Goal: Task Accomplishment & Management: Manage account settings

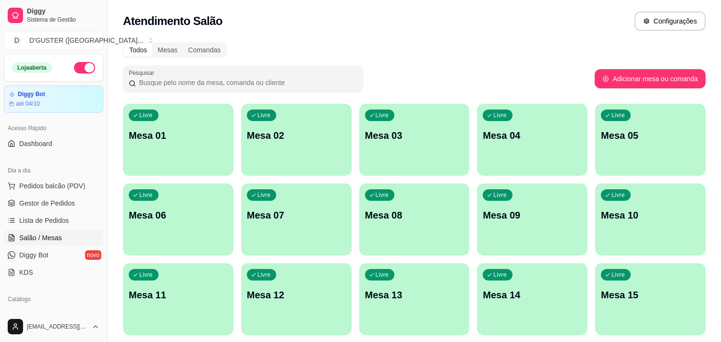
click at [191, 138] on p "Mesa 01" at bounding box center [178, 135] width 99 height 13
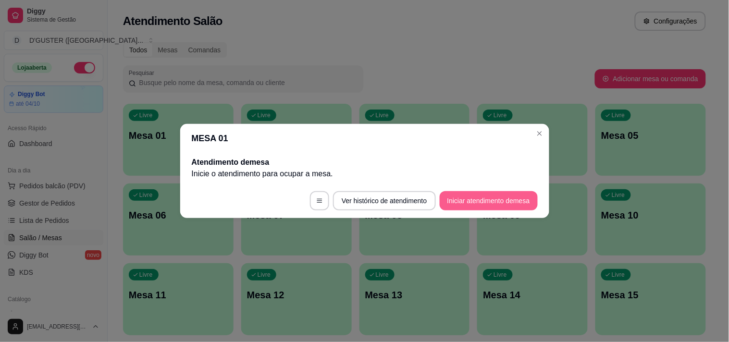
click at [364, 159] on h2 "Atendimento de mesa" at bounding box center [365, 163] width 346 height 12
click at [508, 198] on button "Iniciar atendimento de mesa" at bounding box center [489, 200] width 98 height 19
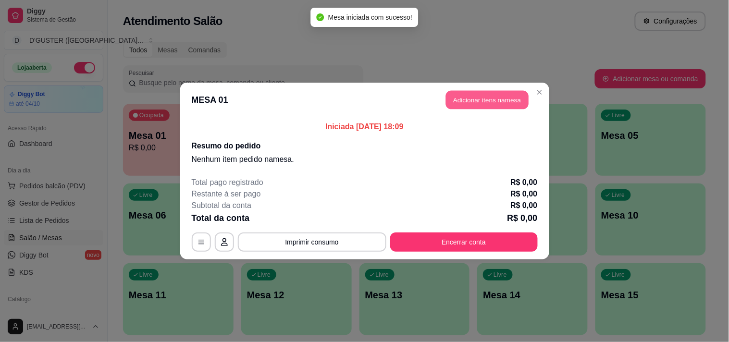
click at [515, 103] on button "Adicionar itens na mesa" at bounding box center [487, 100] width 83 height 19
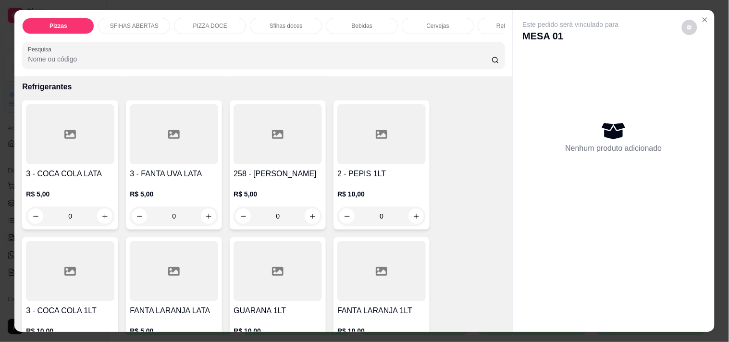
scroll to position [2574, 0]
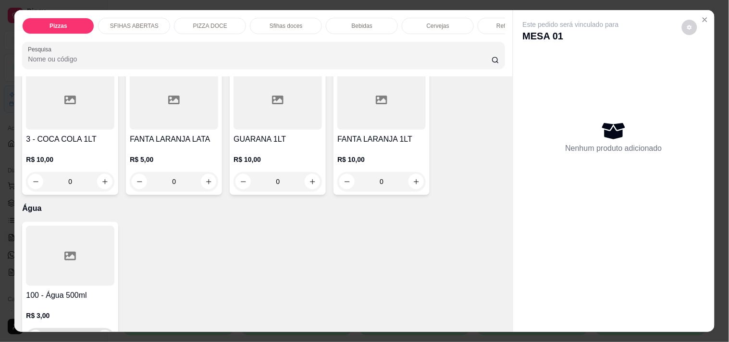
click at [101, 334] on icon "increase-product-quantity" at bounding box center [104, 337] width 7 height 7
type input "1"
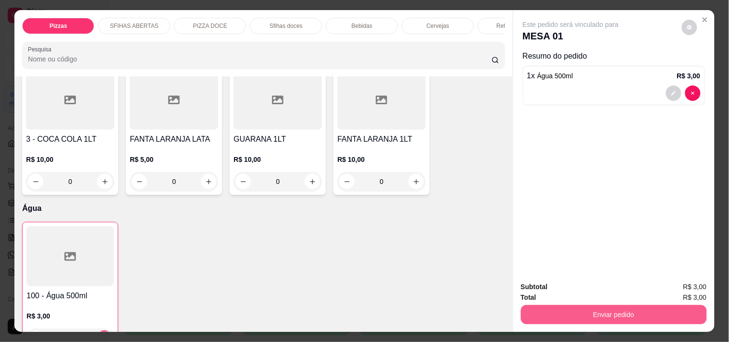
click at [618, 313] on button "Enviar pedido" at bounding box center [614, 314] width 186 height 19
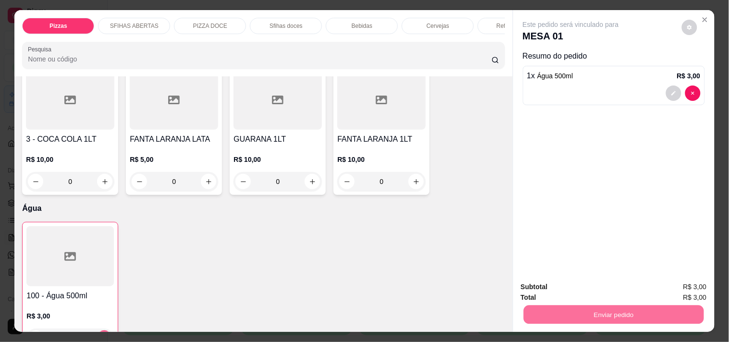
click at [680, 285] on button "Enviar pedido" at bounding box center [681, 287] width 54 height 18
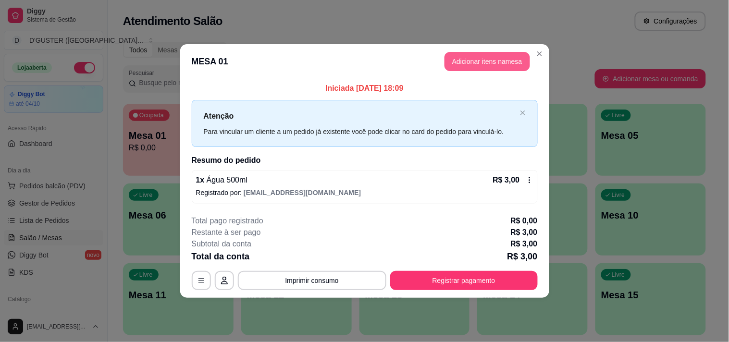
click at [500, 64] on button "Adicionar itens na mesa" at bounding box center [488, 61] width 86 height 19
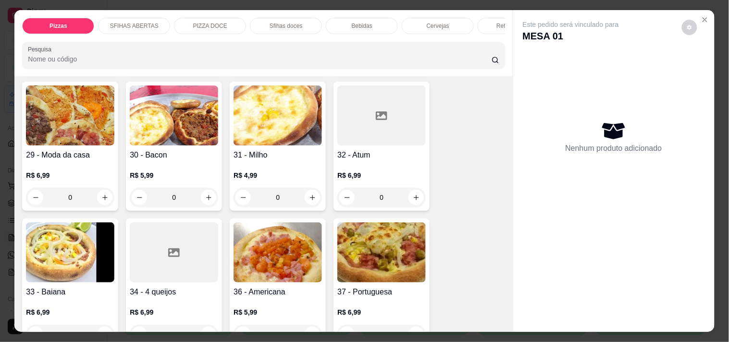
scroll to position [534, 0]
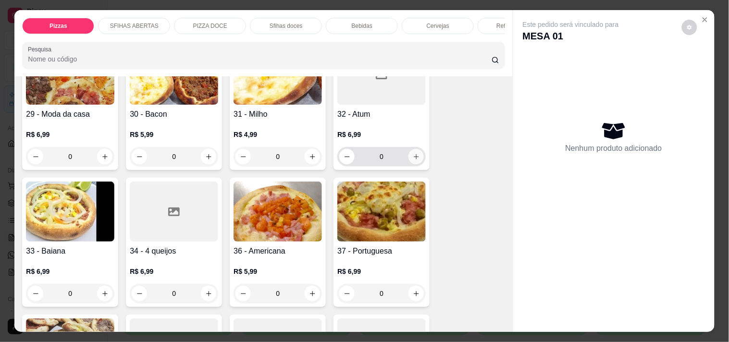
click at [414, 149] on button "increase-product-quantity" at bounding box center [415, 156] width 15 height 15
click at [413, 149] on button "increase-product-quantity" at bounding box center [415, 156] width 15 height 15
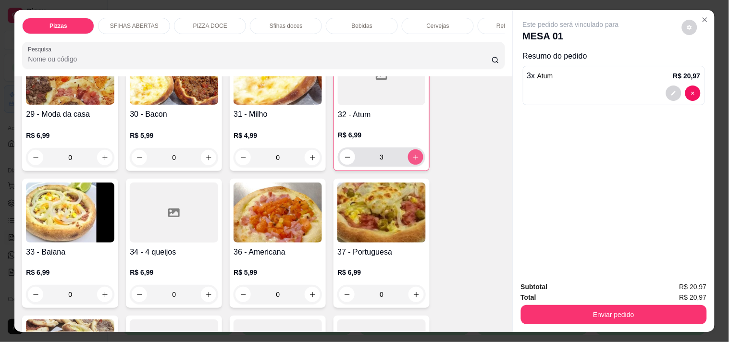
type input "3"
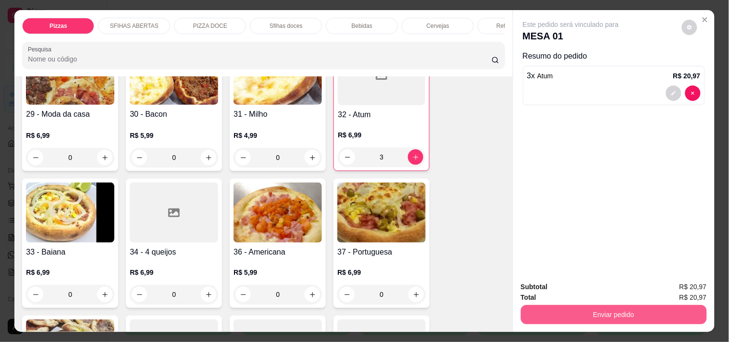
click at [659, 316] on button "Enviar pedido" at bounding box center [614, 314] width 186 height 19
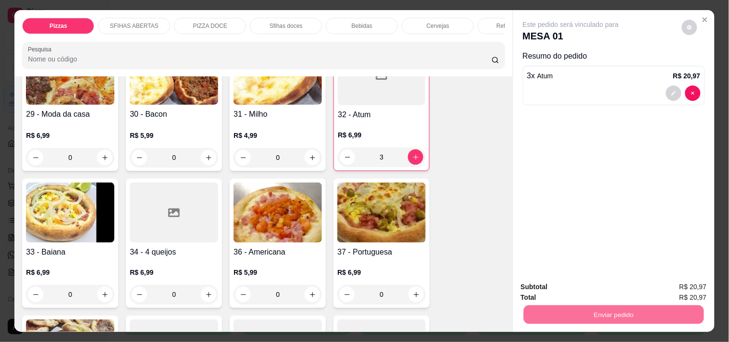
click at [692, 286] on button "Enviar pedido" at bounding box center [681, 287] width 54 height 18
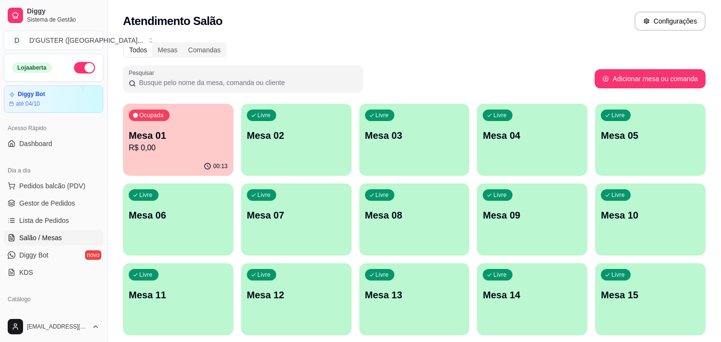
click at [324, 111] on div "Livre Mesa 02" at bounding box center [296, 134] width 111 height 61
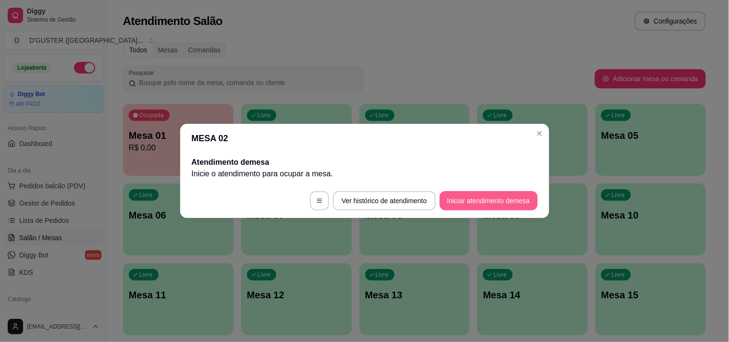
click at [507, 203] on button "Iniciar atendimento de mesa" at bounding box center [489, 200] width 98 height 19
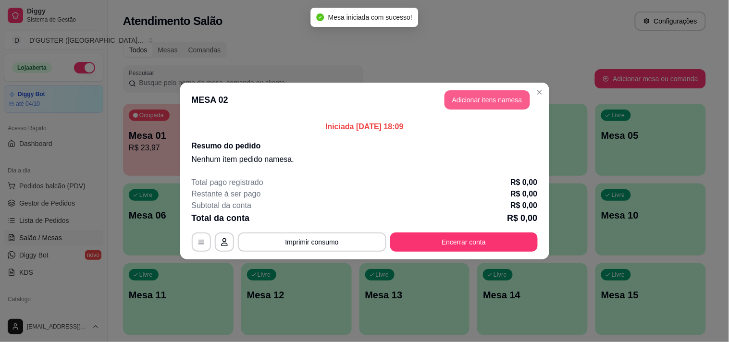
click at [496, 99] on button "Adicionar itens na mesa" at bounding box center [488, 99] width 86 height 19
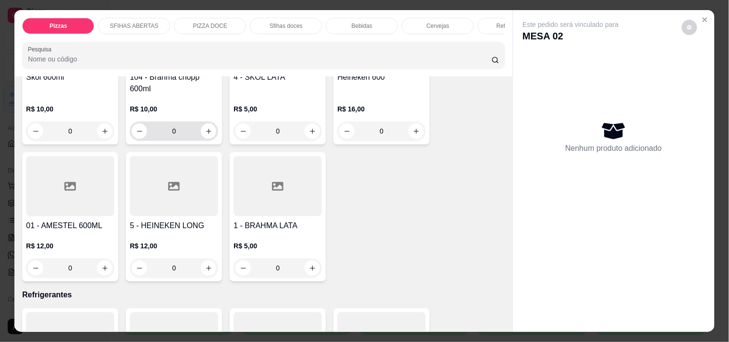
scroll to position [2082, 0]
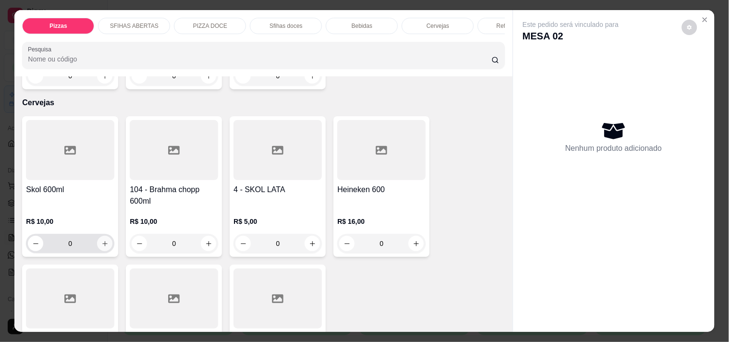
click at [98, 236] on button "increase-product-quantity" at bounding box center [104, 243] width 15 height 15
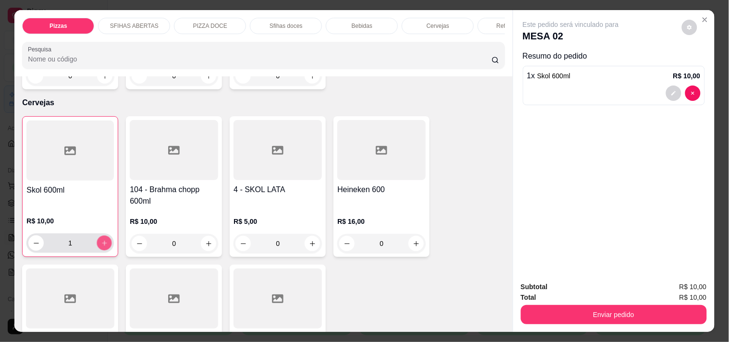
click at [98, 236] on button "increase-product-quantity" at bounding box center [104, 243] width 15 height 15
click at [98, 235] on button "increase-product-quantity" at bounding box center [104, 242] width 15 height 15
type input "3"
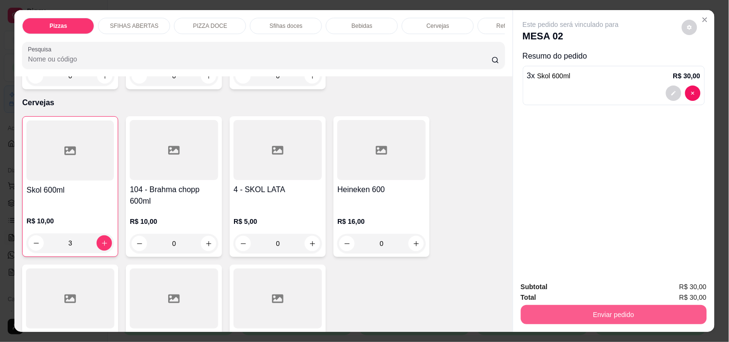
click at [587, 313] on button "Enviar pedido" at bounding box center [614, 314] width 186 height 19
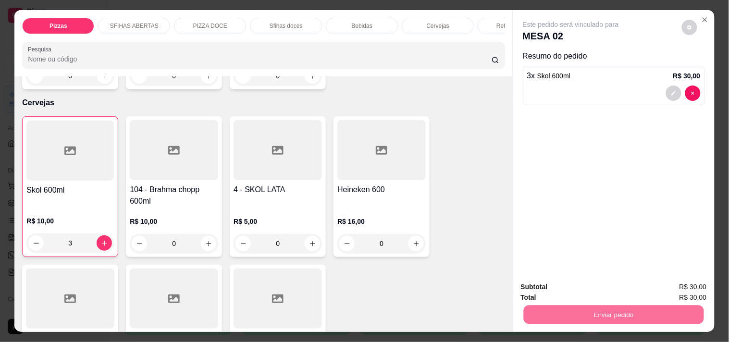
click at [689, 282] on button "Enviar pedido" at bounding box center [681, 287] width 54 height 18
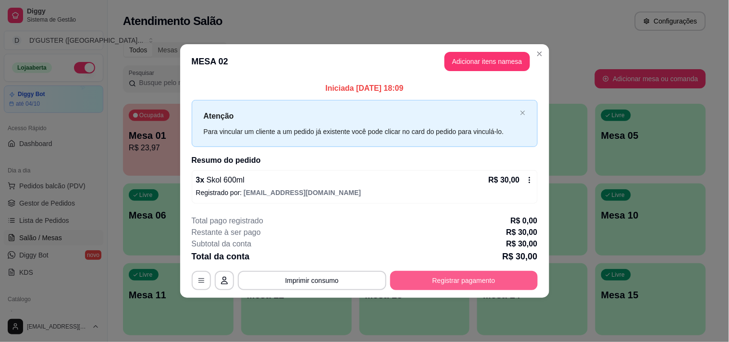
click at [492, 280] on button "Registrar pagamento" at bounding box center [464, 280] width 148 height 19
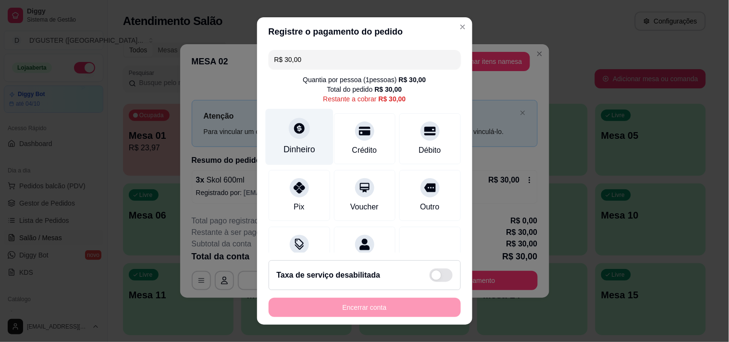
click at [295, 141] on div "Dinheiro" at bounding box center [299, 137] width 68 height 56
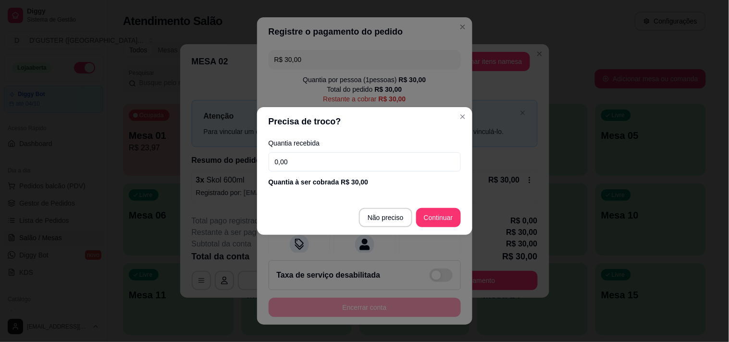
click at [388, 165] on input "0,00" at bounding box center [365, 161] width 192 height 19
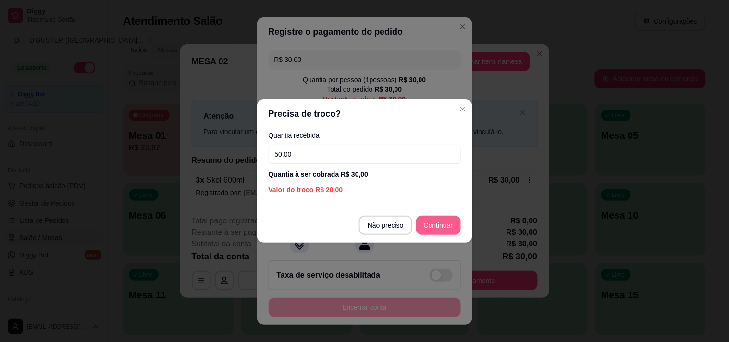
type input "50,00"
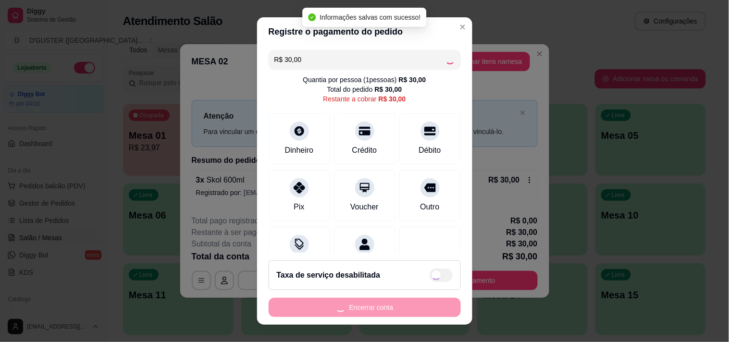
type input "R$ 0,00"
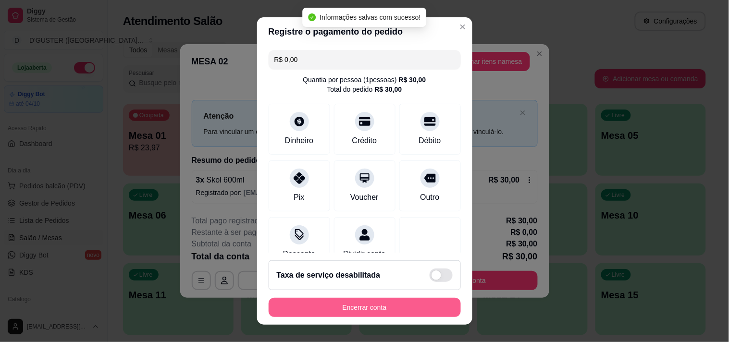
click at [410, 309] on button "Encerrar conta" at bounding box center [365, 307] width 192 height 19
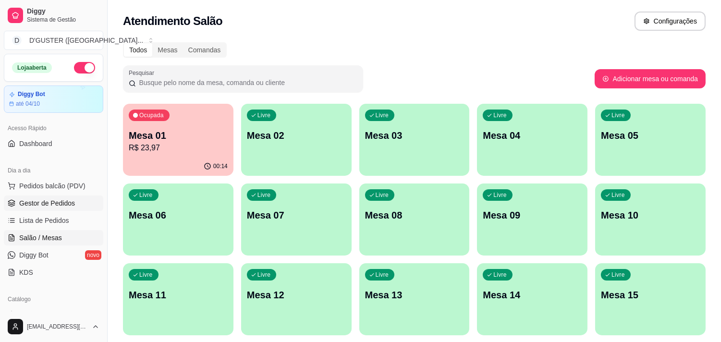
click at [37, 196] on link "Gestor de Pedidos" at bounding box center [53, 203] width 99 height 15
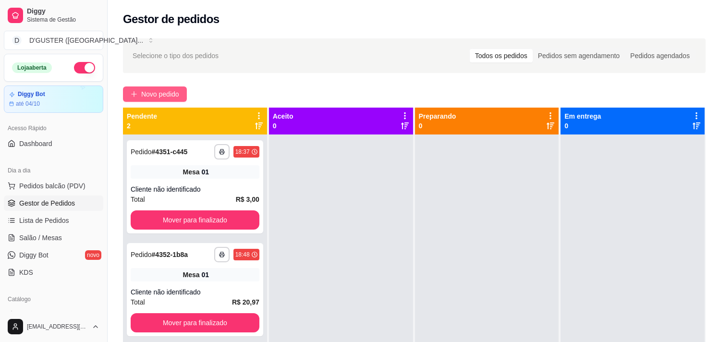
click at [144, 91] on span "Novo pedido" at bounding box center [160, 94] width 38 height 11
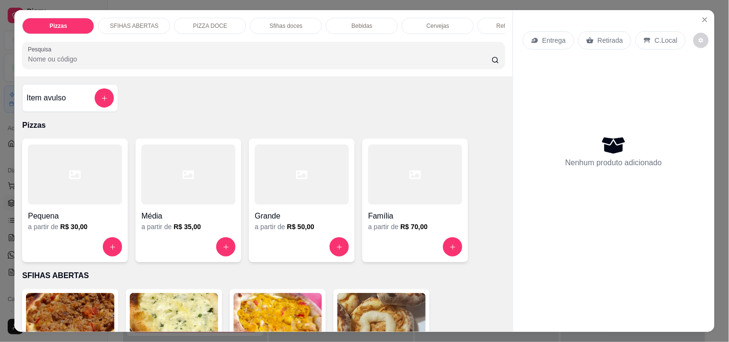
click at [531, 38] on icon at bounding box center [534, 40] width 6 height 5
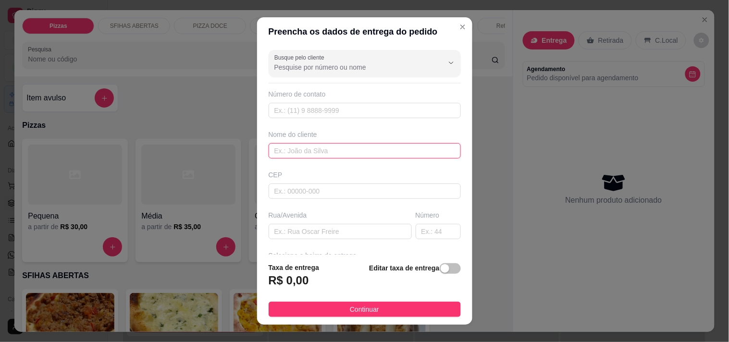
click at [360, 154] on input "text" at bounding box center [365, 150] width 192 height 15
type input "n"
type input "NE"
click at [351, 239] on div "Busque pelo cliente Número de contato Nome do cliente NE CEP Rua/[GEOGRAPHIC_DA…" at bounding box center [364, 150] width 215 height 209
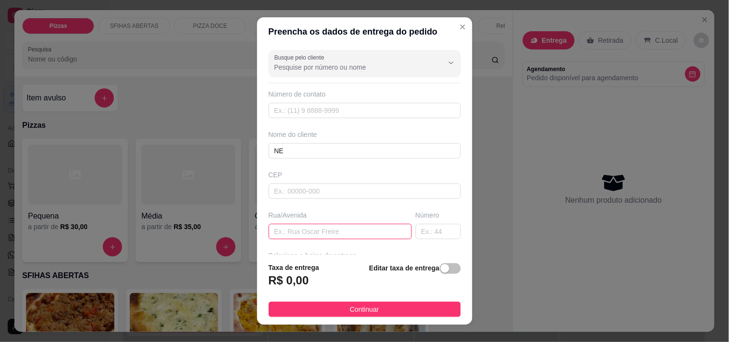
click at [351, 234] on input "text" at bounding box center [340, 231] width 143 height 15
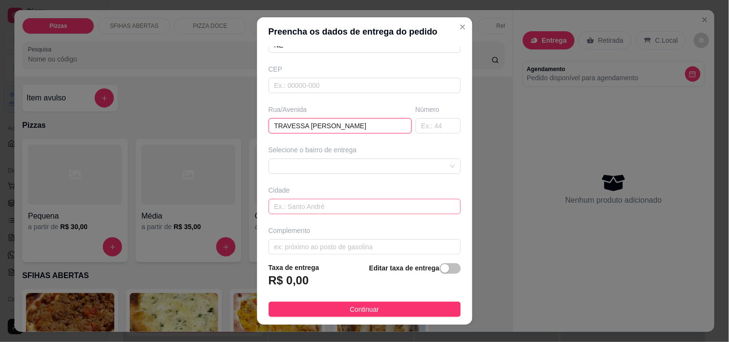
scroll to position [115, 0]
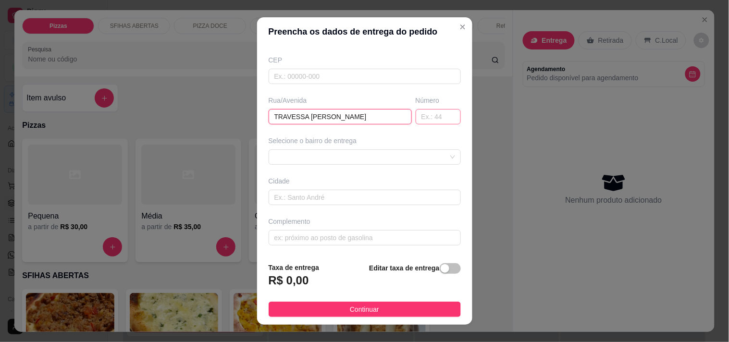
type input "TRAVESSA [PERSON_NAME]"
click at [426, 112] on input "text" at bounding box center [438, 116] width 45 height 15
click at [284, 151] on div at bounding box center [365, 156] width 192 height 15
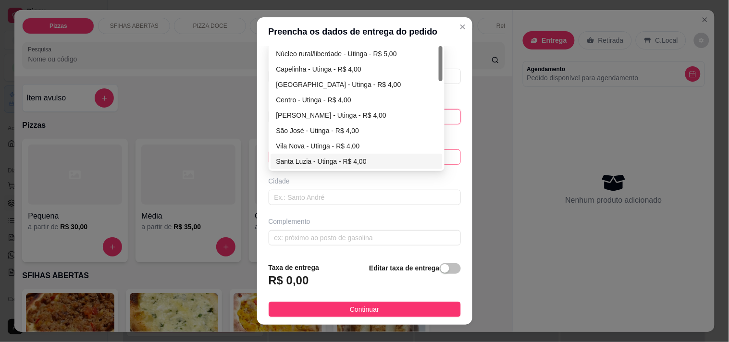
type input "08"
click at [320, 158] on div "Santa Luzia - Utinga - R$ 4,00" at bounding box center [356, 161] width 161 height 11
type input "Utinga"
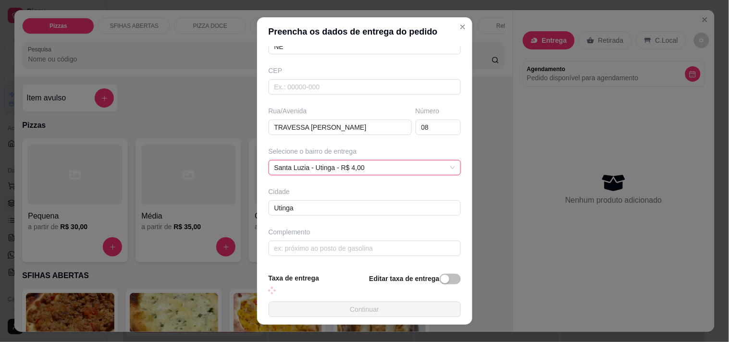
scroll to position [115, 0]
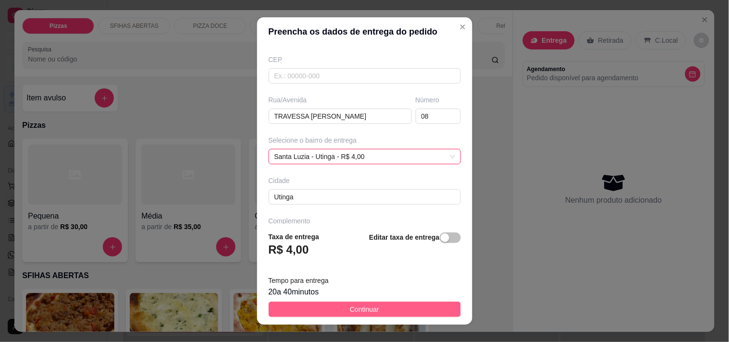
click at [372, 309] on button "Continuar" at bounding box center [365, 309] width 192 height 15
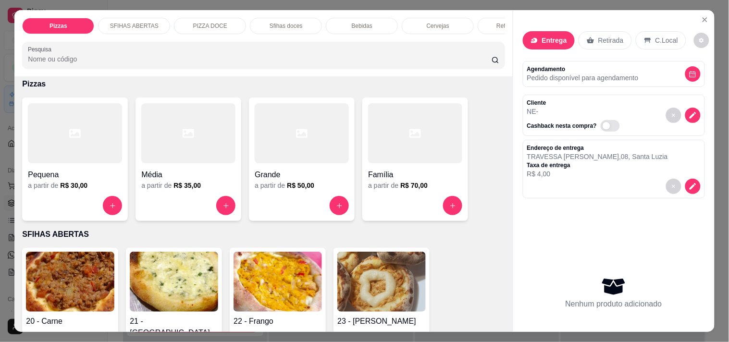
scroll to position [0, 0]
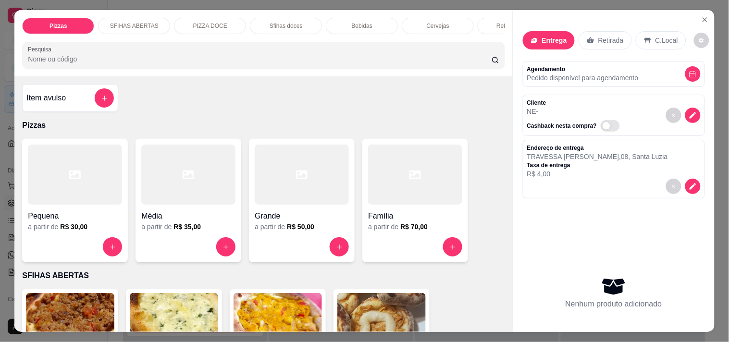
click at [183, 212] on div "Média" at bounding box center [188, 213] width 94 height 17
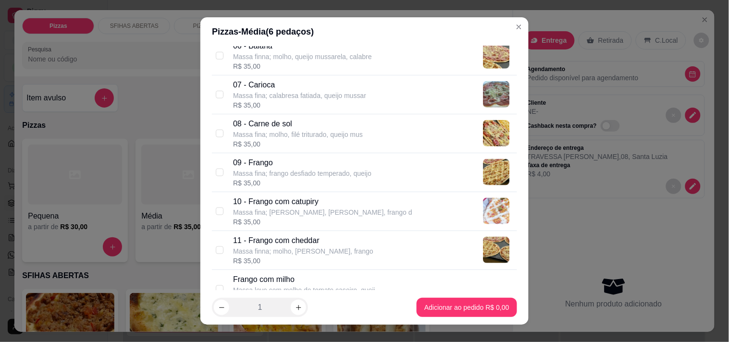
scroll to position [320, 0]
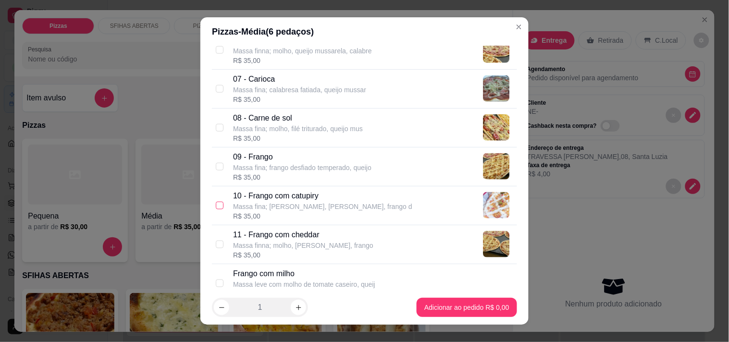
click at [217, 202] on input "checkbox" at bounding box center [220, 206] width 8 height 8
checkbox input "true"
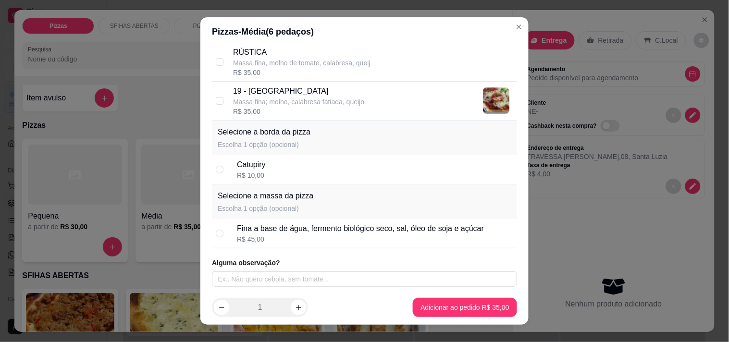
scroll to position [878, 0]
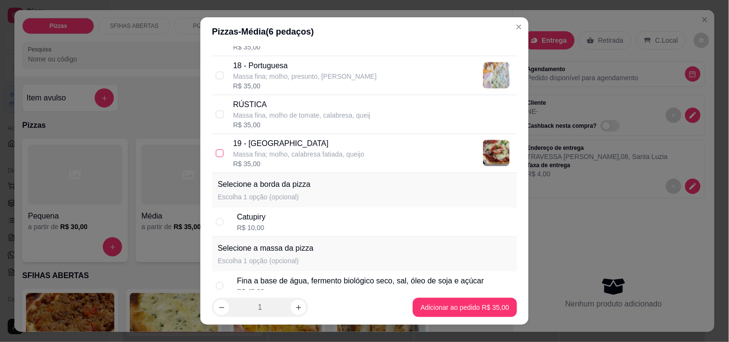
click at [216, 151] on input "checkbox" at bounding box center [220, 153] width 8 height 8
checkbox input "true"
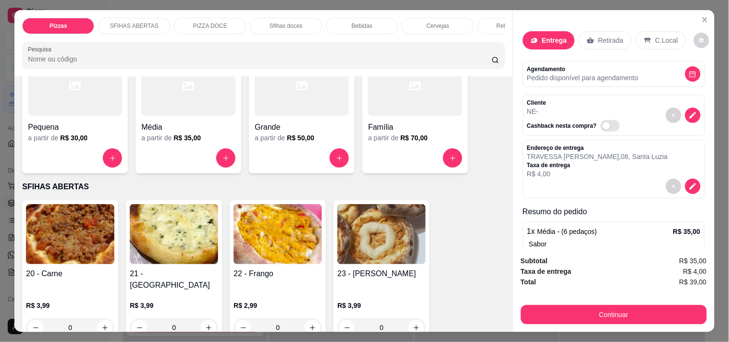
scroll to position [213, 0]
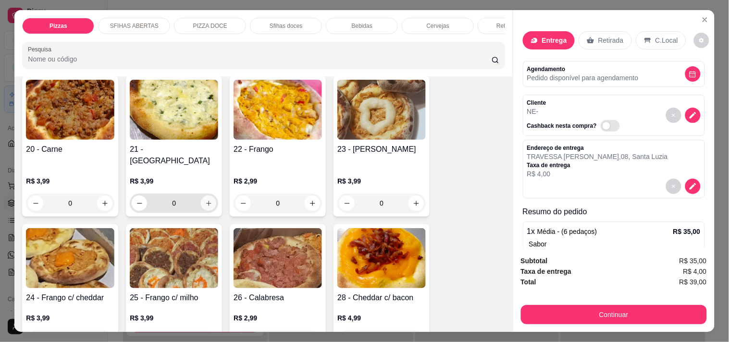
click at [205, 200] on icon "increase-product-quantity" at bounding box center [208, 203] width 7 height 7
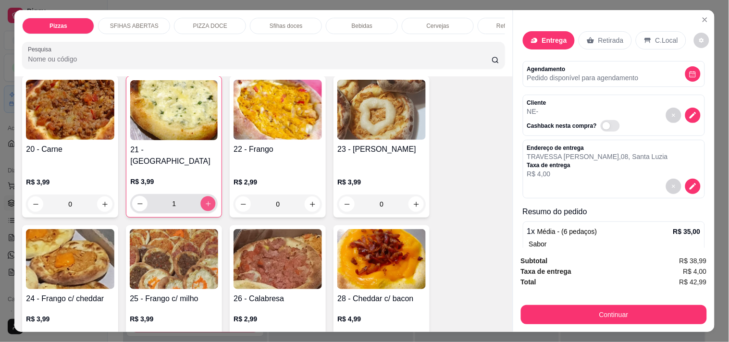
click at [205, 200] on icon "increase-product-quantity" at bounding box center [208, 203] width 7 height 7
type input "2"
click at [99, 202] on button "increase-product-quantity" at bounding box center [104, 204] width 15 height 15
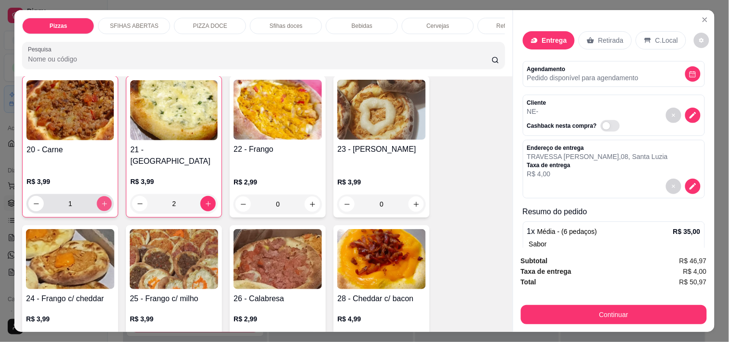
click at [99, 202] on button "increase-product-quantity" at bounding box center [104, 204] width 15 height 15
type input "2"
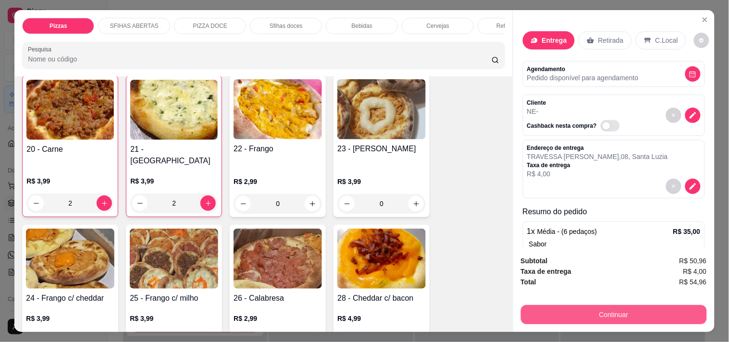
click at [632, 311] on button "Continuar" at bounding box center [614, 314] width 186 height 19
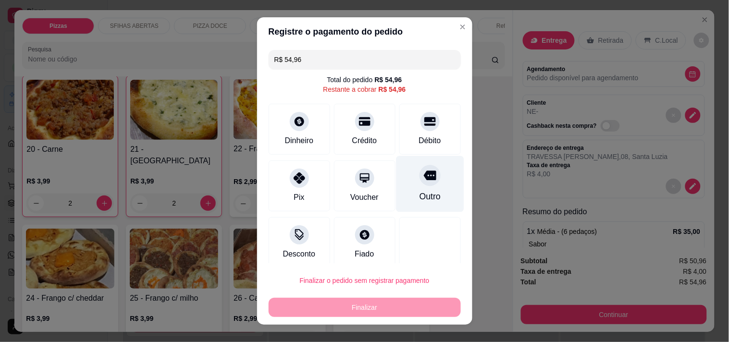
click at [419, 185] on div "Outro" at bounding box center [430, 184] width 68 height 56
type input "R$ 0,00"
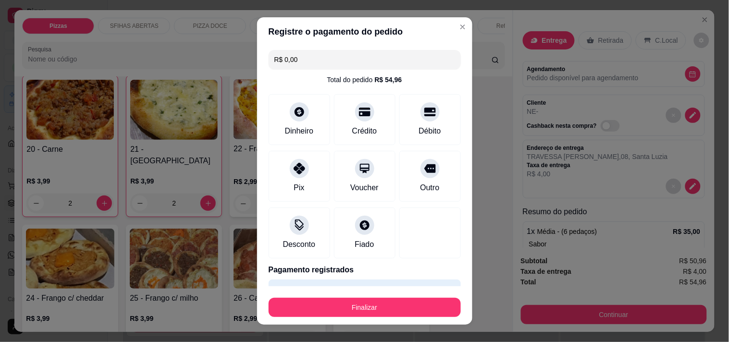
click at [412, 322] on footer "Finalizar" at bounding box center [364, 305] width 215 height 38
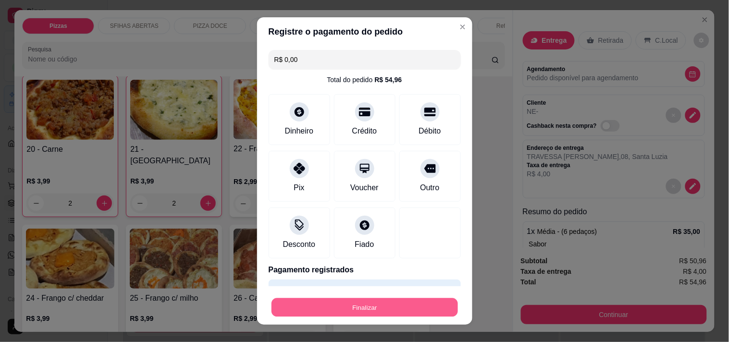
click at [409, 309] on button "Finalizar" at bounding box center [365, 307] width 186 height 19
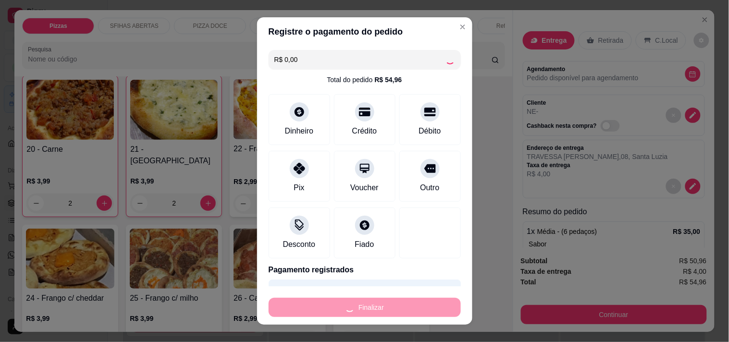
type input "0"
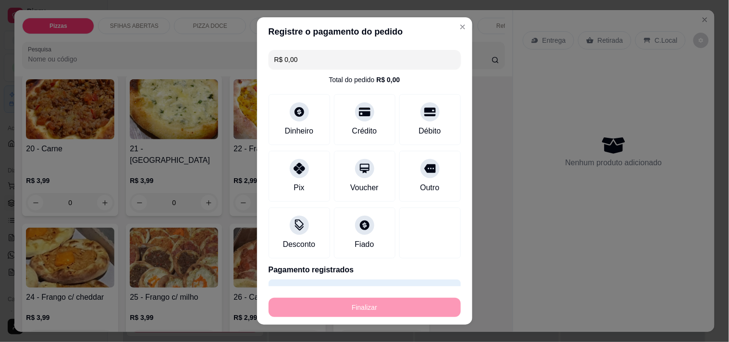
type input "-R$ 54,96"
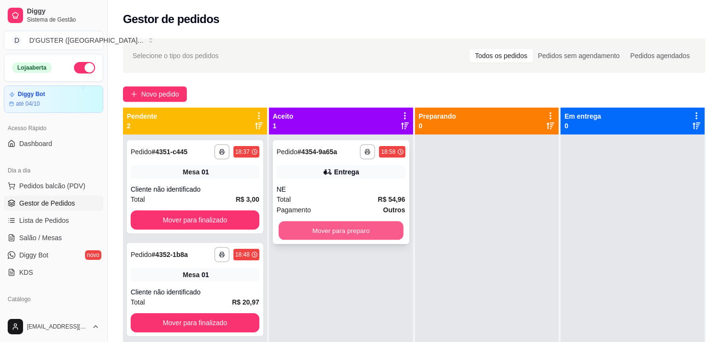
click at [369, 233] on button "Mover para preparo" at bounding box center [341, 231] width 125 height 19
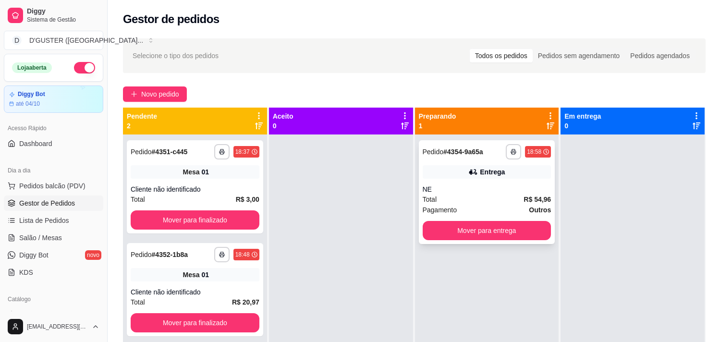
click at [482, 161] on div "**********" at bounding box center [487, 192] width 136 height 104
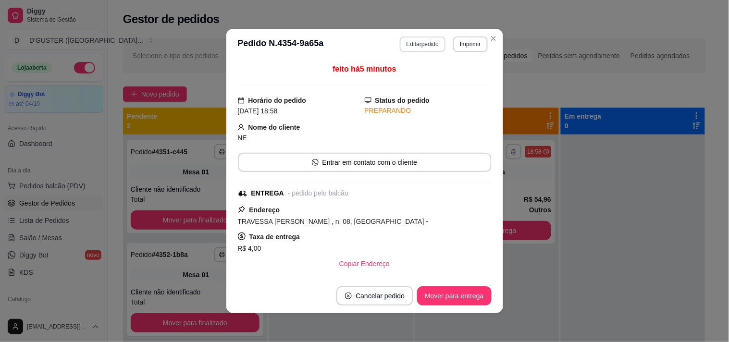
click at [423, 49] on button "Editar pedido" at bounding box center [423, 44] width 46 height 15
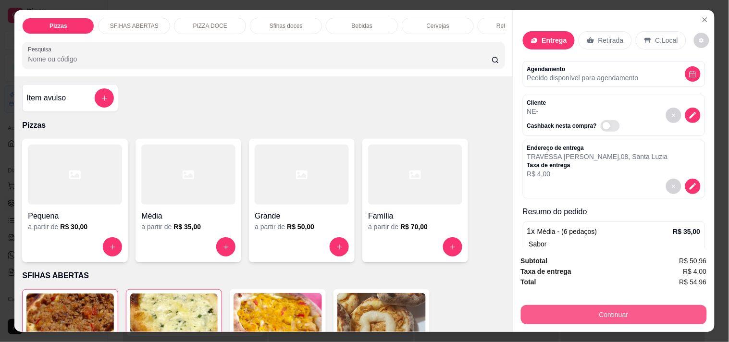
click at [368, 159] on div at bounding box center [415, 175] width 94 height 60
click at [633, 310] on button "Continuar" at bounding box center [614, 314] width 186 height 19
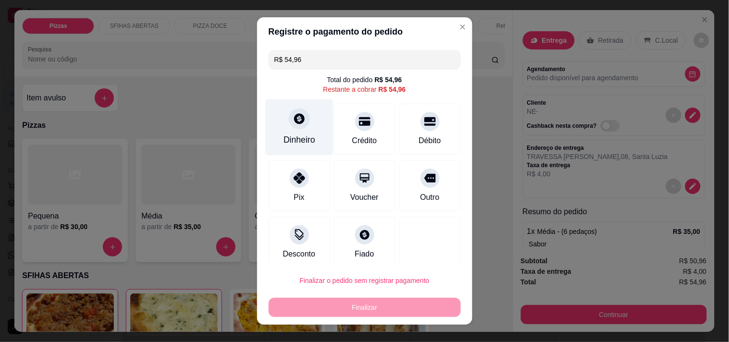
click at [274, 131] on div "Dinheiro" at bounding box center [299, 127] width 68 height 56
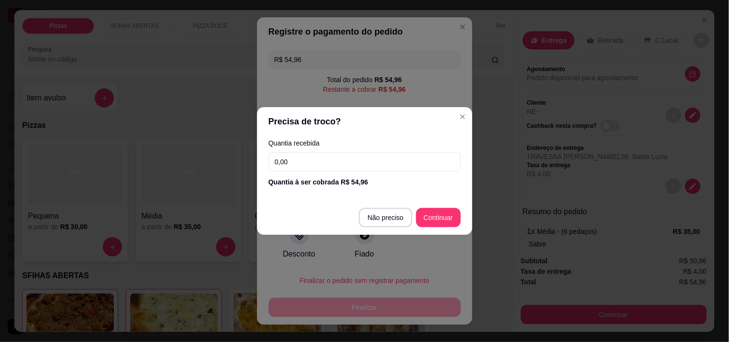
click at [359, 161] on input "0,00" at bounding box center [365, 161] width 192 height 19
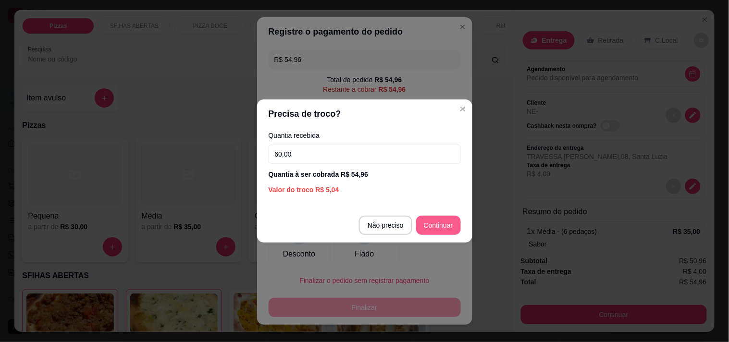
type input "60,00"
click at [441, 215] on footer "Não preciso Continuar" at bounding box center [364, 225] width 215 height 35
type input "R$ 0,00"
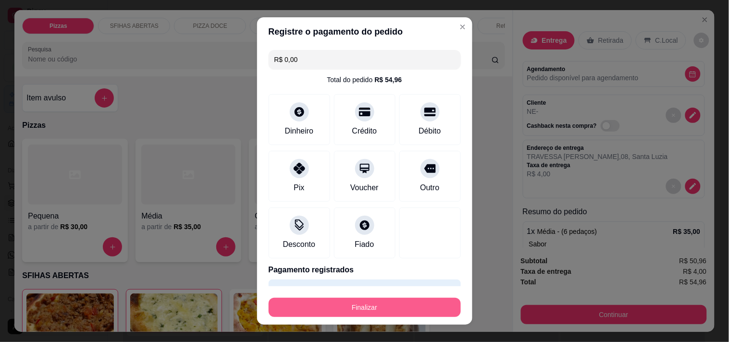
click at [402, 306] on button "Finalizar" at bounding box center [365, 307] width 192 height 19
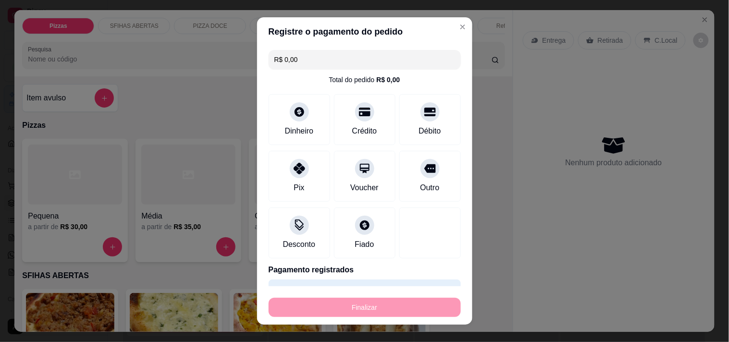
type input "0"
type input "-R$ 54,96"
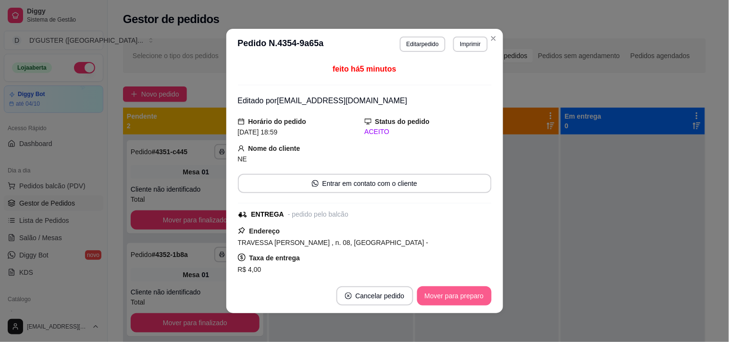
click at [442, 296] on button "Mover para preparo" at bounding box center [454, 295] width 74 height 19
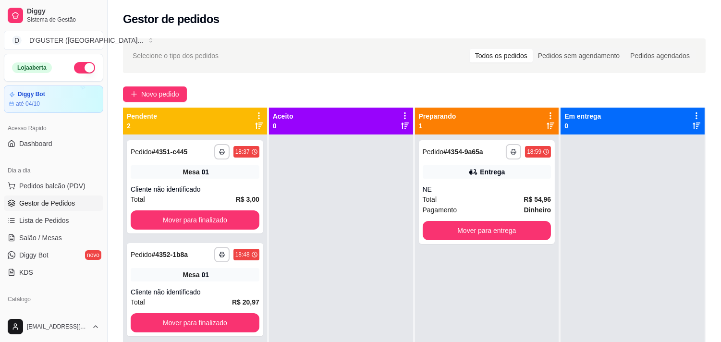
click at [37, 229] on ul "Pedidos balcão (PDV) Gestor de Pedidos Lista de Pedidos Salão / Mesas Diggy Bot…" at bounding box center [53, 229] width 99 height 102
click at [55, 232] on link "Salão / Mesas" at bounding box center [53, 237] width 99 height 15
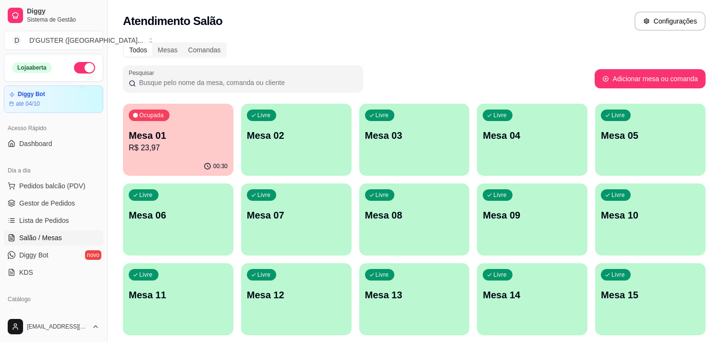
click at [214, 138] on p "Mesa 01" at bounding box center [178, 135] width 99 height 13
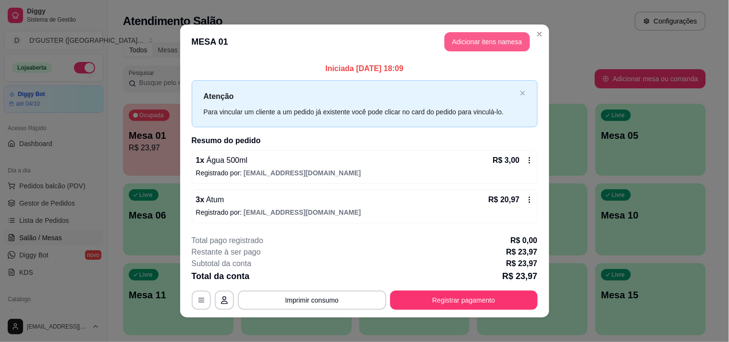
click at [452, 44] on button "Adicionar itens na mesa" at bounding box center [488, 41] width 86 height 19
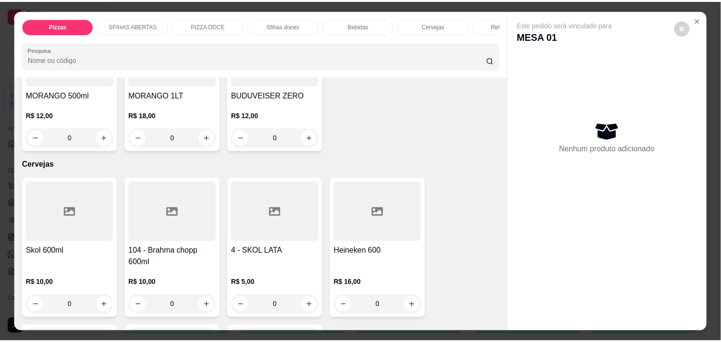
scroll to position [2082, 0]
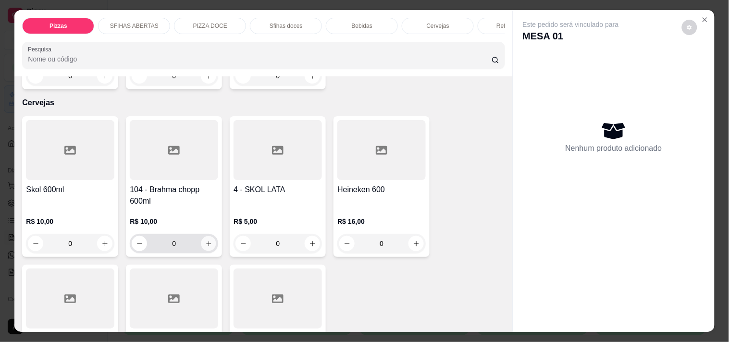
click at [210, 236] on button "increase-product-quantity" at bounding box center [208, 243] width 15 height 15
type input "1"
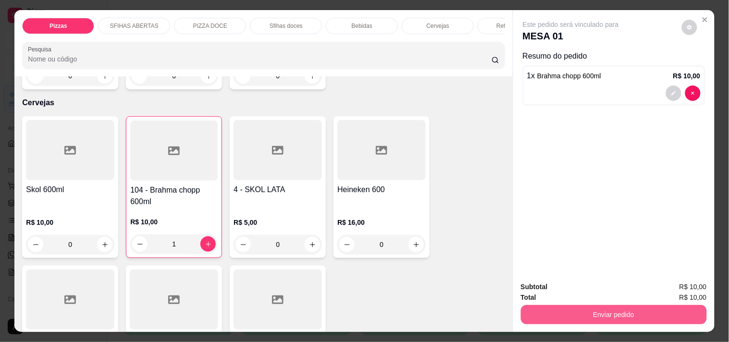
click at [617, 312] on button "Enviar pedido" at bounding box center [614, 314] width 186 height 19
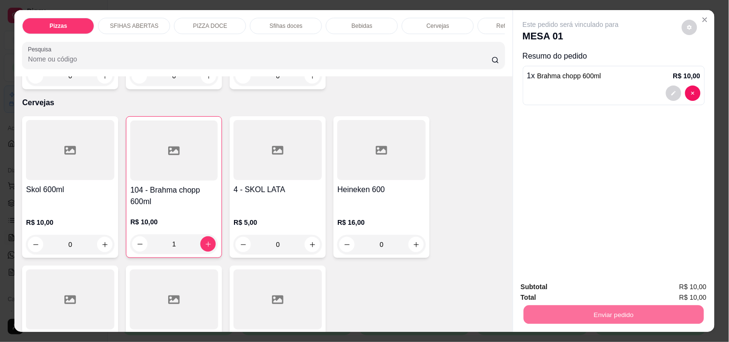
click at [695, 288] on button "Enviar pedido" at bounding box center [681, 287] width 53 height 18
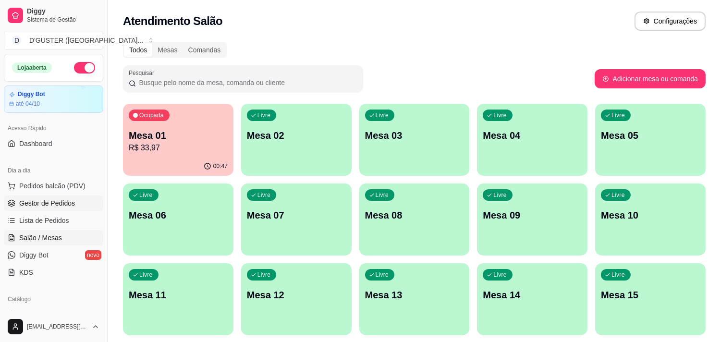
click at [60, 202] on span "Gestor de Pedidos" at bounding box center [47, 203] width 56 height 10
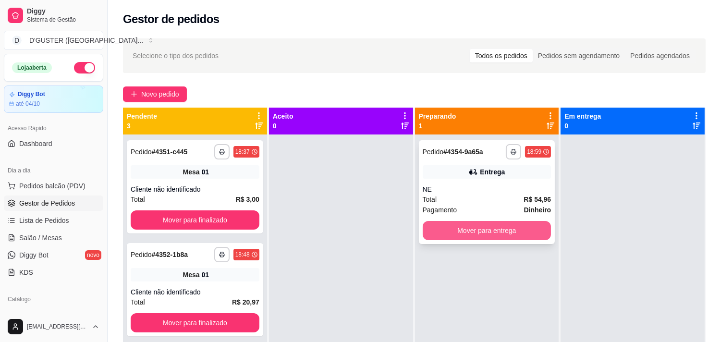
click at [457, 231] on button "Mover para entrega" at bounding box center [487, 230] width 129 height 19
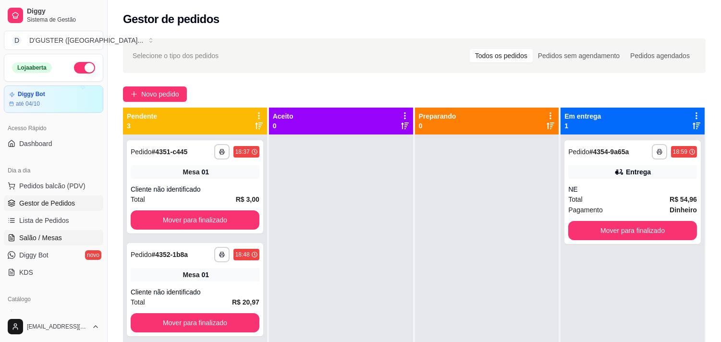
click at [58, 234] on span "Salão / Mesas" at bounding box center [40, 238] width 43 height 10
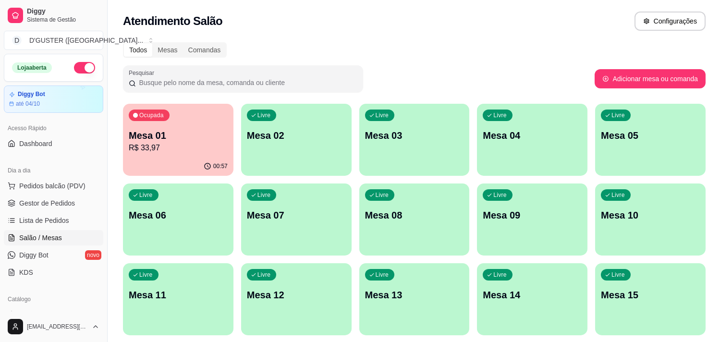
click at [191, 148] on p "R$ 33,97" at bounding box center [178, 148] width 99 height 12
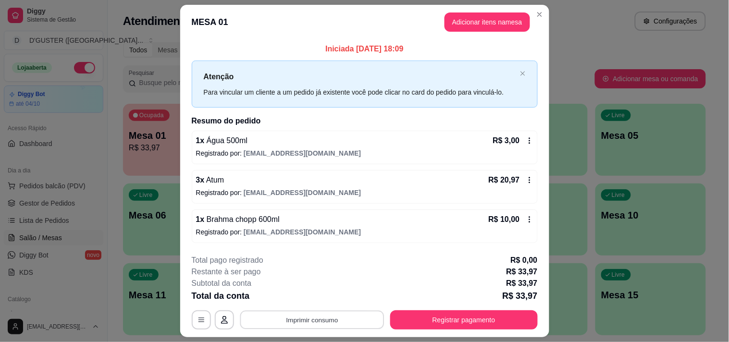
click at [321, 313] on button "Imprimir consumo" at bounding box center [312, 319] width 144 height 19
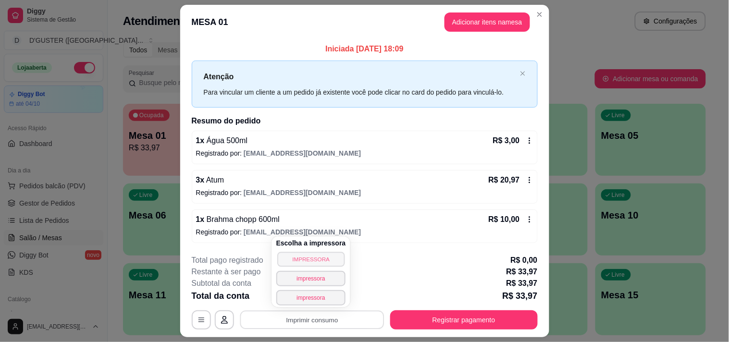
click at [309, 258] on button "IMPRESSORA" at bounding box center [310, 259] width 67 height 15
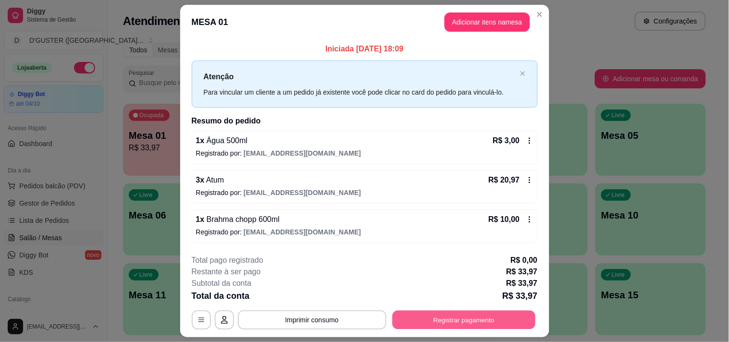
click at [454, 319] on button "Registrar pagamento" at bounding box center [463, 319] width 143 height 19
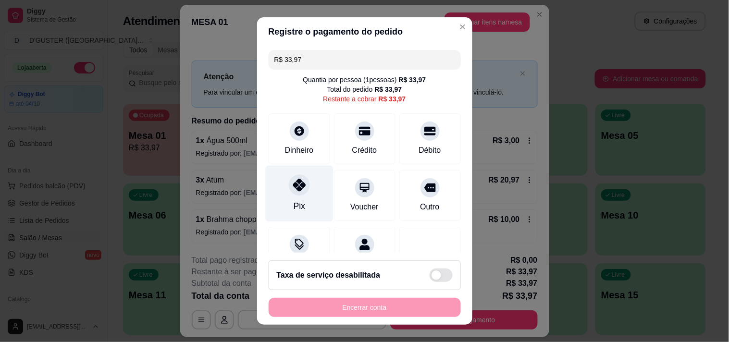
click at [287, 198] on div "Pix" at bounding box center [299, 193] width 68 height 56
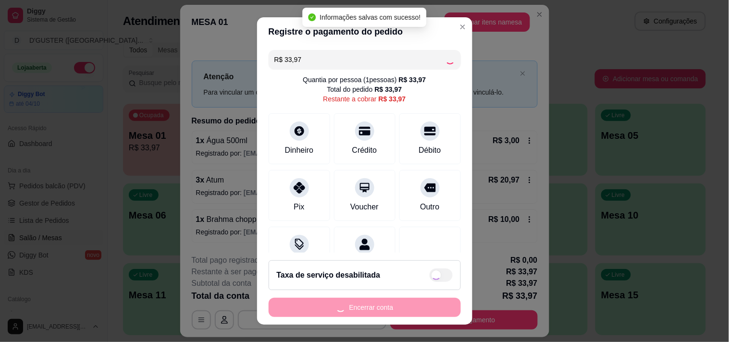
type input "R$ 0,00"
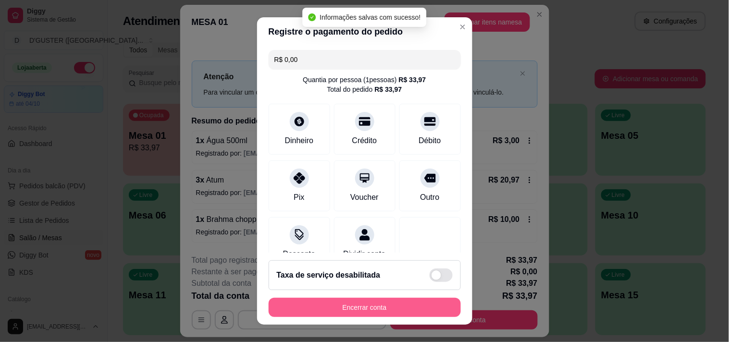
click at [426, 310] on button "Encerrar conta" at bounding box center [365, 307] width 192 height 19
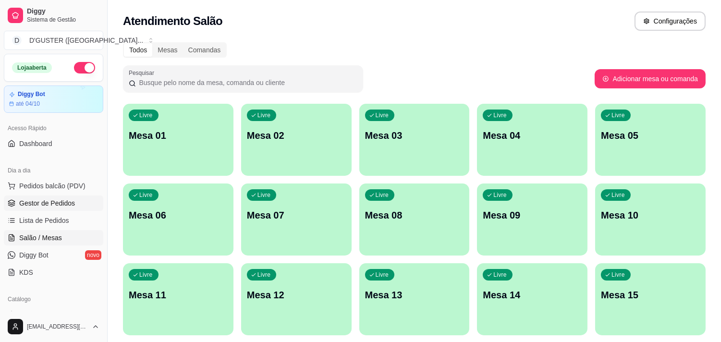
click at [83, 196] on link "Gestor de Pedidos" at bounding box center [53, 203] width 99 height 15
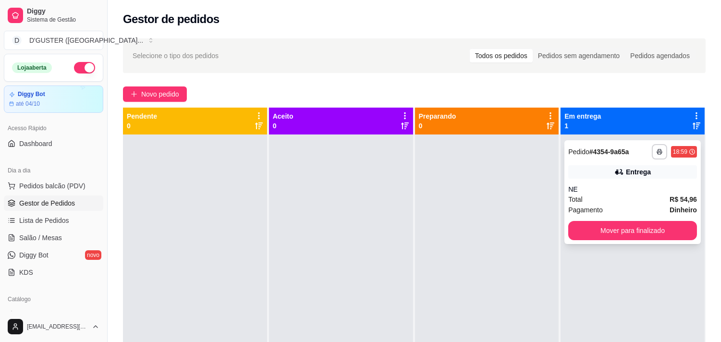
click at [587, 174] on div "Entrega" at bounding box center [632, 171] width 129 height 13
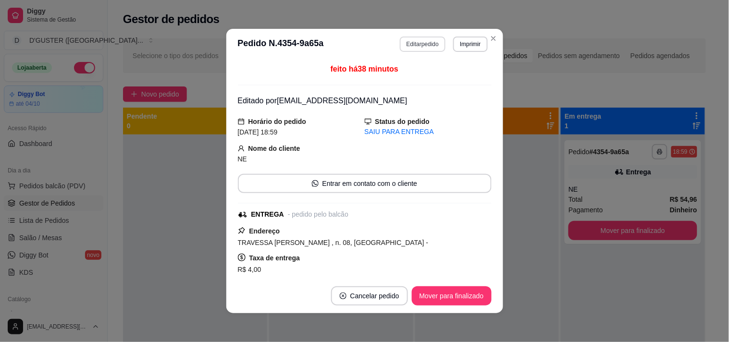
click at [407, 47] on button "Editar pedido" at bounding box center [423, 44] width 46 height 15
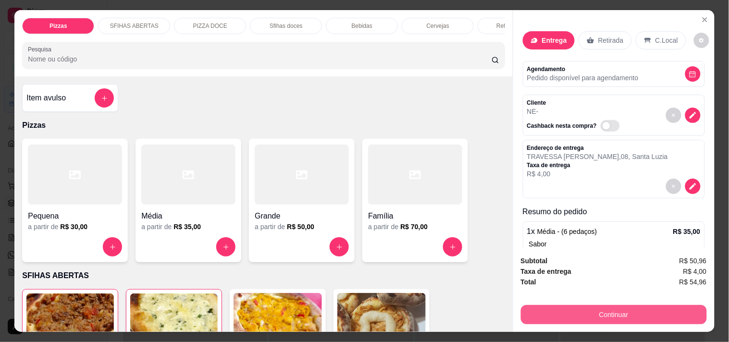
click at [616, 309] on button "Continuar" at bounding box center [614, 314] width 186 height 19
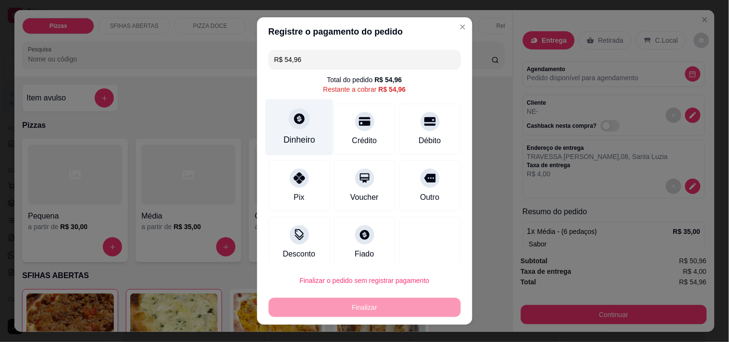
click at [276, 125] on div "Dinheiro" at bounding box center [299, 127] width 68 height 56
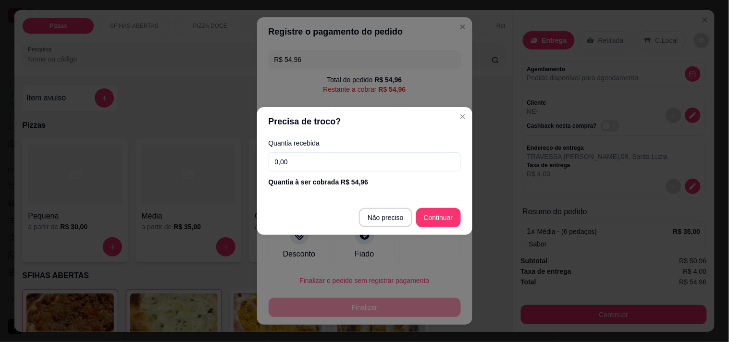
click at [370, 165] on input "0,00" at bounding box center [365, 161] width 192 height 19
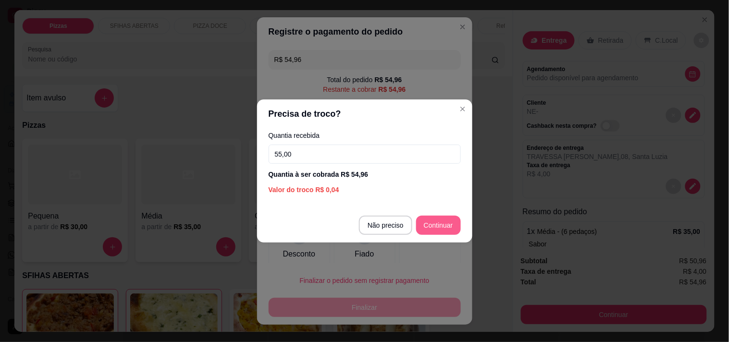
type input "55,00"
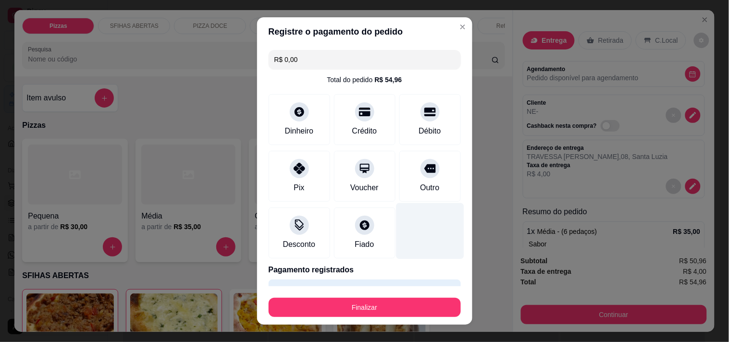
type input "R$ 0,00"
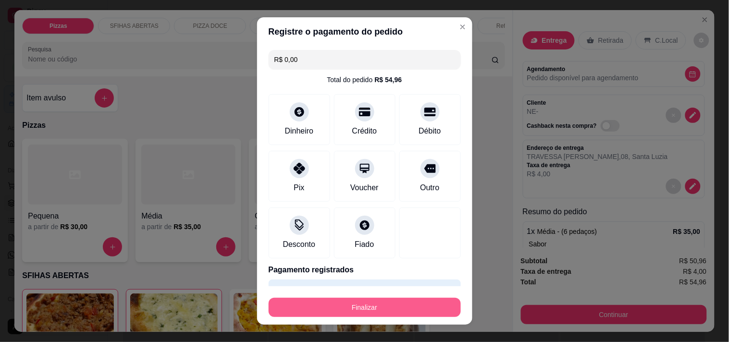
click at [396, 310] on button "Finalizar" at bounding box center [365, 307] width 192 height 19
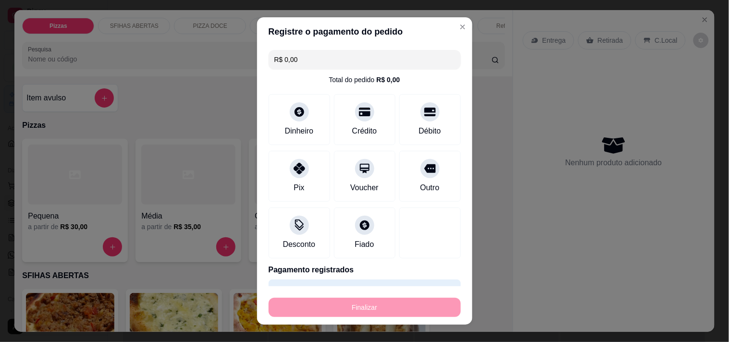
type input "0"
type input "-R$ 54,96"
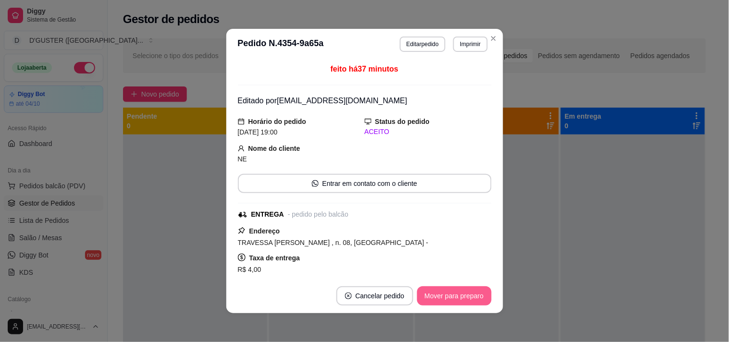
click at [448, 296] on button "Mover para preparo" at bounding box center [454, 295] width 74 height 19
click at [448, 296] on div "Mover para preparo" at bounding box center [448, 295] width 88 height 19
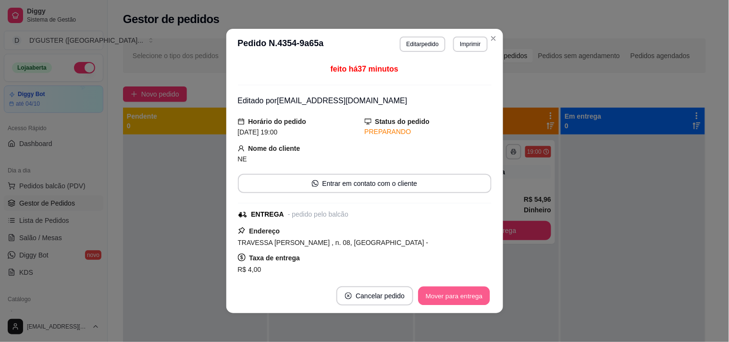
click at [448, 296] on button "Mover para entrega" at bounding box center [455, 296] width 72 height 19
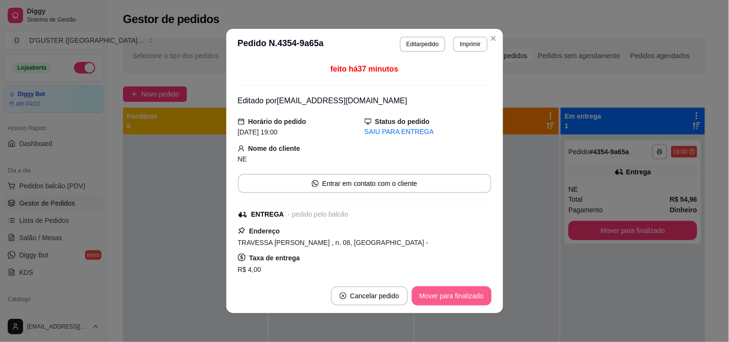
click at [448, 296] on button "Mover para finalizado" at bounding box center [452, 295] width 80 height 19
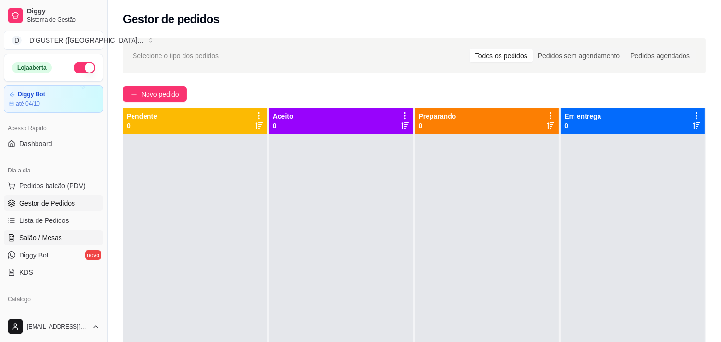
click at [44, 237] on span "Salão / Mesas" at bounding box center [40, 238] width 43 height 10
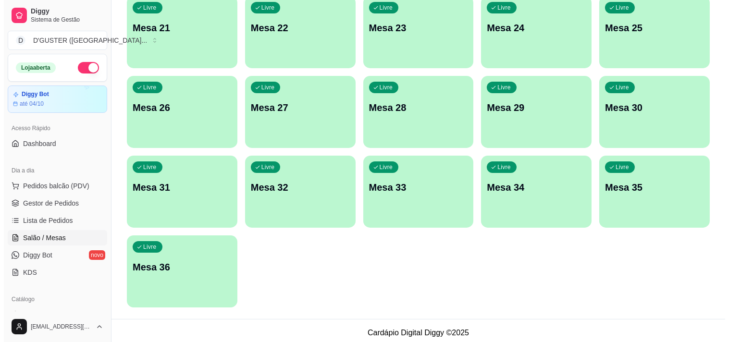
scroll to position [431, 0]
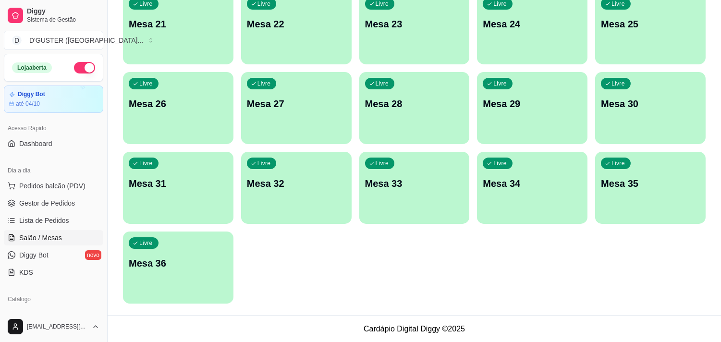
click at [165, 274] on div "Livre Mesa 36" at bounding box center [178, 262] width 111 height 61
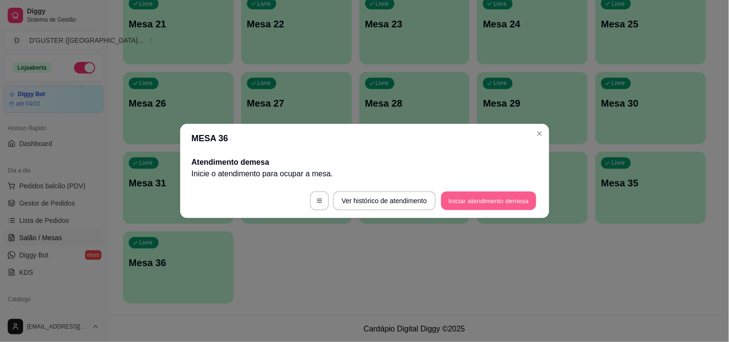
click at [484, 198] on button "Iniciar atendimento de mesa" at bounding box center [488, 201] width 95 height 19
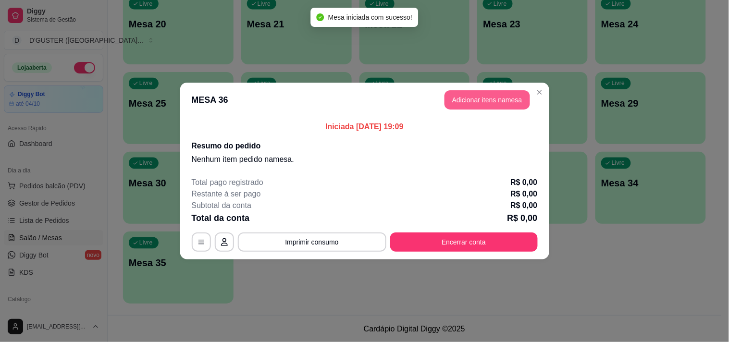
click at [477, 98] on button "Adicionar itens na mesa" at bounding box center [488, 99] width 86 height 19
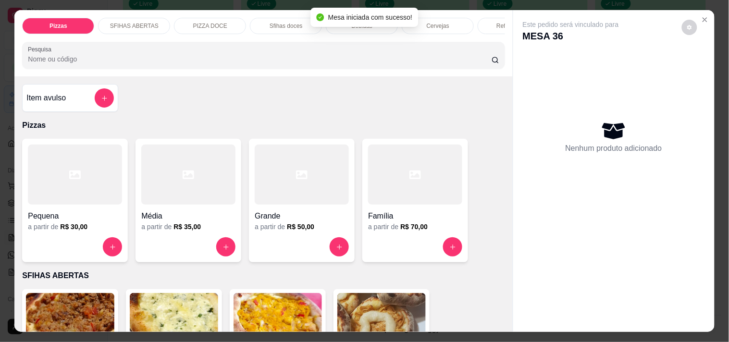
click at [45, 103] on h4 "Item avulso" at bounding box center [45, 98] width 39 height 12
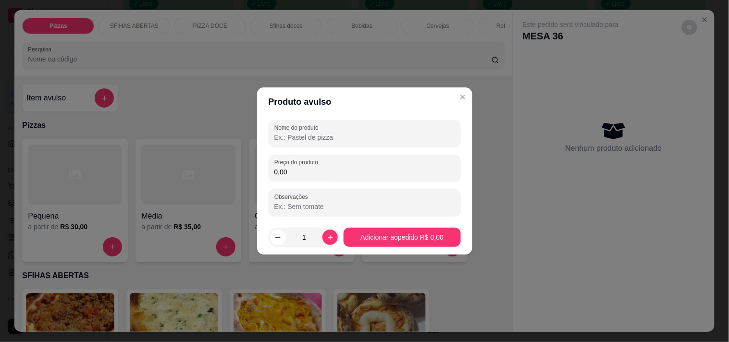
click at [314, 136] on input "Nome do produto" at bounding box center [364, 138] width 181 height 10
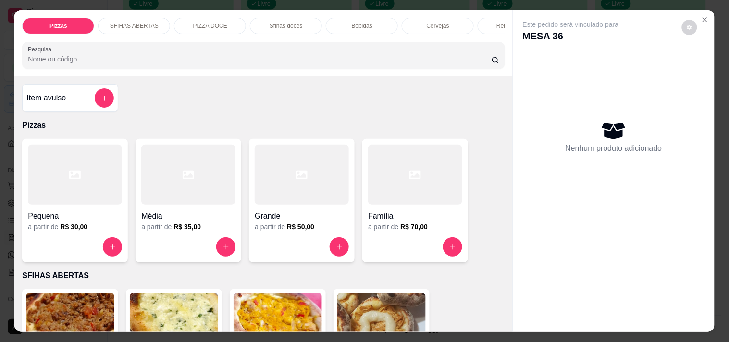
click at [45, 104] on h4 "Item avulso" at bounding box center [45, 98] width 39 height 12
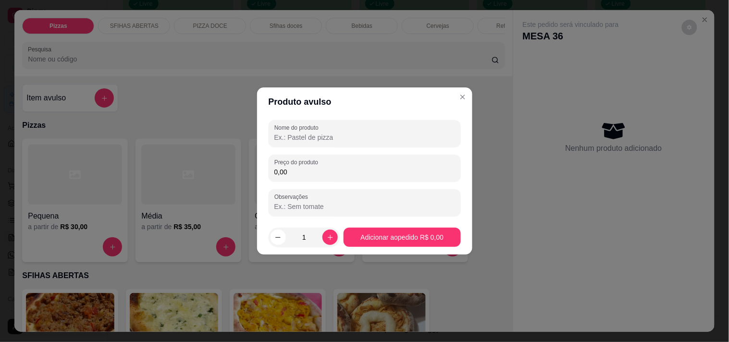
click at [371, 137] on input "Nome do produto" at bounding box center [364, 138] width 181 height 10
type input "CAMILA"
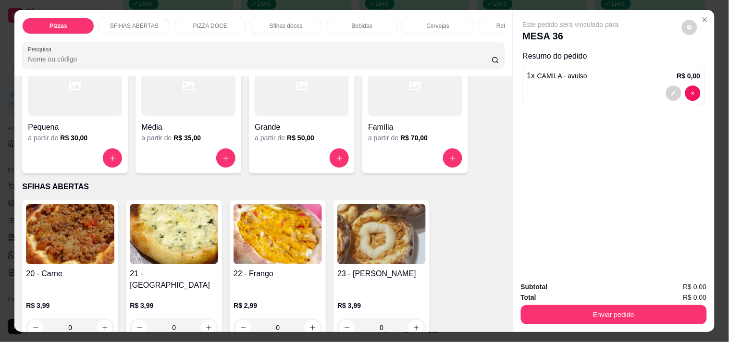
scroll to position [107, 0]
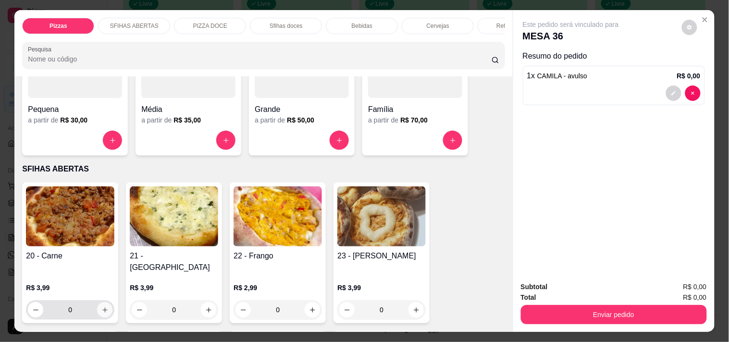
click at [101, 307] on icon "increase-product-quantity" at bounding box center [104, 310] width 7 height 7
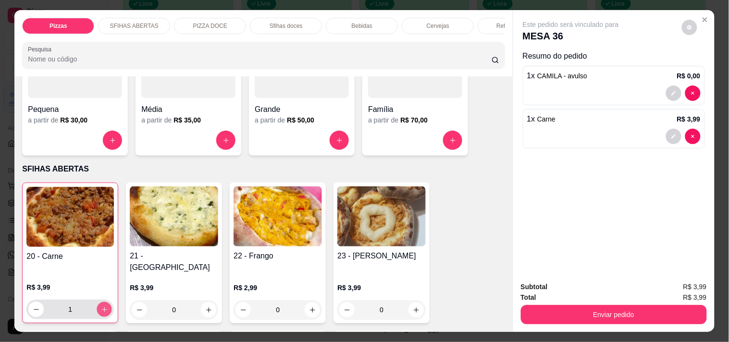
click at [101, 306] on icon "increase-product-quantity" at bounding box center [104, 309] width 7 height 7
type input "2"
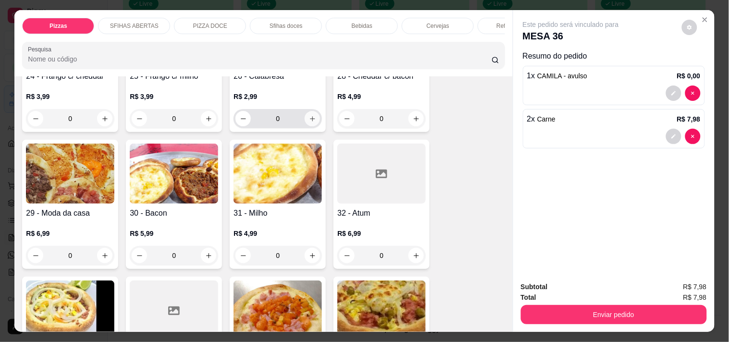
scroll to position [481, 0]
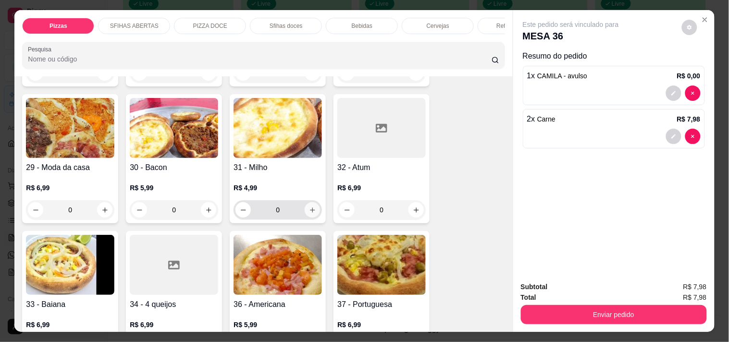
click at [309, 207] on icon "increase-product-quantity" at bounding box center [312, 210] width 7 height 7
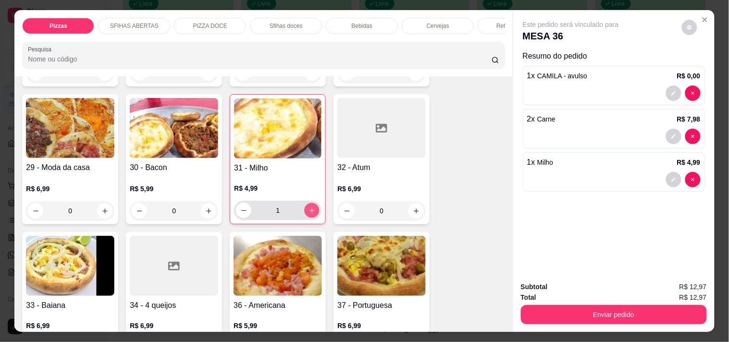
click at [309, 207] on icon "increase-product-quantity" at bounding box center [312, 210] width 7 height 7
type input "2"
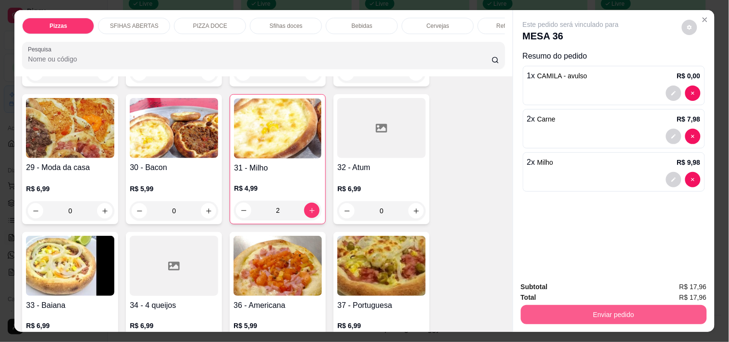
click at [594, 318] on button "Enviar pedido" at bounding box center [614, 314] width 186 height 19
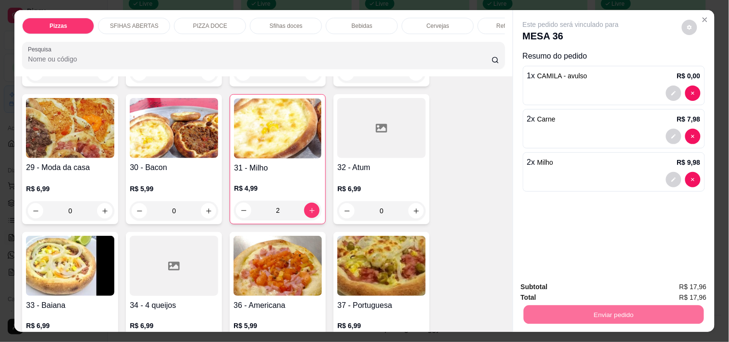
click at [675, 287] on button "Enviar pedido" at bounding box center [681, 287] width 54 height 18
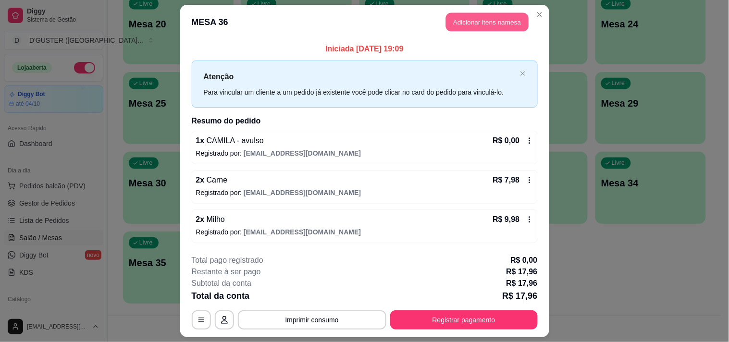
click at [485, 17] on button "Adicionar itens na mesa" at bounding box center [487, 22] width 83 height 19
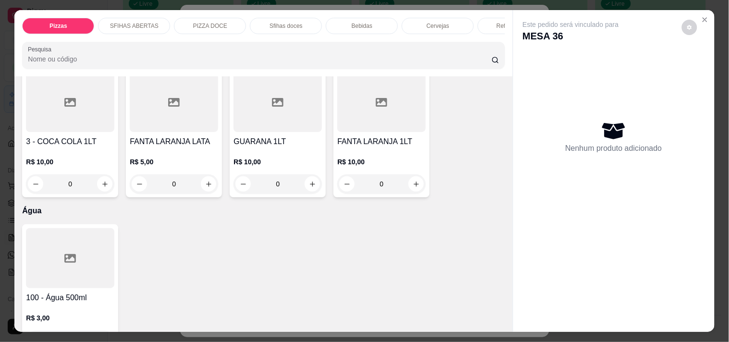
scroll to position [2574, 0]
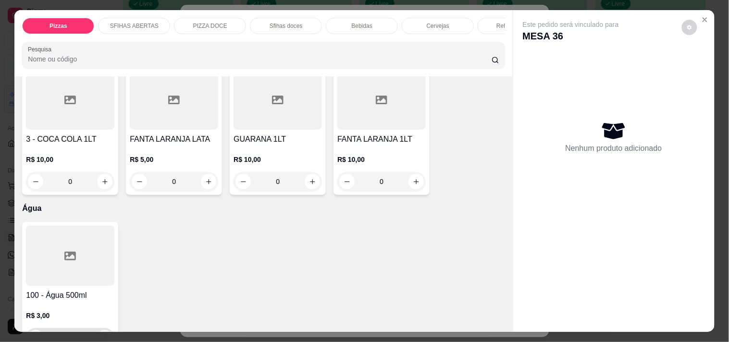
click at [102, 334] on icon "increase-product-quantity" at bounding box center [104, 337] width 7 height 7
type input "1"
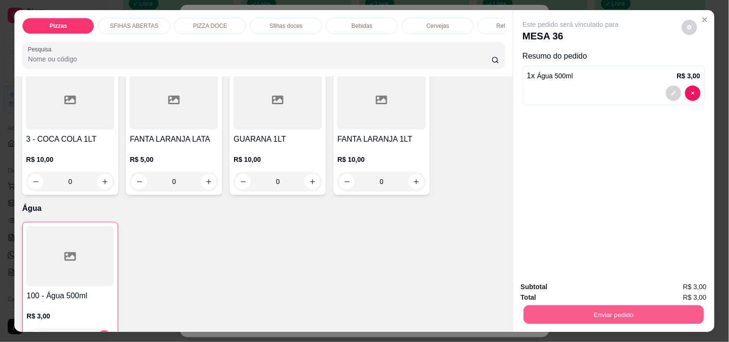
click at [630, 308] on button "Enviar pedido" at bounding box center [613, 314] width 180 height 19
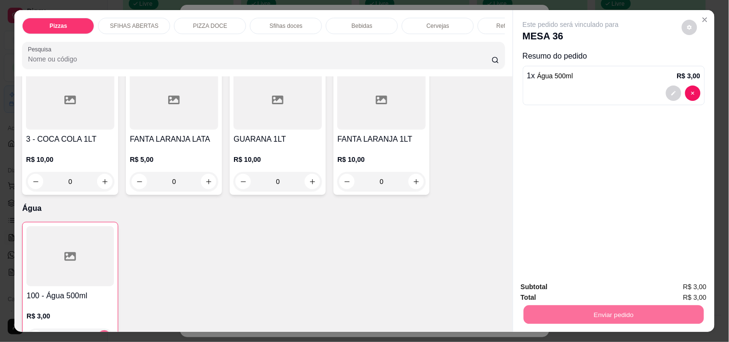
click at [681, 286] on button "Enviar pedido" at bounding box center [681, 287] width 54 height 18
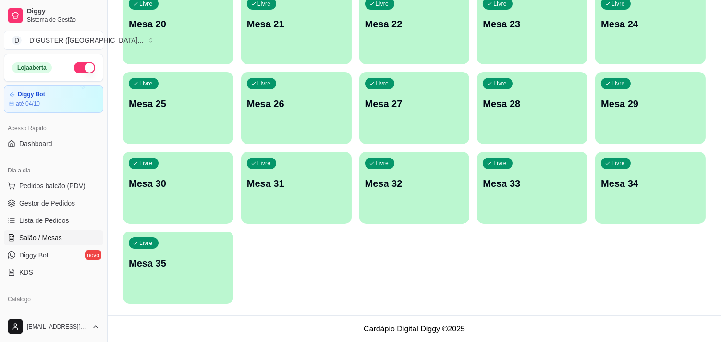
click at [183, 265] on p "Mesa 35" at bounding box center [178, 263] width 99 height 13
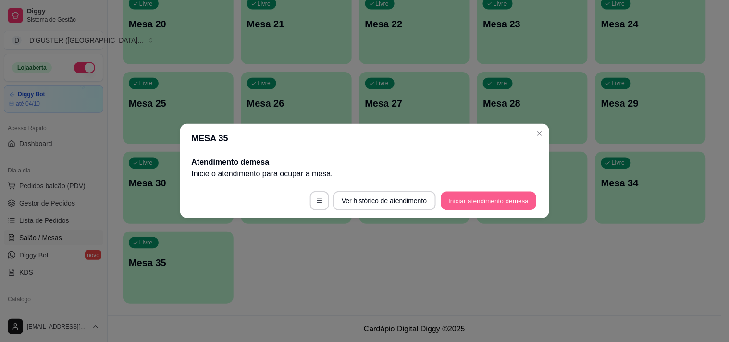
click at [480, 193] on button "Iniciar atendimento de mesa" at bounding box center [488, 201] width 95 height 19
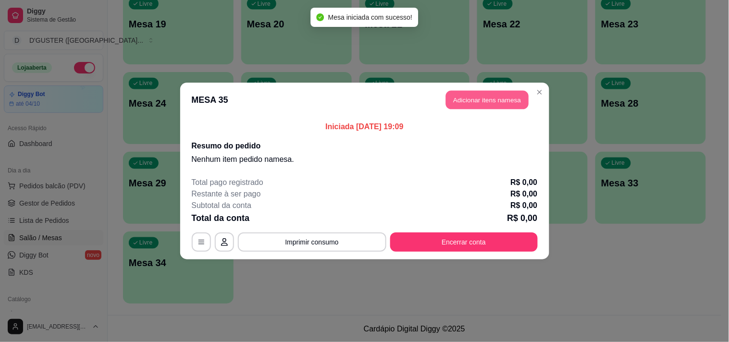
click at [489, 98] on button "Adicionar itens na mesa" at bounding box center [487, 100] width 83 height 19
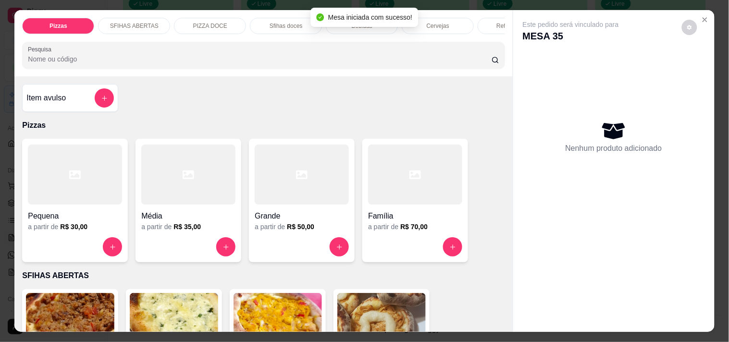
click at [55, 103] on h4 "Item avulso" at bounding box center [45, 98] width 39 height 12
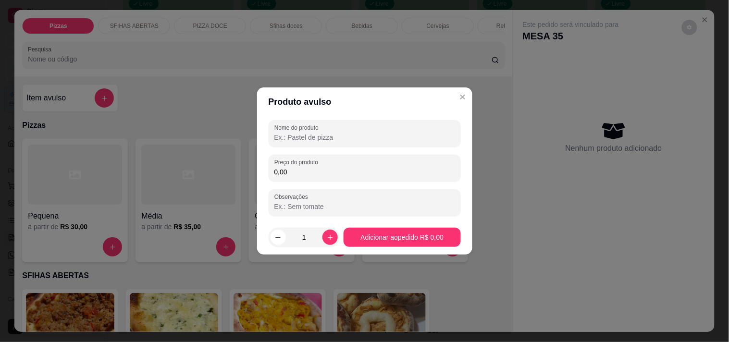
click at [391, 136] on input "Nome do produto" at bounding box center [364, 138] width 181 height 10
type input "MILEIDE"
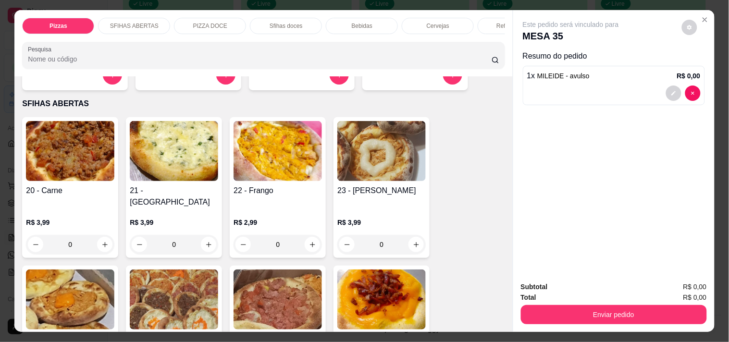
scroll to position [213, 0]
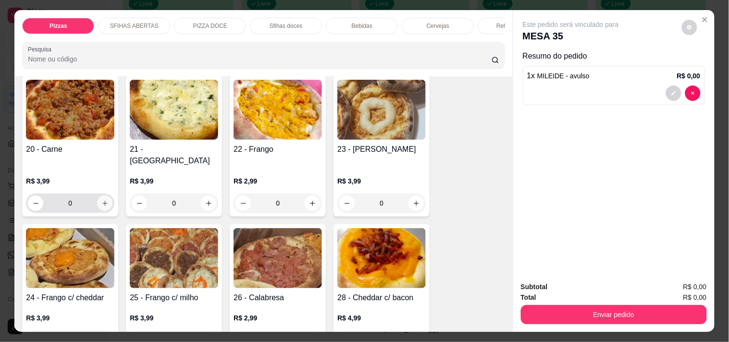
click at [97, 196] on button "increase-product-quantity" at bounding box center [104, 203] width 15 height 15
type input "1"
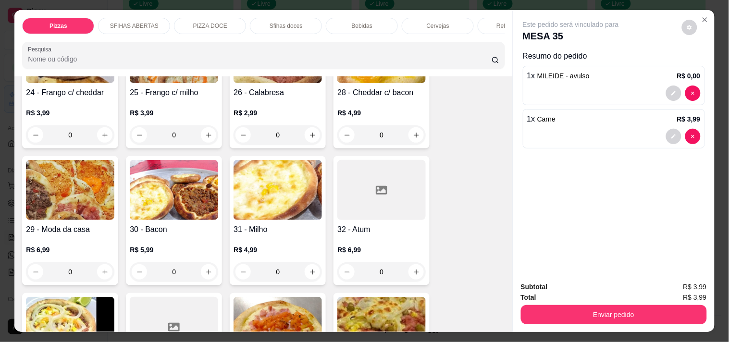
scroll to position [481, 0]
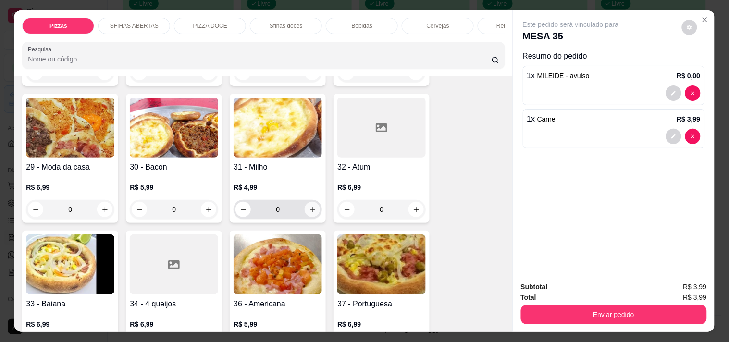
click at [310, 206] on icon "increase-product-quantity" at bounding box center [312, 209] width 7 height 7
type input "1"
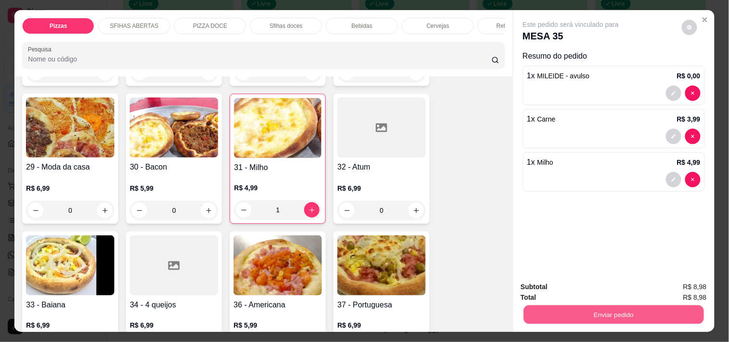
click at [640, 309] on button "Enviar pedido" at bounding box center [613, 314] width 180 height 19
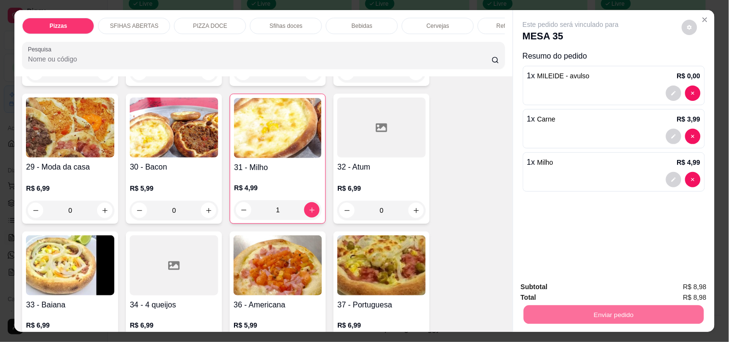
click at [680, 283] on button "Enviar pedido" at bounding box center [681, 287] width 54 height 18
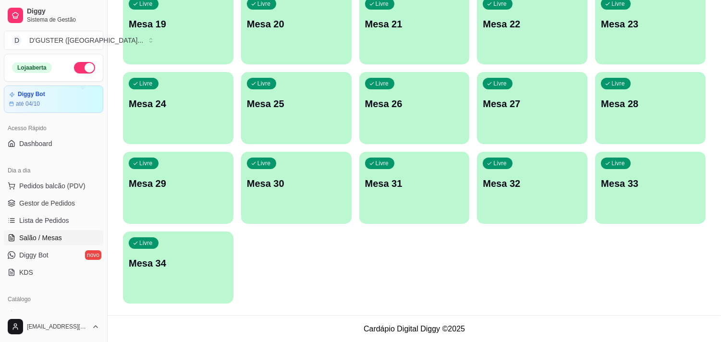
click at [649, 180] on p "Mesa 33" at bounding box center [650, 183] width 99 height 13
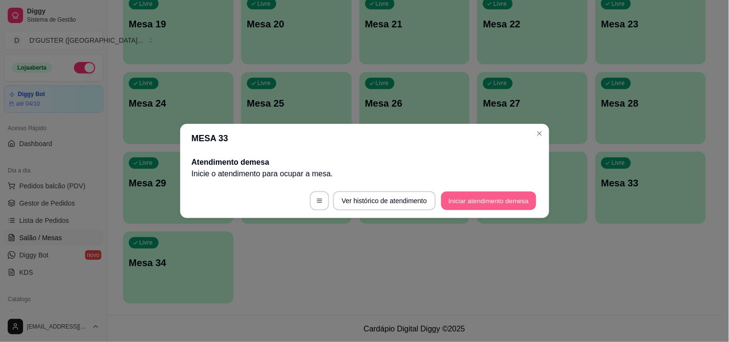
click at [501, 193] on button "Iniciar atendimento de mesa" at bounding box center [488, 201] width 95 height 19
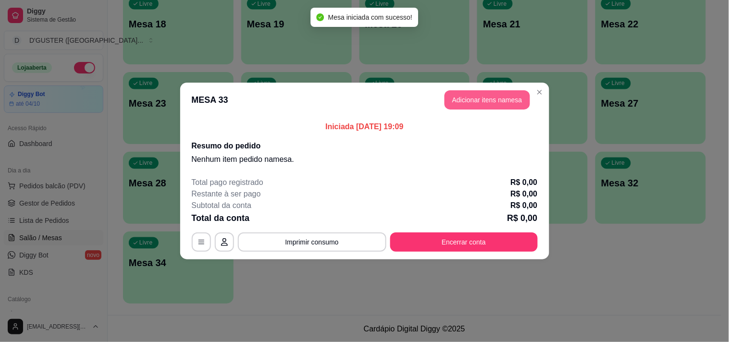
click at [499, 95] on button "Adicionar itens na mesa" at bounding box center [488, 99] width 86 height 19
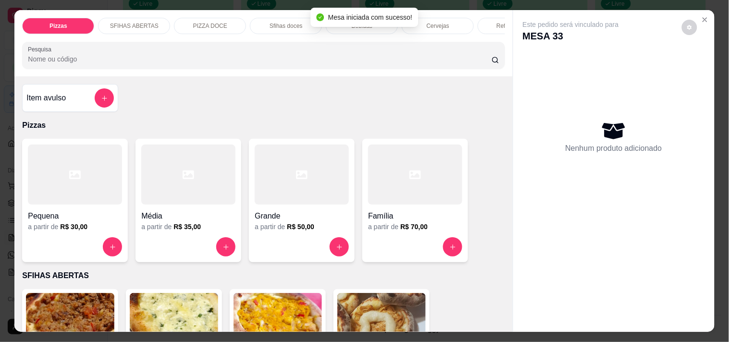
click at [73, 93] on div "Item avulso" at bounding box center [69, 97] width 87 height 19
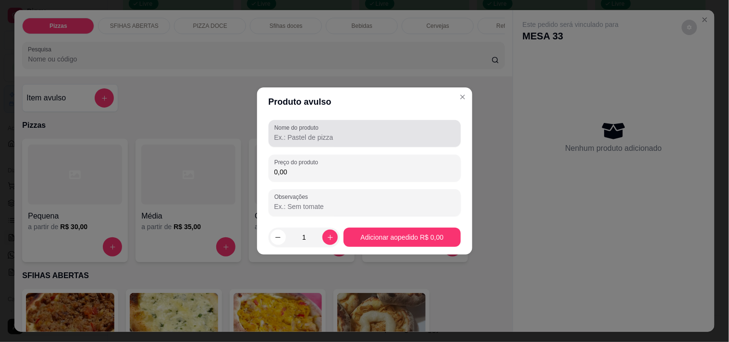
click at [358, 126] on div at bounding box center [364, 133] width 181 height 19
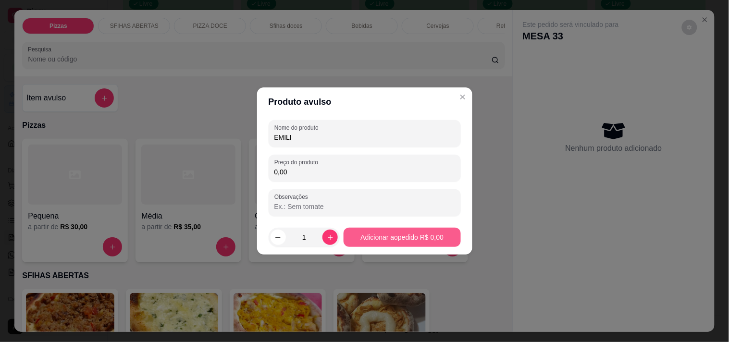
type input "EMILI"
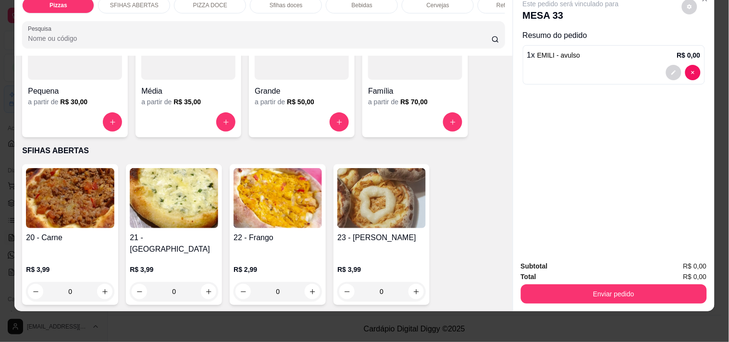
scroll to position [107, 0]
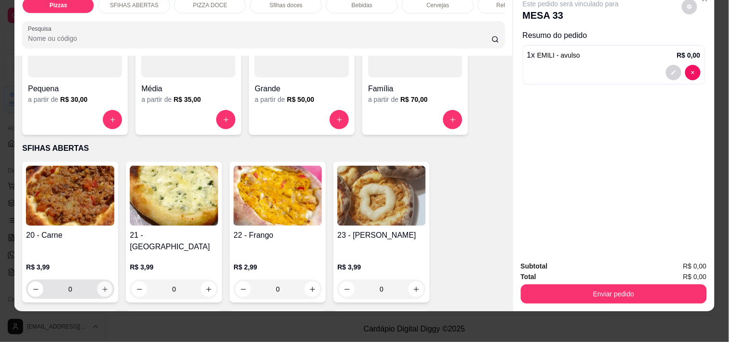
click at [102, 287] on icon "increase-product-quantity" at bounding box center [104, 289] width 5 height 5
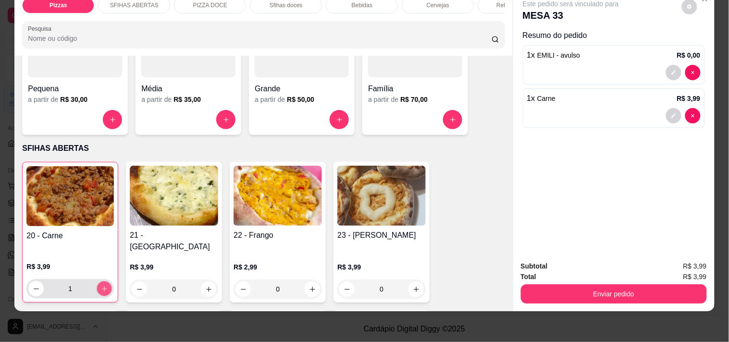
click at [101, 285] on icon "increase-product-quantity" at bounding box center [104, 288] width 7 height 7
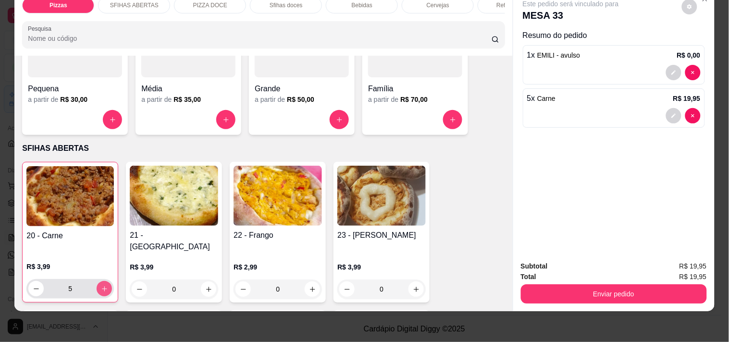
type input "6"
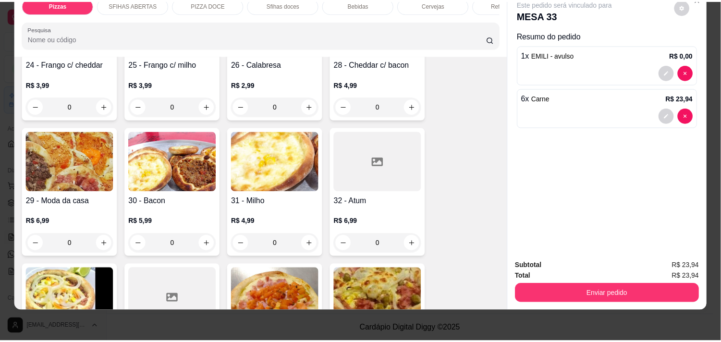
scroll to position [427, 0]
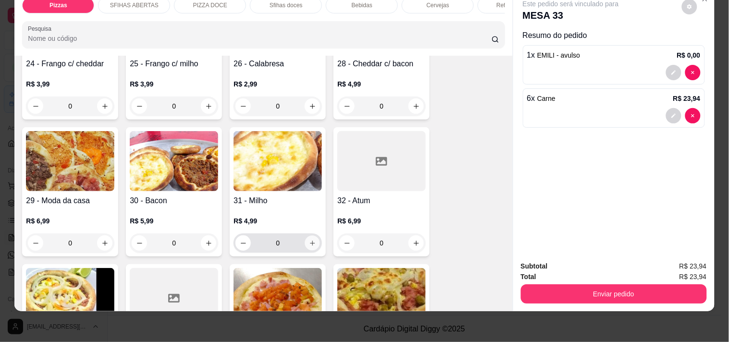
click at [305, 236] on button "increase-product-quantity" at bounding box center [312, 243] width 15 height 15
type input "1"
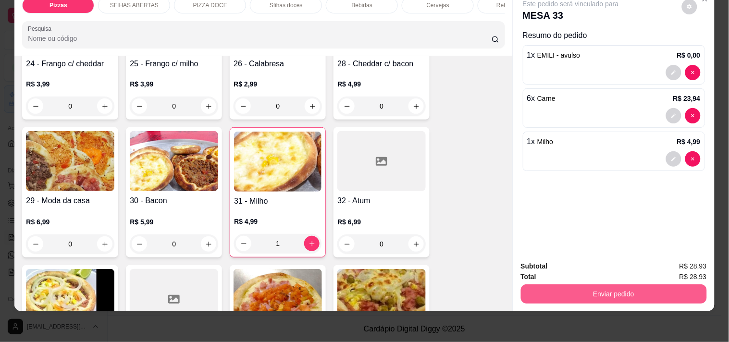
click at [640, 284] on button "Enviar pedido" at bounding box center [614, 293] width 186 height 19
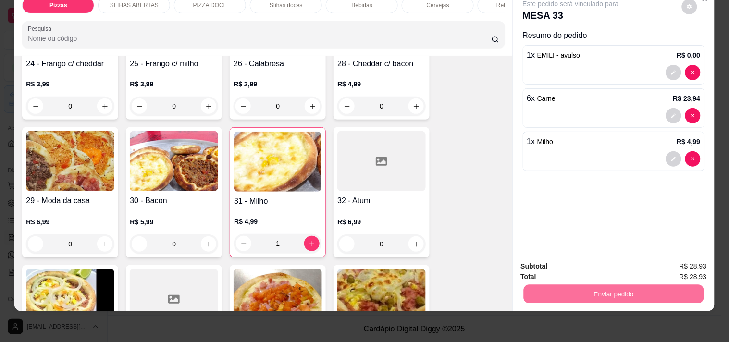
click at [690, 263] on button "Enviar pedido" at bounding box center [681, 263] width 53 height 18
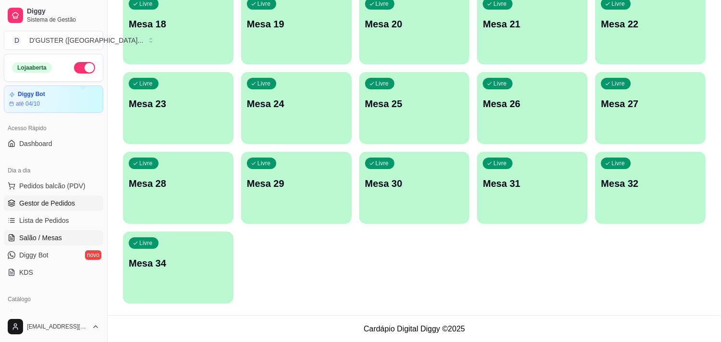
click at [39, 207] on span "Gestor de Pedidos" at bounding box center [47, 203] width 56 height 10
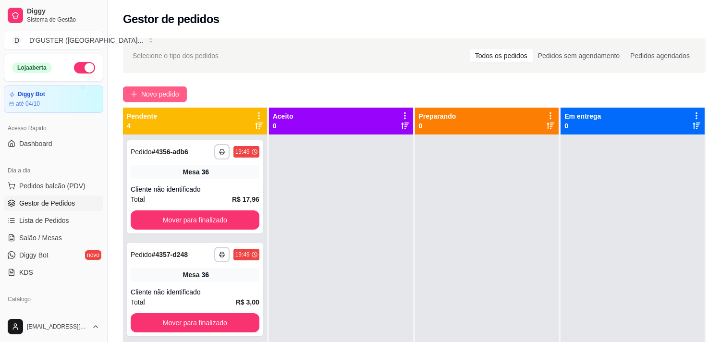
click at [155, 92] on span "Novo pedido" at bounding box center [160, 94] width 38 height 11
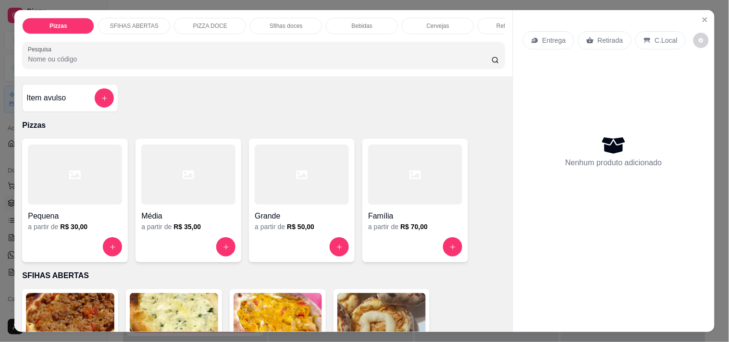
click at [608, 39] on p "Retirada" at bounding box center [610, 41] width 25 height 10
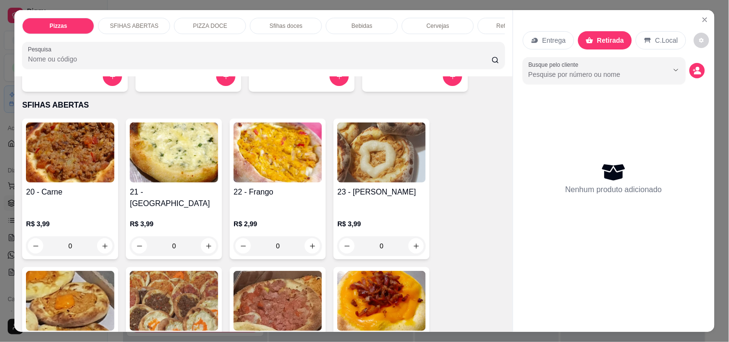
scroll to position [213, 0]
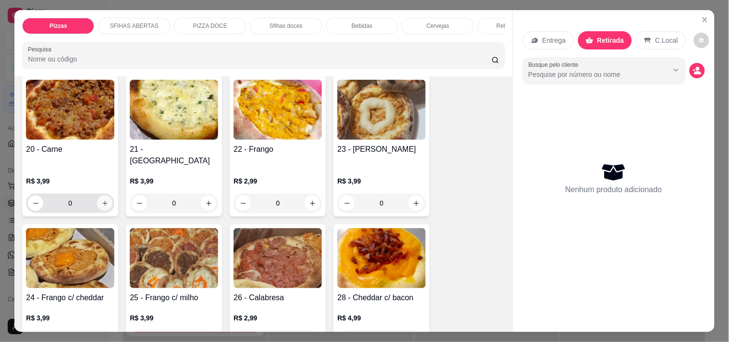
click at [103, 200] on icon "increase-product-quantity" at bounding box center [104, 203] width 7 height 7
type input "1"
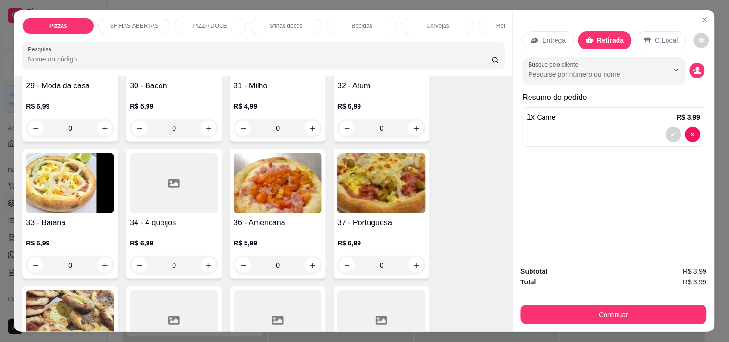
scroll to position [588, 0]
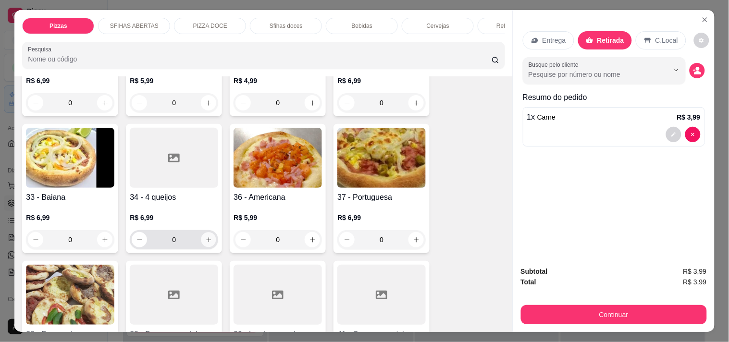
click at [208, 236] on icon "increase-product-quantity" at bounding box center [208, 239] width 7 height 7
type input "1"
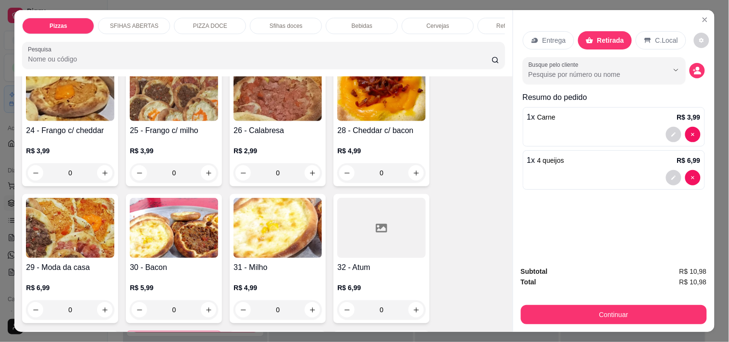
scroll to position [374, 0]
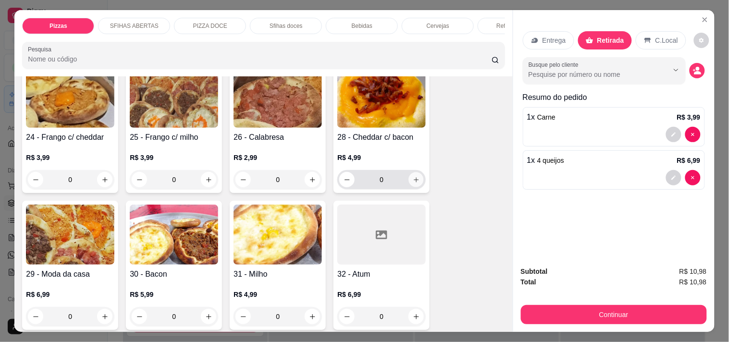
click at [413, 176] on icon "increase-product-quantity" at bounding box center [416, 179] width 7 height 7
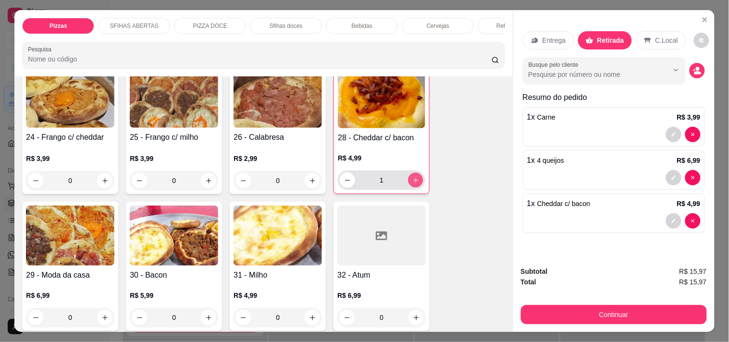
click at [412, 177] on icon "increase-product-quantity" at bounding box center [415, 180] width 7 height 7
type input "2"
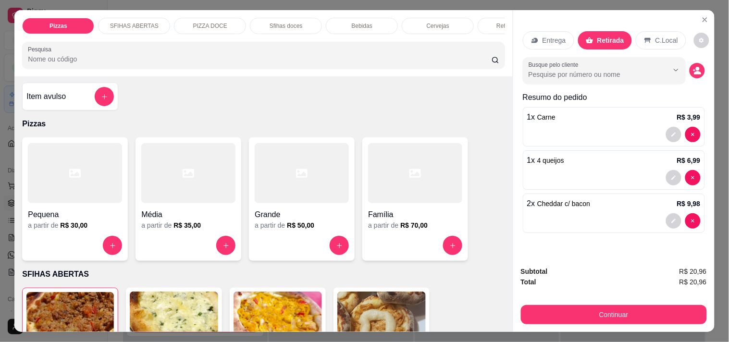
scroll to position [0, 0]
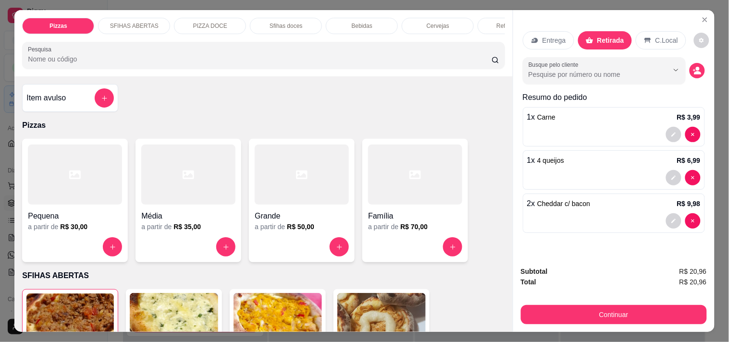
click at [62, 98] on h4 "Item avulso" at bounding box center [45, 98] width 39 height 12
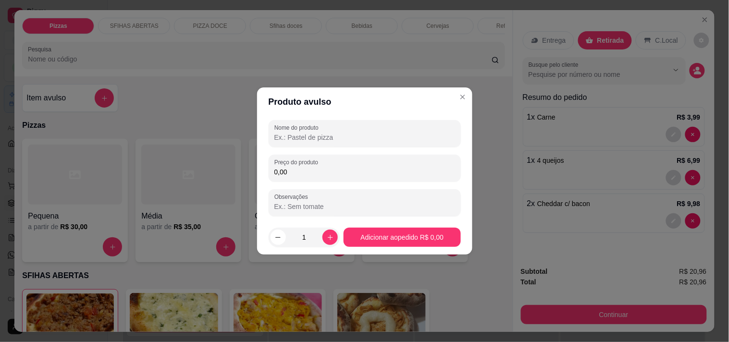
click at [350, 137] on input "Nome do produto" at bounding box center [364, 138] width 181 height 10
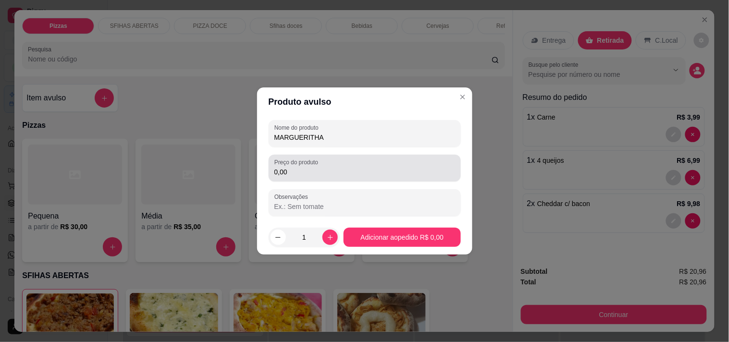
type input "MARGUERITHA"
click at [356, 166] on div "0,00" at bounding box center [364, 168] width 181 height 19
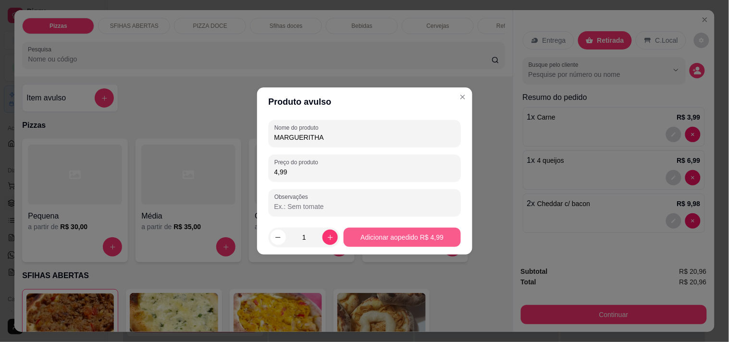
type input "4,99"
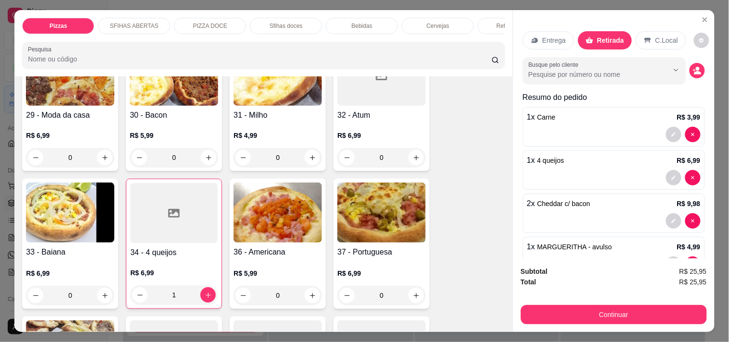
scroll to position [587, 0]
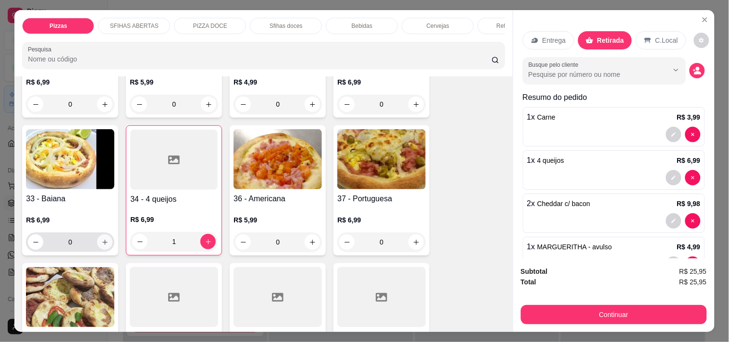
click at [101, 239] on icon "increase-product-quantity" at bounding box center [104, 242] width 7 height 7
type input "1"
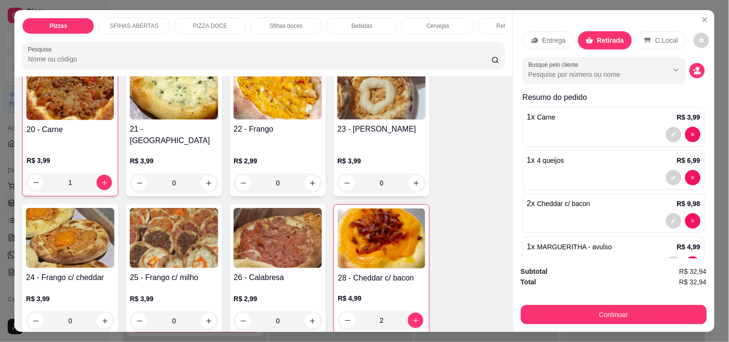
scroll to position [267, 0]
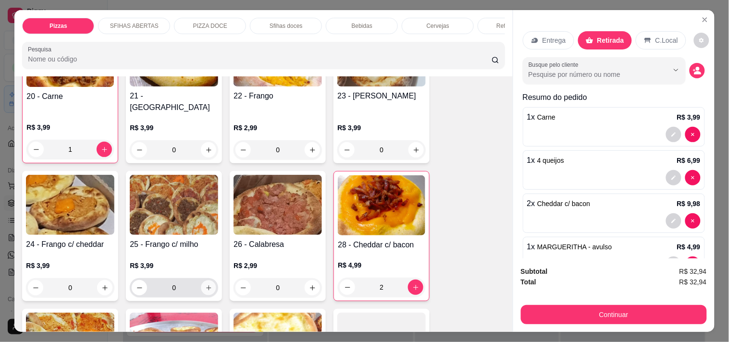
click at [205, 284] on icon "increase-product-quantity" at bounding box center [208, 287] width 7 height 7
type input "1"
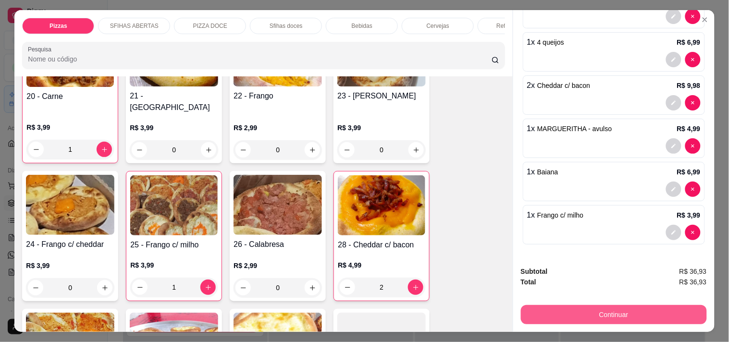
click at [592, 315] on button "Continuar" at bounding box center [614, 314] width 186 height 19
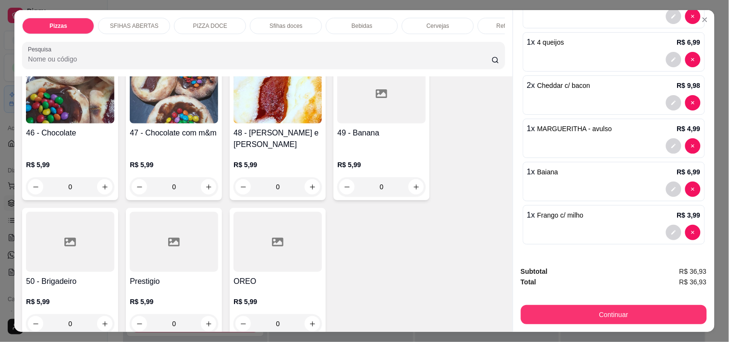
scroll to position [1388, 0]
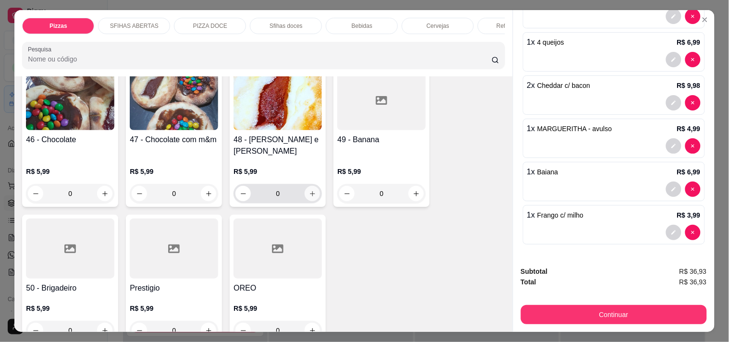
click at [309, 190] on icon "increase-product-quantity" at bounding box center [312, 193] width 7 height 7
type input "1"
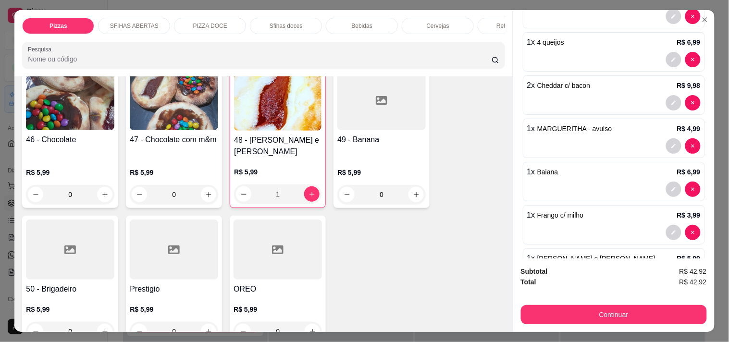
scroll to position [1334, 0]
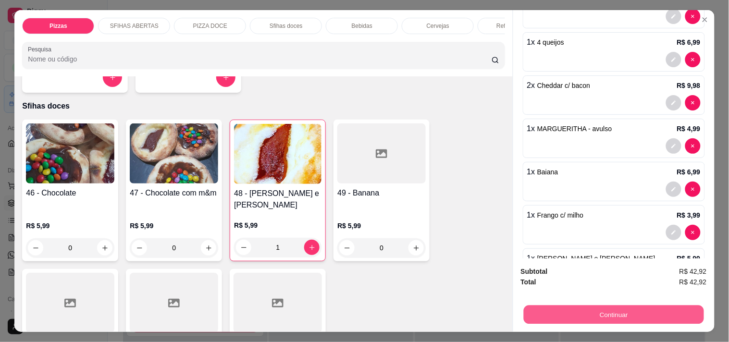
click at [600, 306] on button "Continuar" at bounding box center [613, 314] width 180 height 19
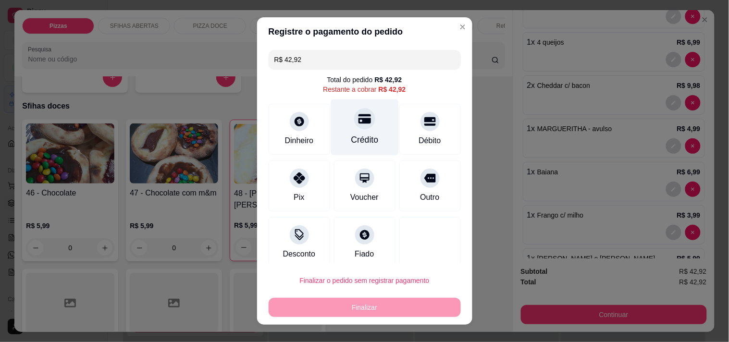
click at [359, 119] on div at bounding box center [364, 118] width 21 height 21
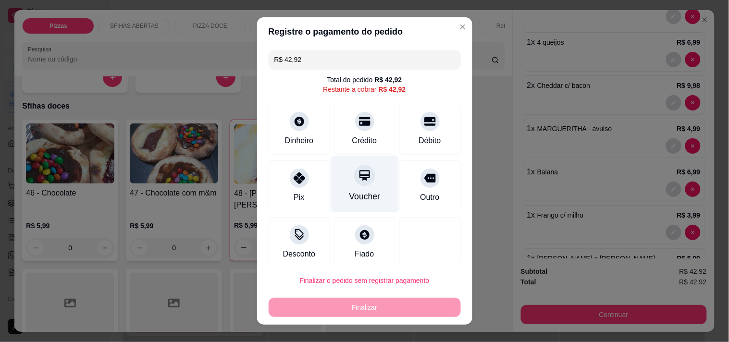
type input "R$ 0,00"
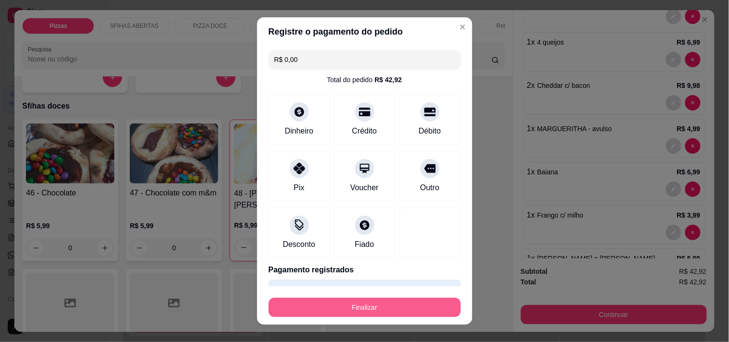
click at [420, 311] on button "Finalizar" at bounding box center [365, 307] width 192 height 19
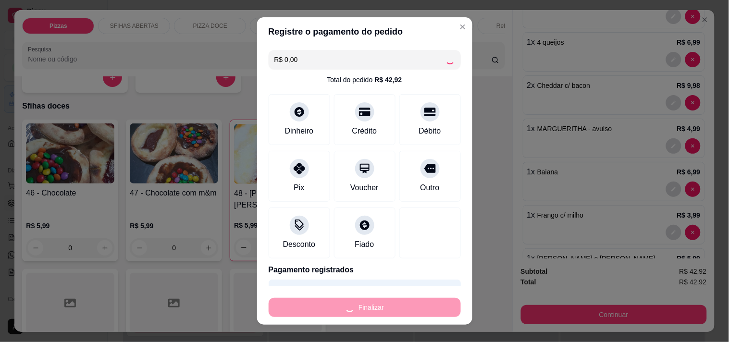
type input "0"
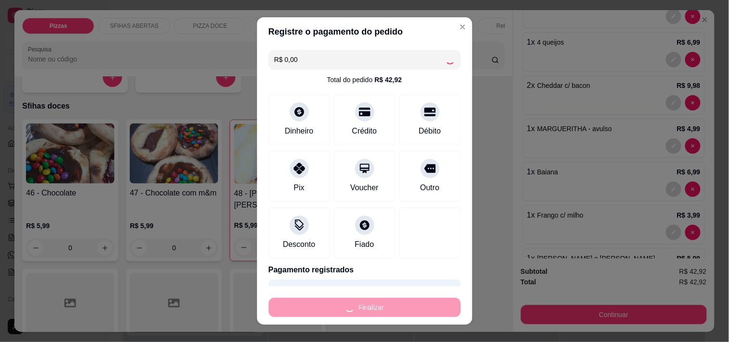
type input "0"
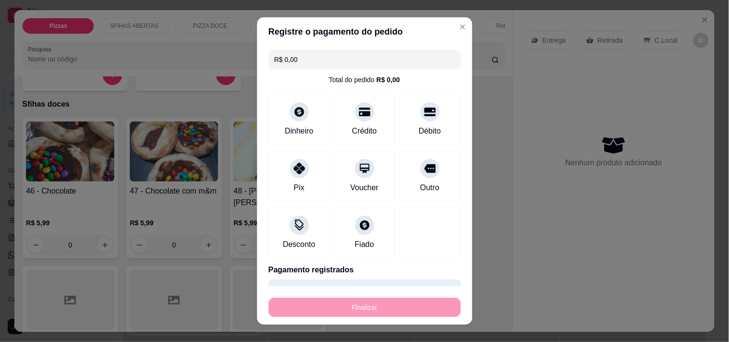
type input "-R$ 42,92"
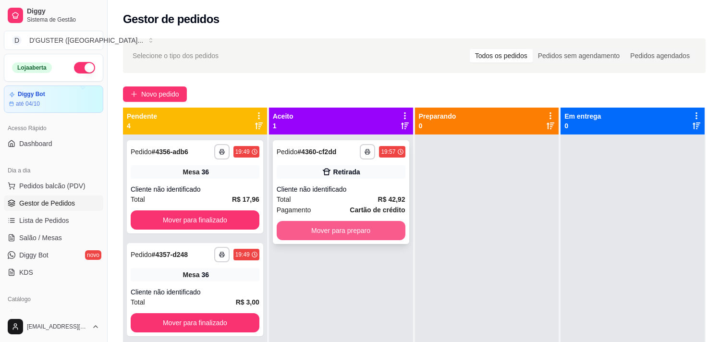
click at [370, 233] on button "Mover para preparo" at bounding box center [341, 230] width 129 height 19
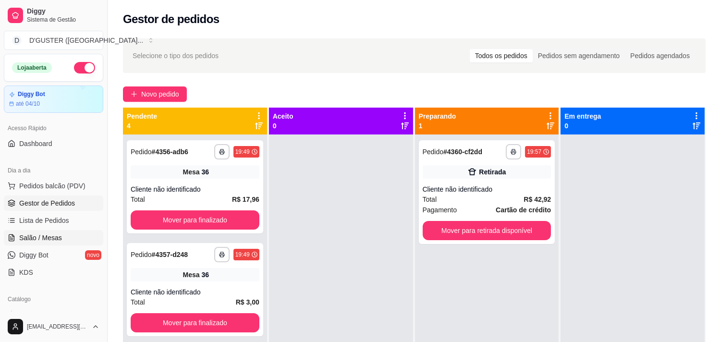
click at [23, 235] on span "Salão / Mesas" at bounding box center [40, 238] width 43 height 10
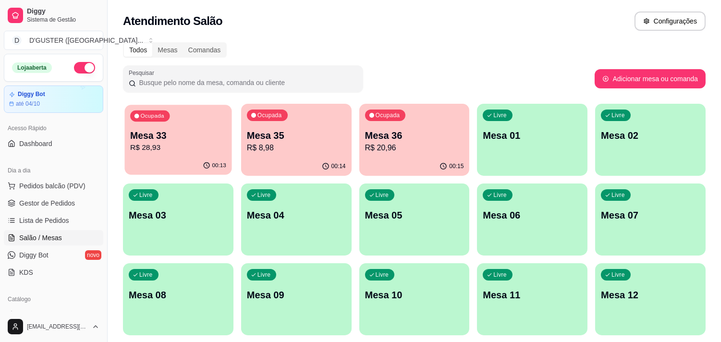
click at [176, 156] on div "Ocupada Mesa 33 R$ 28,93" at bounding box center [177, 131] width 107 height 52
click at [268, 135] on p "Mesa 35" at bounding box center [296, 135] width 96 height 13
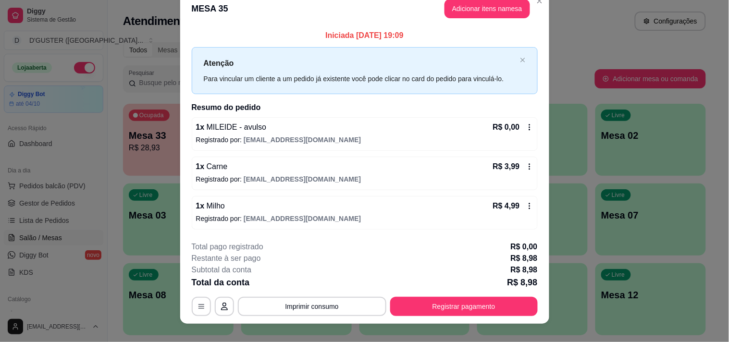
scroll to position [25, 0]
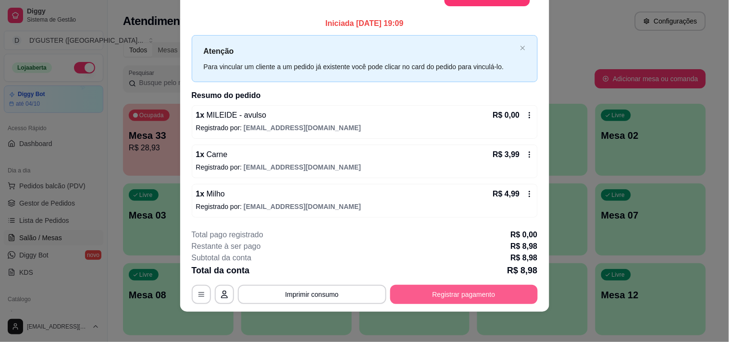
click at [449, 296] on button "Registrar pagamento" at bounding box center [464, 294] width 148 height 19
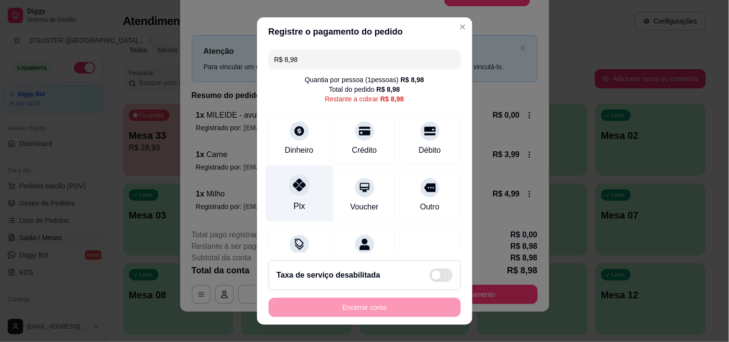
click at [294, 191] on div at bounding box center [299, 184] width 21 height 21
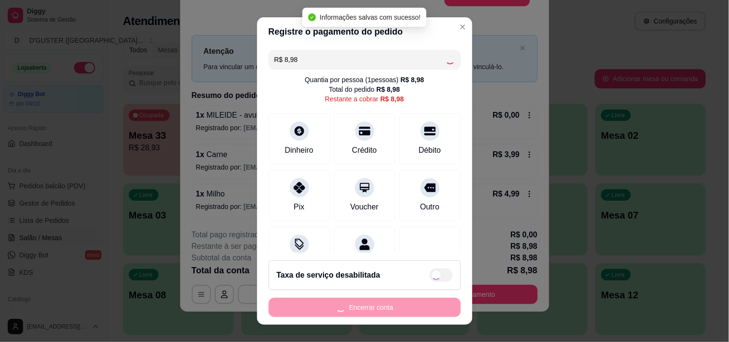
type input "R$ 0,00"
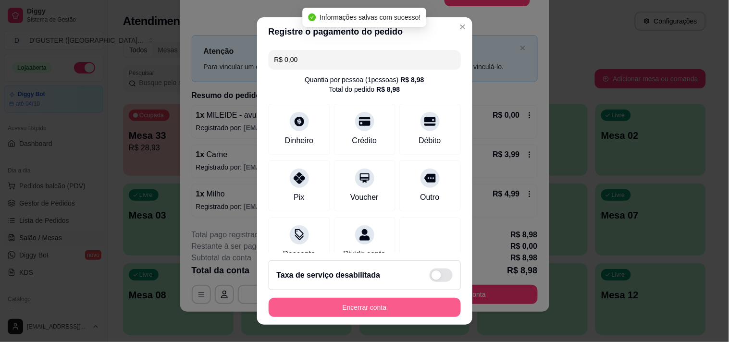
click at [395, 298] on div "Encerrar conta" at bounding box center [365, 307] width 192 height 19
click at [402, 310] on button "Encerrar conta" at bounding box center [365, 307] width 192 height 19
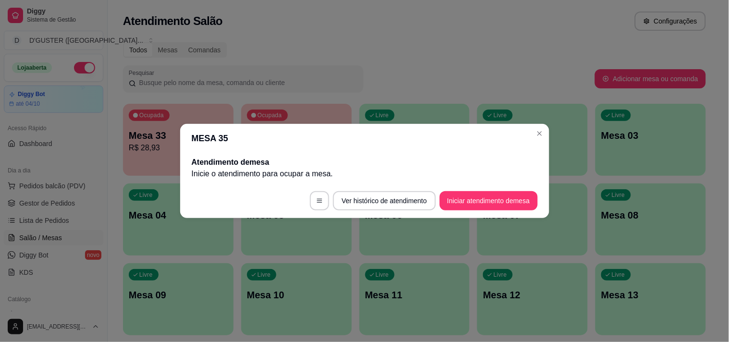
scroll to position [0, 0]
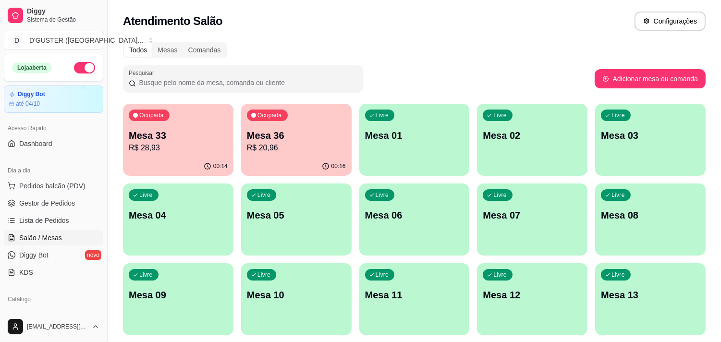
click at [194, 143] on p "R$ 28,93" at bounding box center [178, 148] width 99 height 12
click at [296, 137] on p "Mesa 36" at bounding box center [296, 135] width 96 height 13
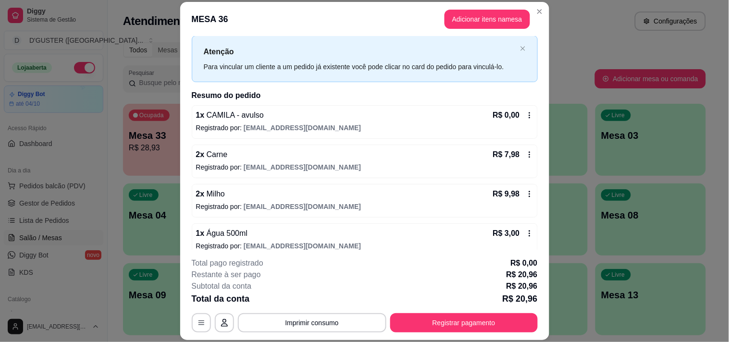
scroll to position [33, 0]
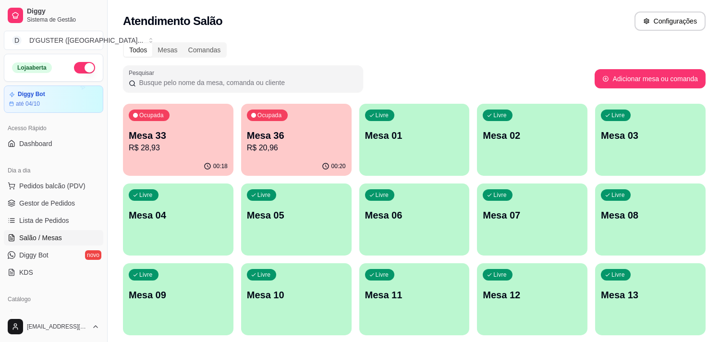
click at [173, 137] on p "Mesa 33" at bounding box center [178, 135] width 99 height 13
click at [286, 151] on p "R$ 20,96" at bounding box center [296, 148] width 99 height 12
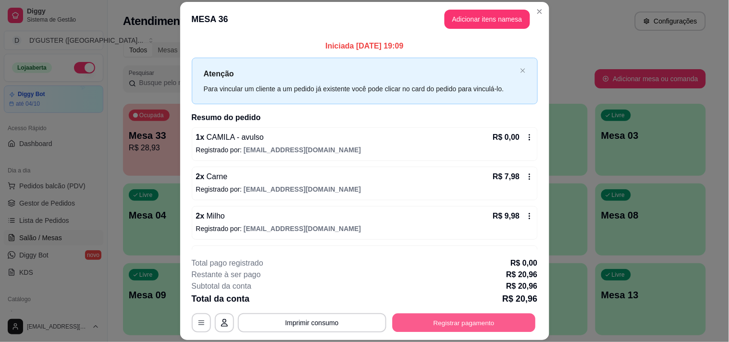
click at [420, 322] on button "Registrar pagamento" at bounding box center [463, 323] width 143 height 19
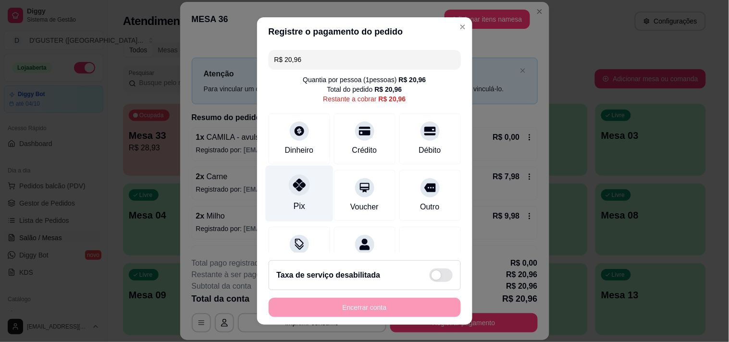
click at [296, 196] on div "Pix" at bounding box center [299, 193] width 68 height 56
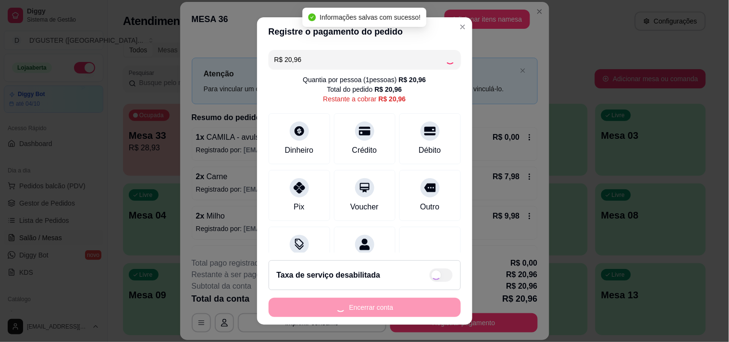
type input "R$ 0,00"
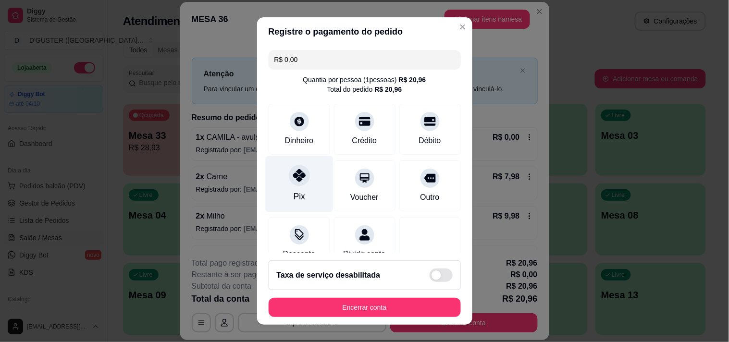
click at [294, 179] on icon at bounding box center [299, 175] width 12 height 12
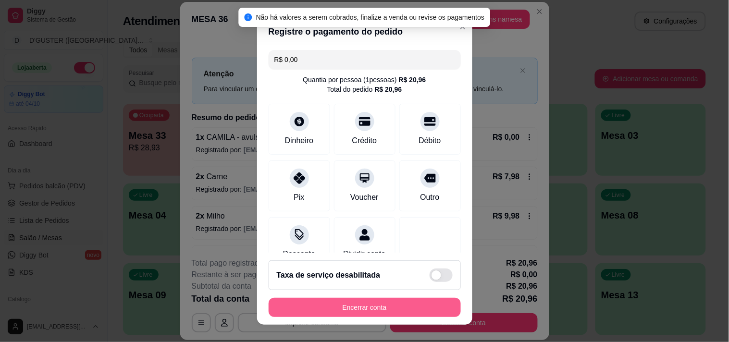
click at [350, 309] on button "Encerrar conta" at bounding box center [365, 307] width 192 height 19
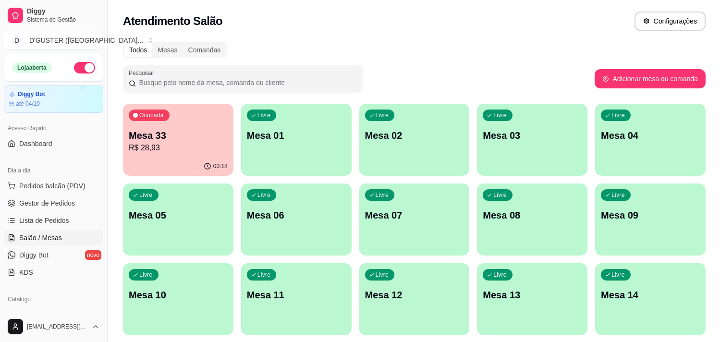
click at [157, 133] on p "Mesa 33" at bounding box center [178, 135] width 99 height 13
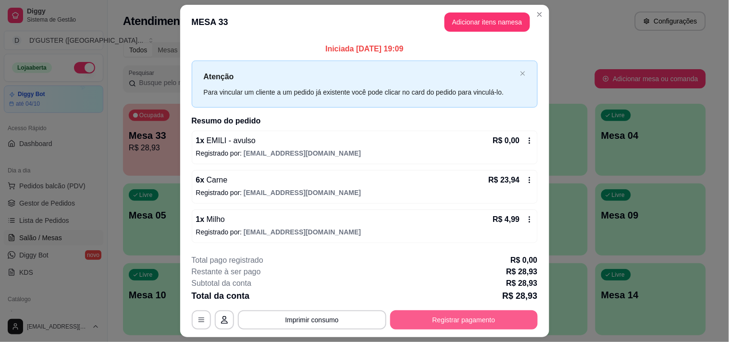
click at [474, 325] on button "Registrar pagamento" at bounding box center [464, 319] width 148 height 19
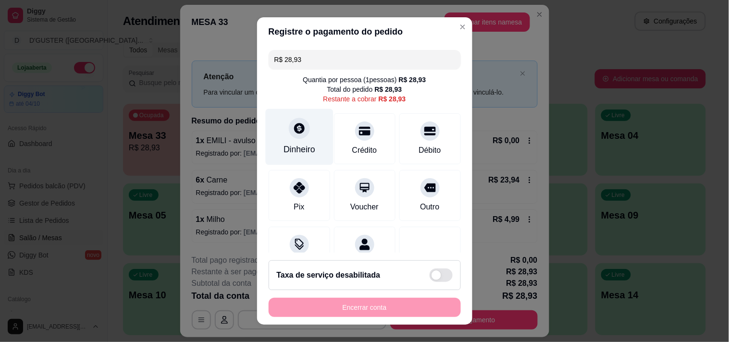
click at [294, 133] on icon at bounding box center [299, 128] width 11 height 11
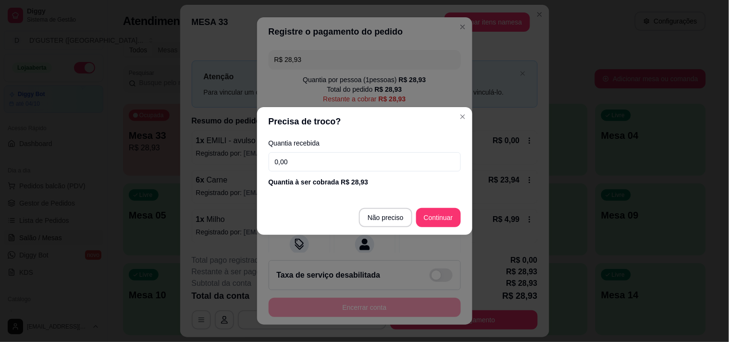
click at [391, 164] on input "0,00" at bounding box center [365, 161] width 192 height 19
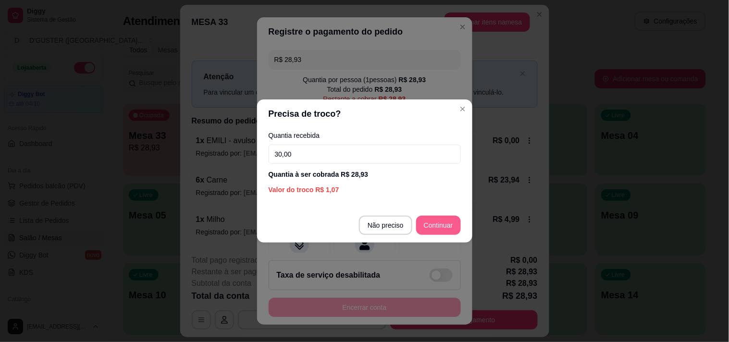
type input "30,00"
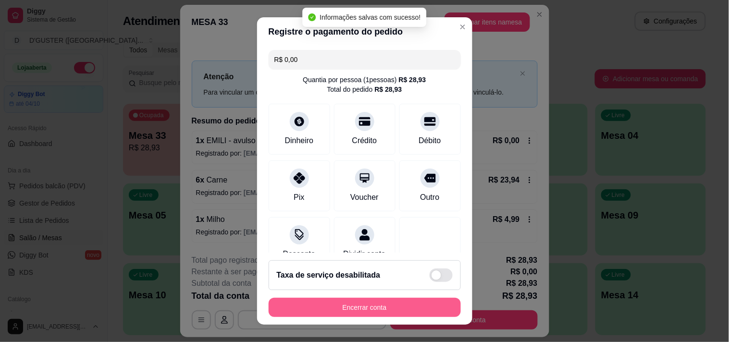
type input "R$ 0,00"
click at [409, 305] on button "Encerrar conta" at bounding box center [365, 307] width 186 height 19
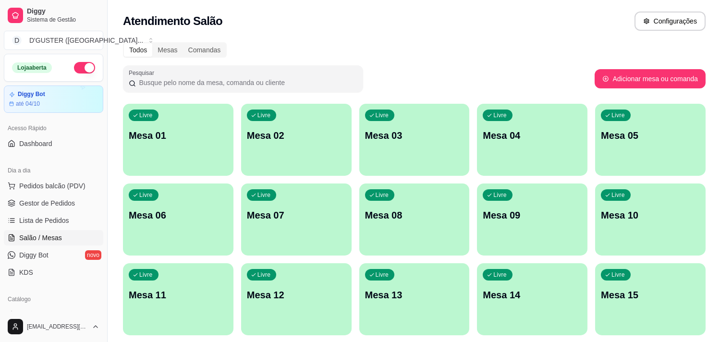
click at [525, 210] on p "Mesa 09" at bounding box center [532, 215] width 99 height 13
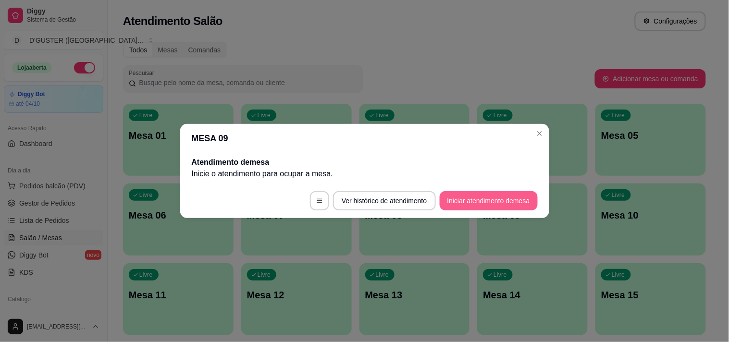
click at [502, 195] on button "Iniciar atendimento de mesa" at bounding box center [489, 200] width 98 height 19
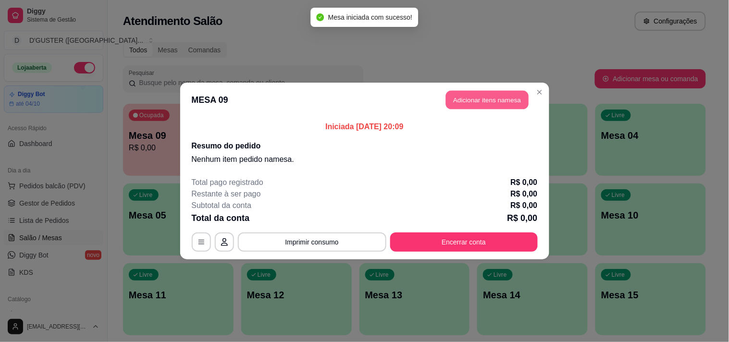
click at [495, 99] on button "Adicionar itens na mesa" at bounding box center [487, 100] width 83 height 19
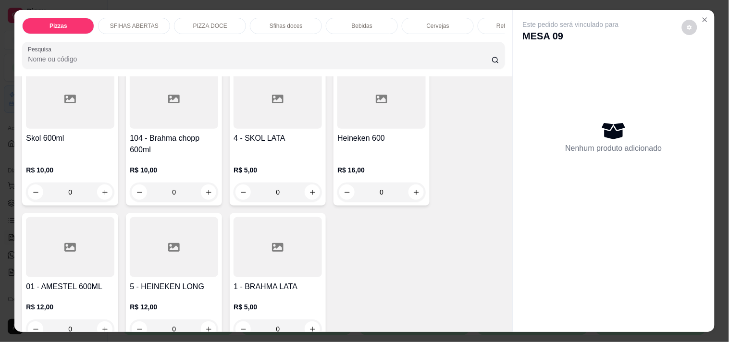
scroll to position [2082, 0]
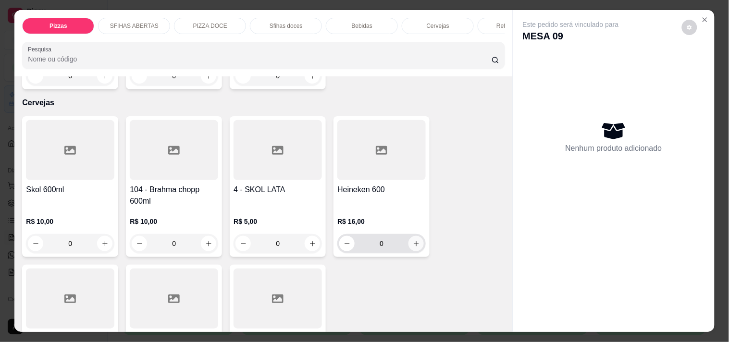
click at [414, 240] on icon "increase-product-quantity" at bounding box center [416, 243] width 7 height 7
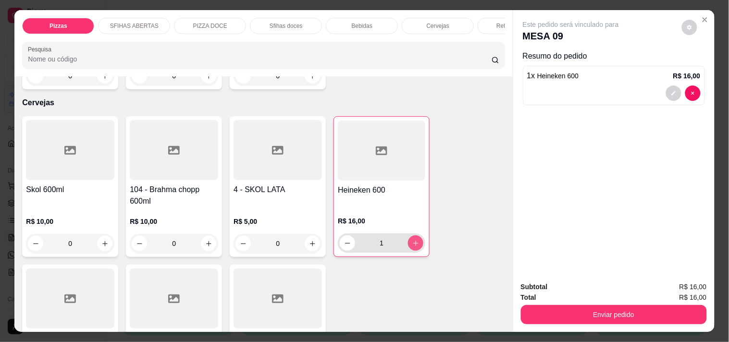
type input "1"
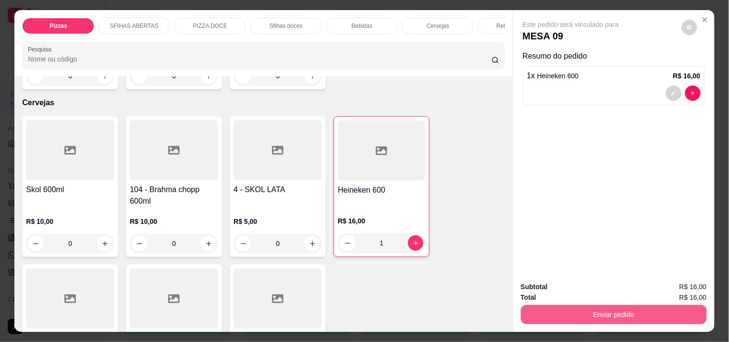
click at [628, 315] on button "Enviar pedido" at bounding box center [614, 314] width 186 height 19
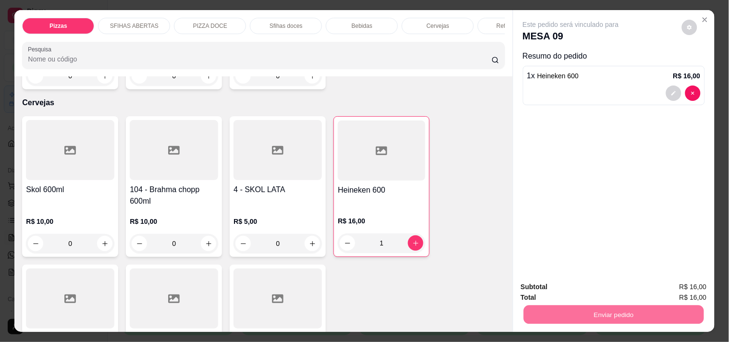
click at [676, 290] on button "Enviar pedido" at bounding box center [681, 287] width 54 height 18
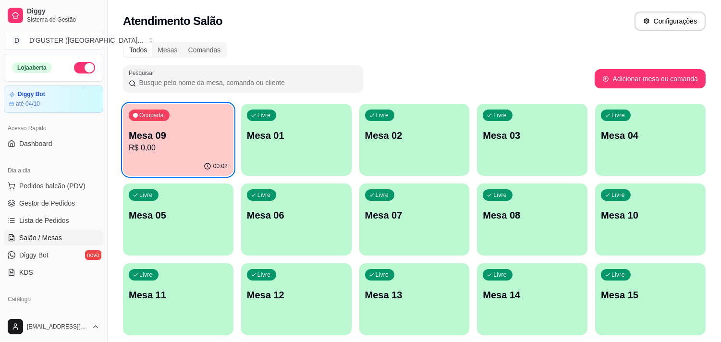
drag, startPoint x: 364, startPoint y: 159, endPoint x: 449, endPoint y: 38, distance: 146.9
click at [473, 36] on div "Atendimento Salão Configurações" at bounding box center [415, 18] width 614 height 37
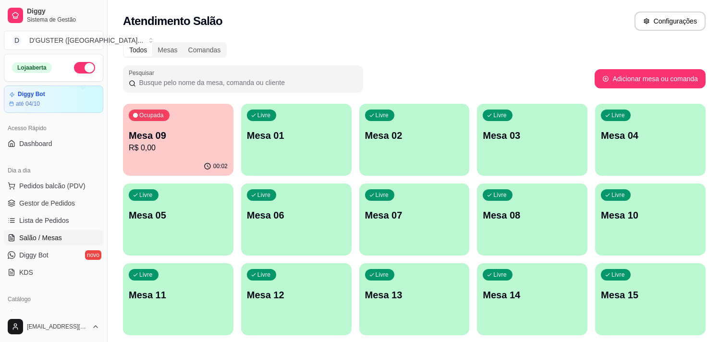
click at [210, 132] on p "Mesa 09" at bounding box center [178, 135] width 99 height 13
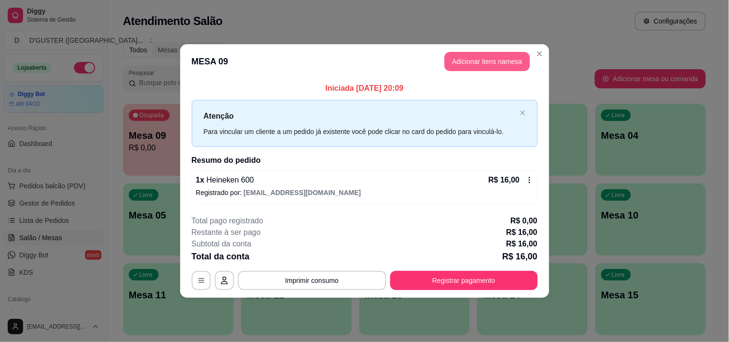
click at [476, 63] on button "Adicionar itens na mesa" at bounding box center [488, 61] width 86 height 19
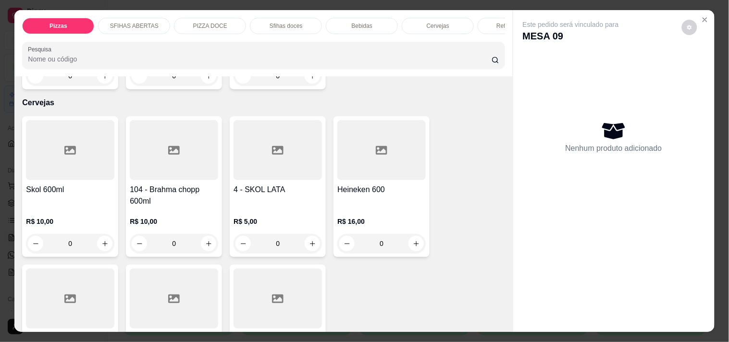
scroll to position [2136, 0]
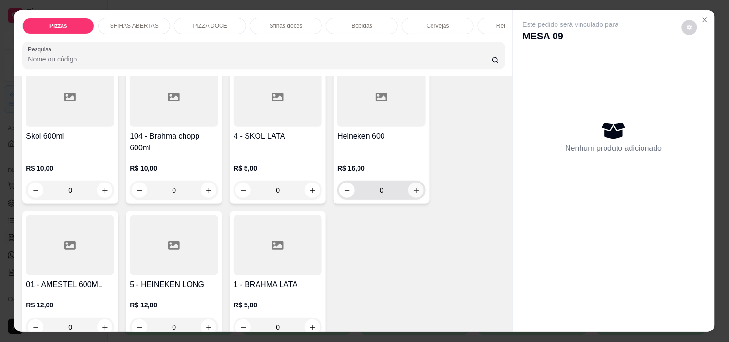
click at [414, 188] on icon "increase-product-quantity" at bounding box center [416, 190] width 5 height 5
type input "1"
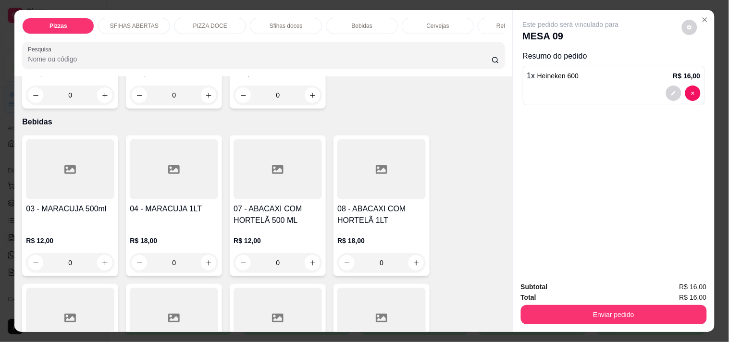
scroll to position [1613, 0]
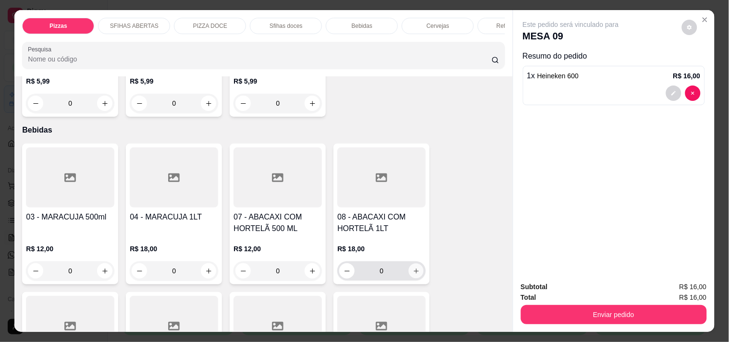
click at [413, 268] on icon "increase-product-quantity" at bounding box center [416, 271] width 7 height 7
type input "1"
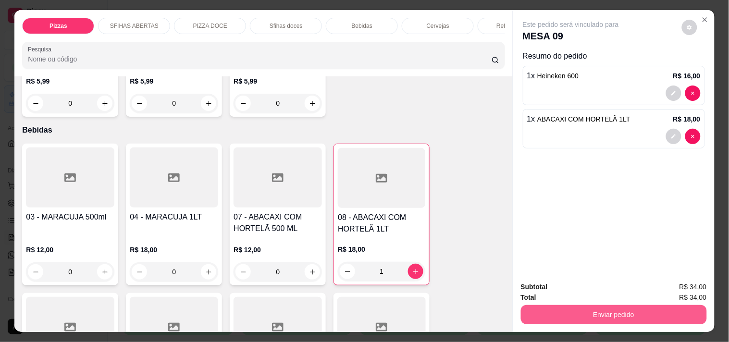
click at [669, 305] on button "Enviar pedido" at bounding box center [614, 314] width 186 height 19
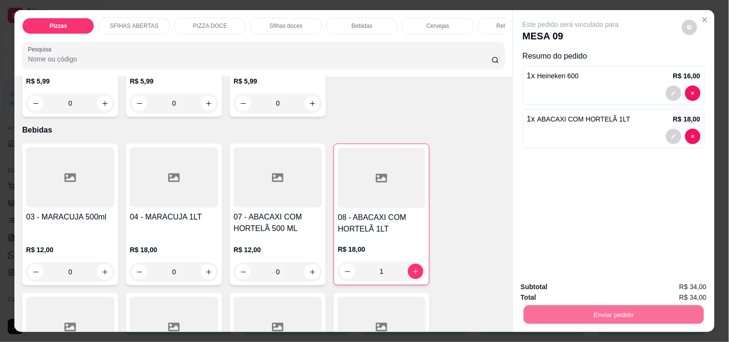
click at [681, 288] on button "Enviar pedido" at bounding box center [681, 287] width 53 height 18
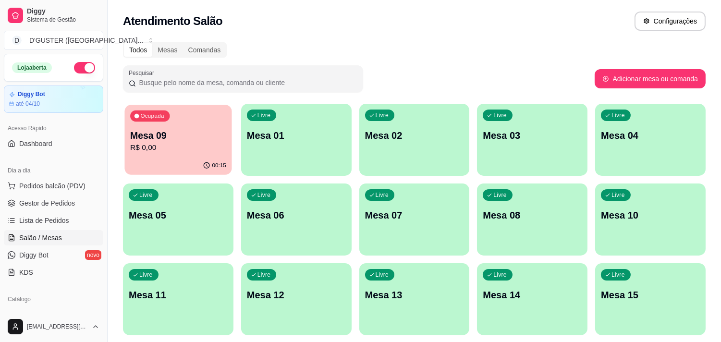
click at [195, 133] on p "Mesa 09" at bounding box center [178, 135] width 96 height 13
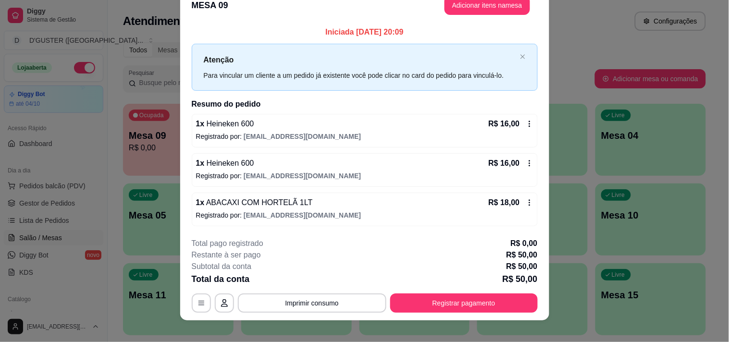
scroll to position [25, 0]
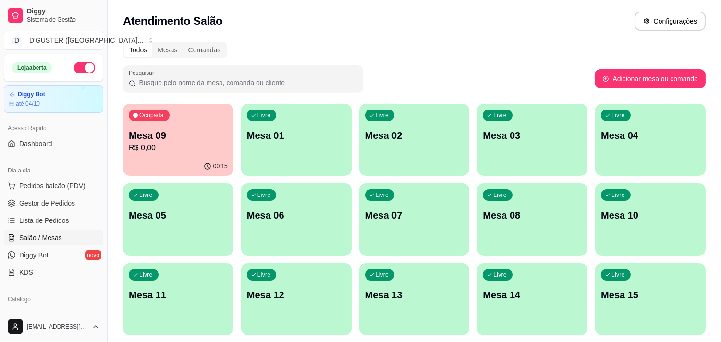
click at [184, 123] on div "Ocupada Mesa 09 R$ 0,00" at bounding box center [178, 130] width 111 height 53
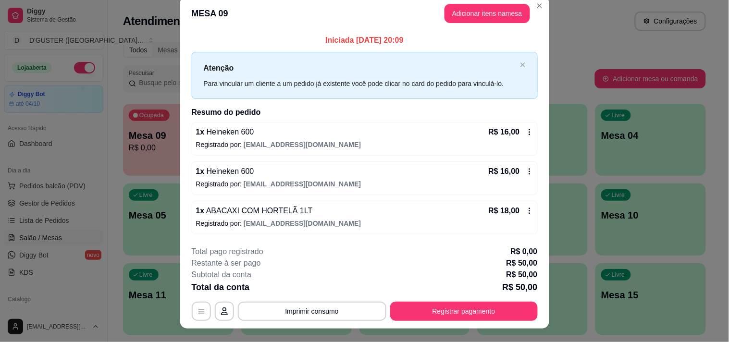
scroll to position [0, 0]
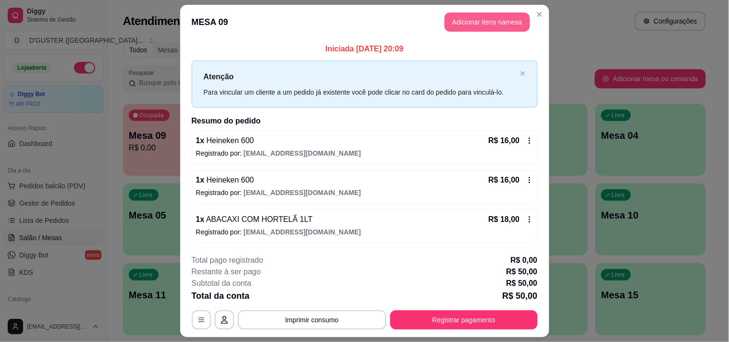
click at [501, 24] on button "Adicionar itens na mesa" at bounding box center [488, 21] width 86 height 19
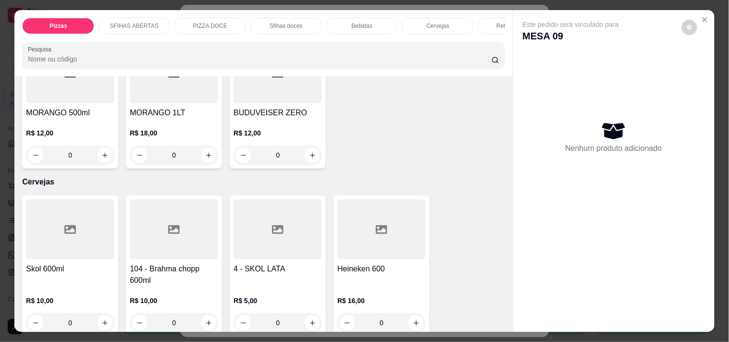
scroll to position [2029, 0]
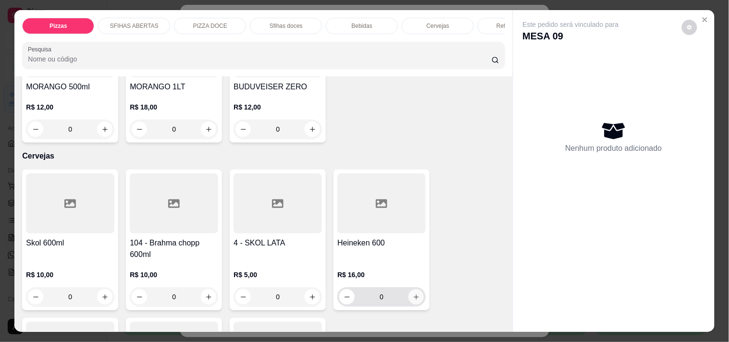
click at [415, 294] on icon "increase-product-quantity" at bounding box center [416, 297] width 7 height 7
type input "1"
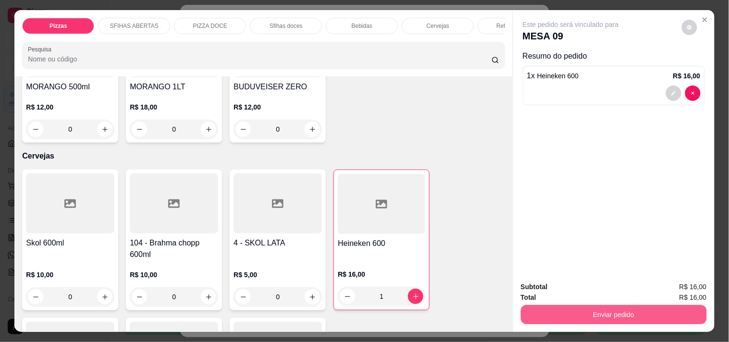
click at [654, 314] on button "Enviar pedido" at bounding box center [614, 314] width 186 height 19
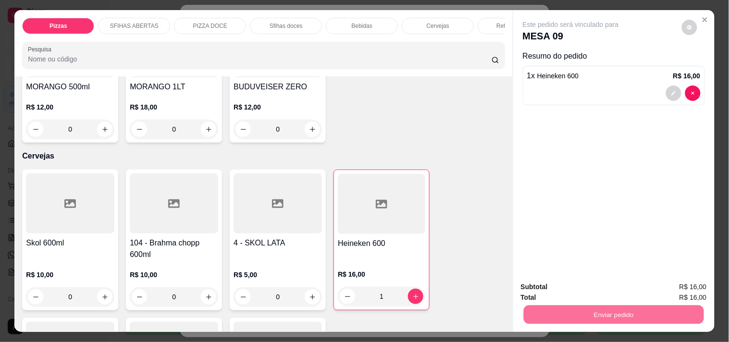
click at [672, 283] on button "Enviar pedido" at bounding box center [681, 287] width 54 height 18
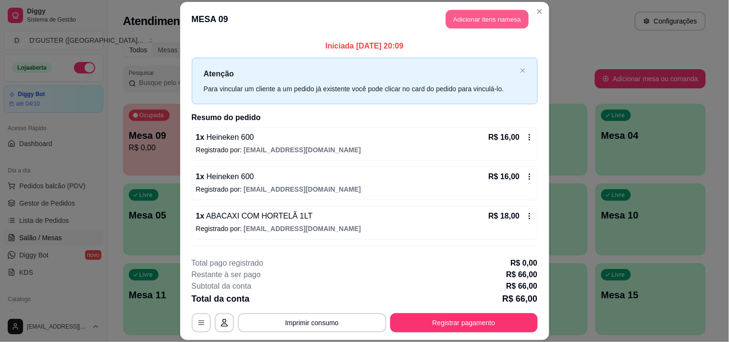
click at [489, 17] on button "Adicionar itens na mesa" at bounding box center [487, 19] width 83 height 19
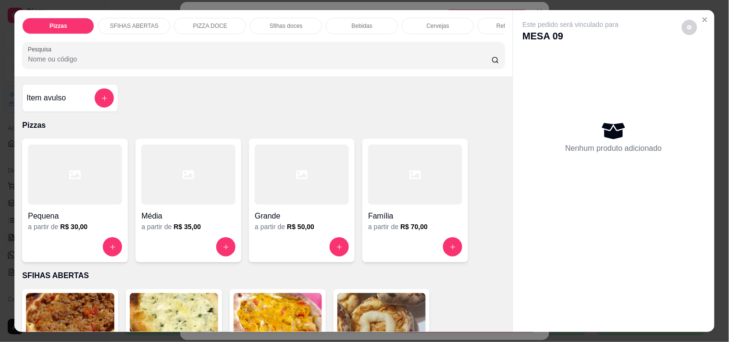
click at [407, 205] on div at bounding box center [415, 175] width 94 height 60
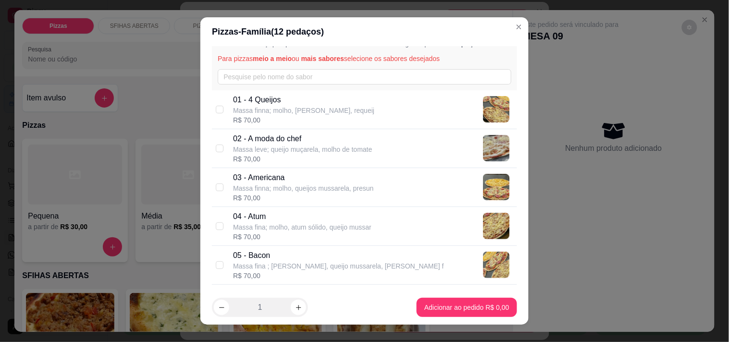
scroll to position [0, 0]
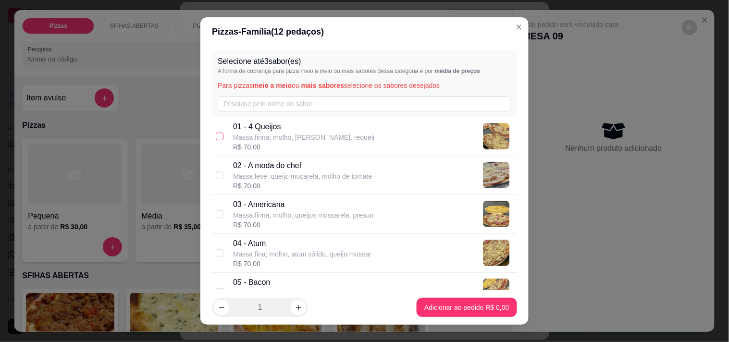
click at [216, 136] on input "checkbox" at bounding box center [220, 137] width 8 height 8
checkbox input "true"
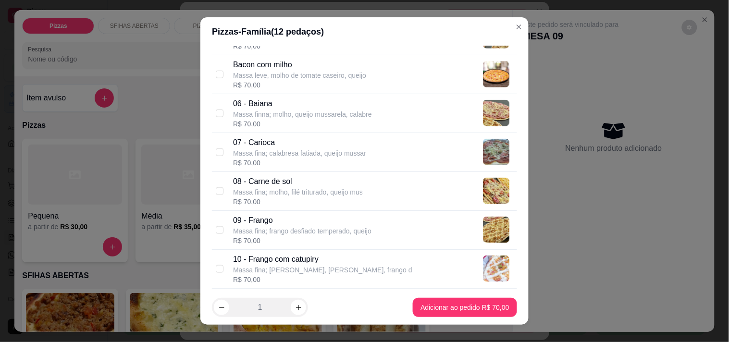
scroll to position [267, 0]
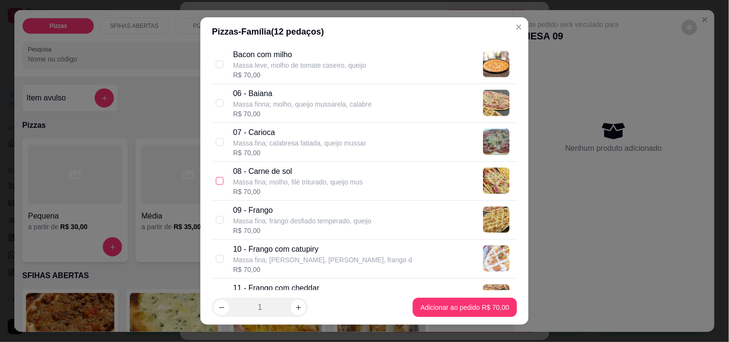
click at [217, 180] on input "checkbox" at bounding box center [220, 181] width 8 height 8
checkbox input "true"
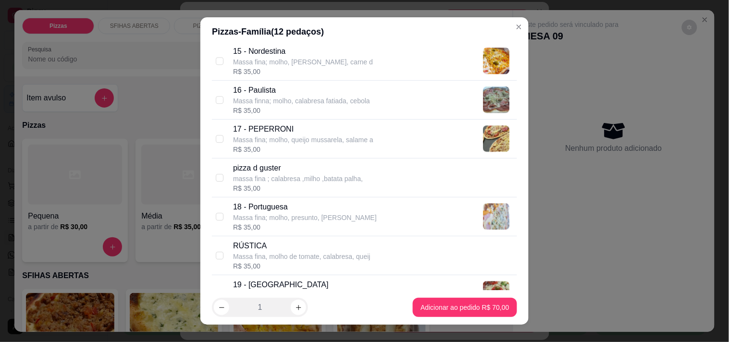
scroll to position [747, 0]
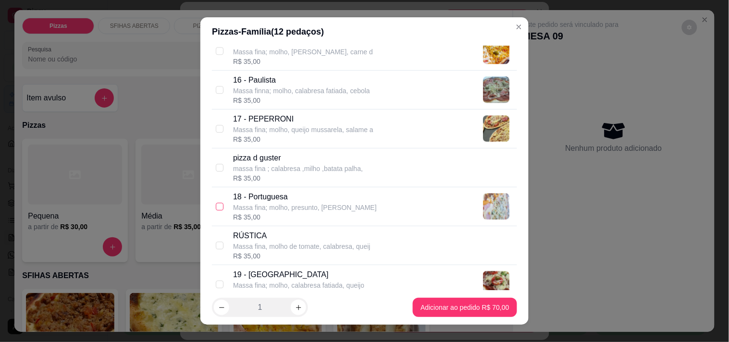
click at [216, 205] on input "checkbox" at bounding box center [220, 207] width 8 height 8
checkbox input "true"
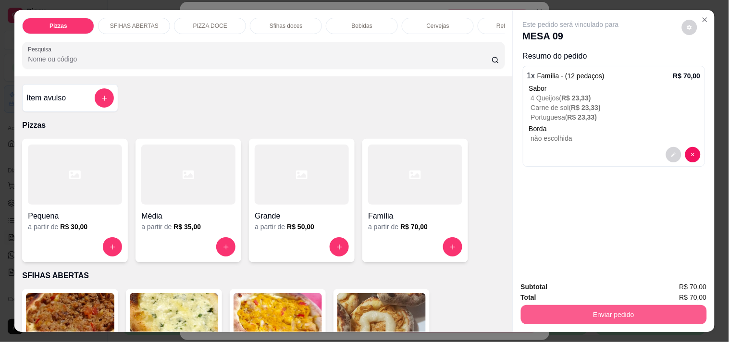
click at [591, 305] on button "Enviar pedido" at bounding box center [614, 314] width 186 height 19
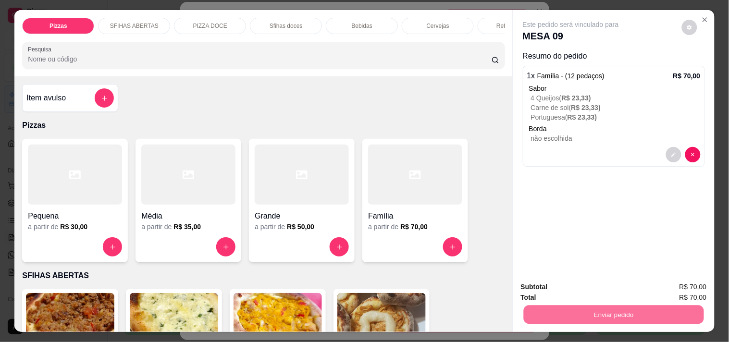
click at [674, 289] on button "Enviar pedido" at bounding box center [681, 287] width 53 height 18
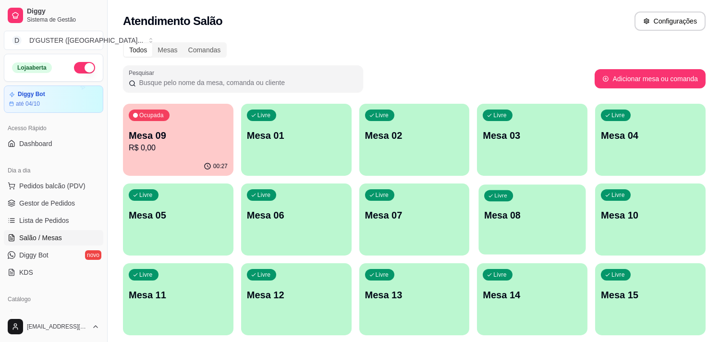
click at [527, 213] on p "Mesa 08" at bounding box center [532, 215] width 96 height 13
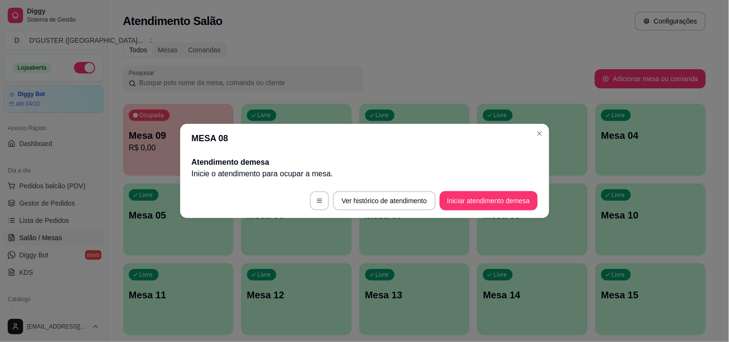
click at [490, 189] on footer "Ver histórico de atendimento Iniciar atendimento de mesa" at bounding box center [364, 201] width 369 height 35
click at [503, 198] on button "Iniciar atendimento de mesa" at bounding box center [488, 201] width 95 height 19
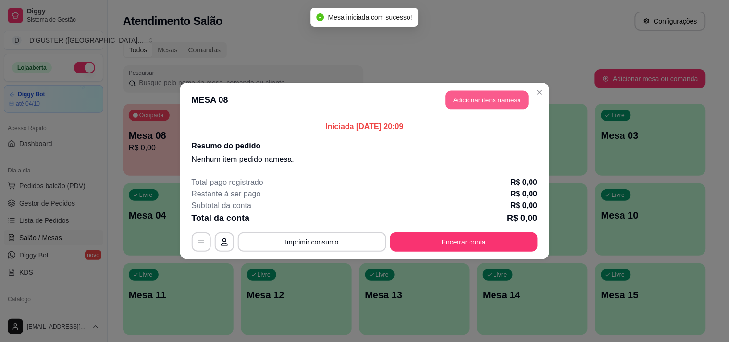
click at [506, 97] on button "Adicionar itens na mesa" at bounding box center [487, 100] width 83 height 19
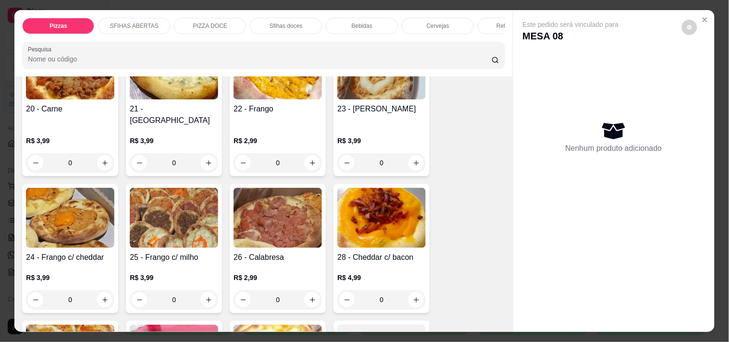
scroll to position [373, 0]
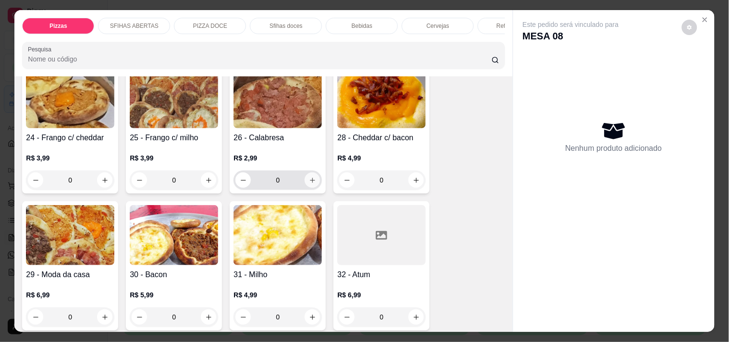
click at [309, 177] on icon "increase-product-quantity" at bounding box center [312, 180] width 7 height 7
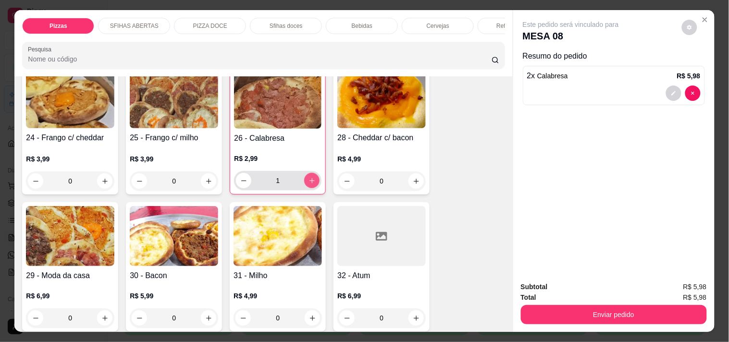
type input "2"
click at [206, 315] on icon "increase-product-quantity" at bounding box center [208, 318] width 7 height 7
type input "1"
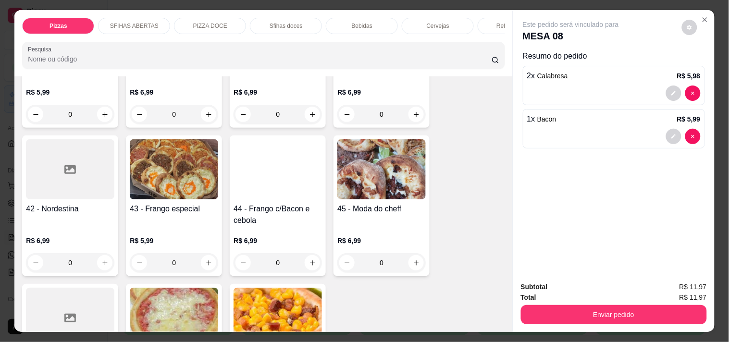
scroll to position [854, 0]
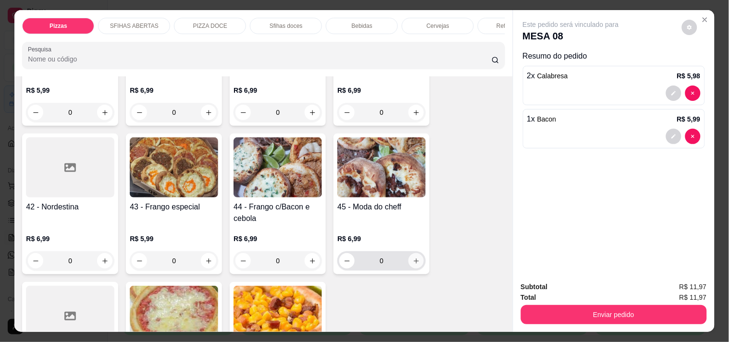
click at [415, 257] on button "increase-product-quantity" at bounding box center [415, 260] width 15 height 15
type input "1"
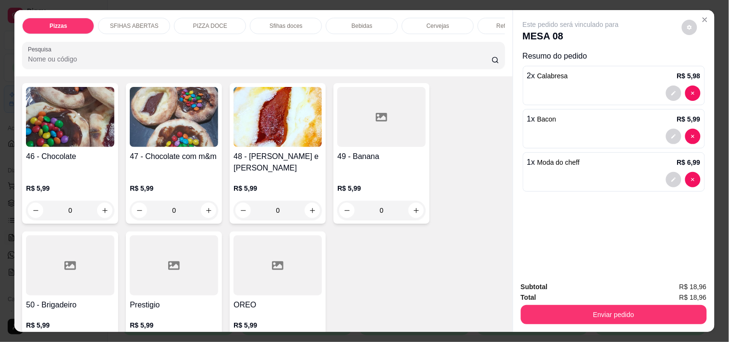
scroll to position [1388, 0]
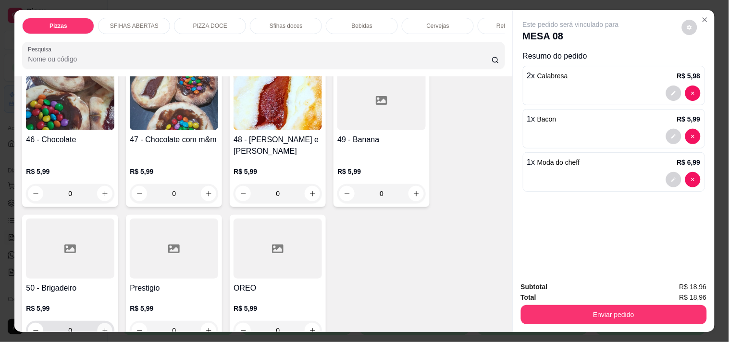
click at [103, 327] on icon "increase-product-quantity" at bounding box center [104, 330] width 7 height 7
type input "1"
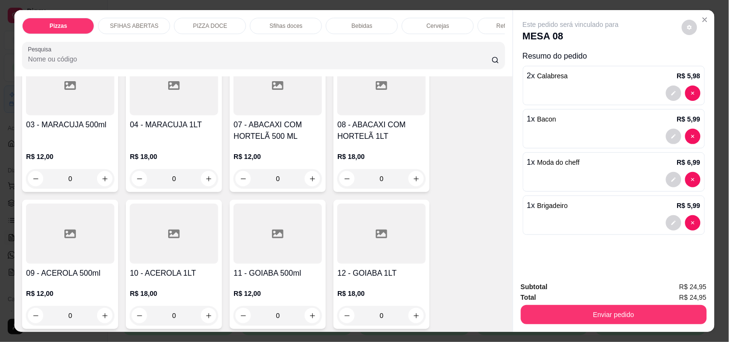
scroll to position [1762, 0]
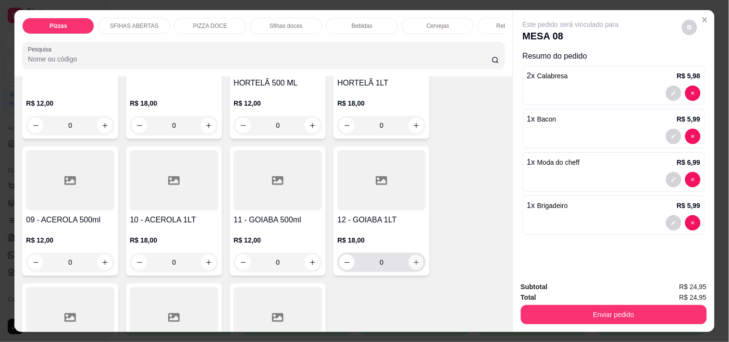
click at [414, 260] on icon "increase-product-quantity" at bounding box center [416, 262] width 5 height 5
type input "1"
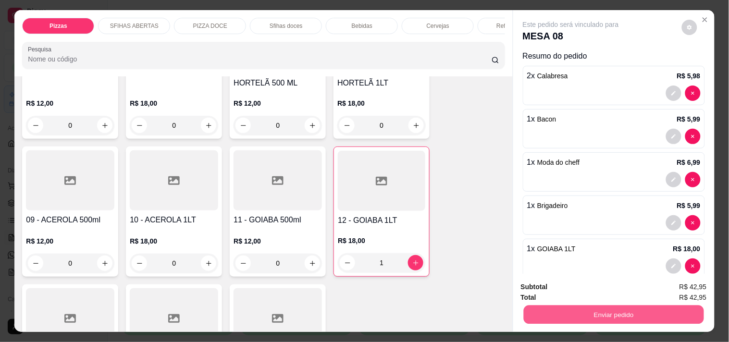
click at [605, 314] on button "Enviar pedido" at bounding box center [613, 314] width 180 height 19
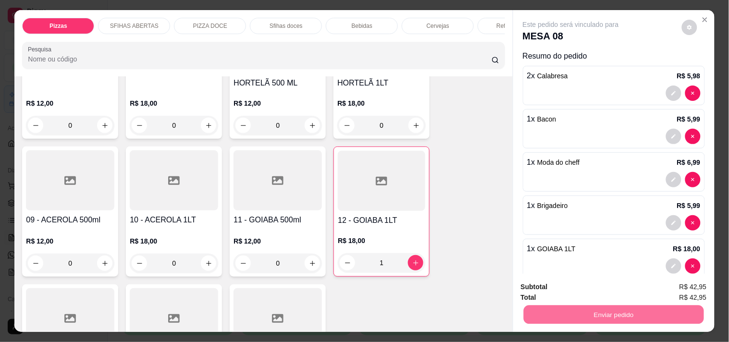
click at [697, 284] on button "Enviar pedido" at bounding box center [681, 287] width 53 height 18
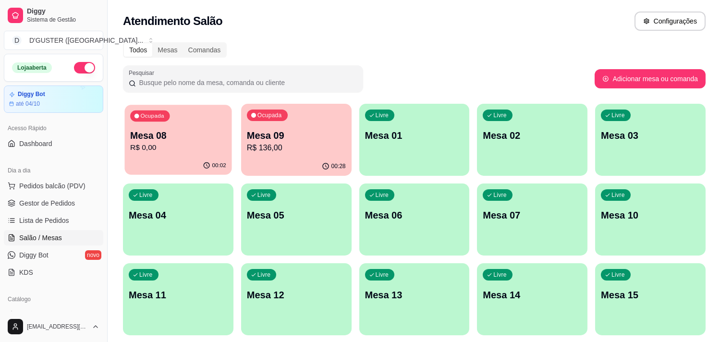
click at [133, 131] on p "Mesa 08" at bounding box center [178, 135] width 96 height 13
click at [320, 130] on p "Mesa 09" at bounding box center [296, 135] width 99 height 13
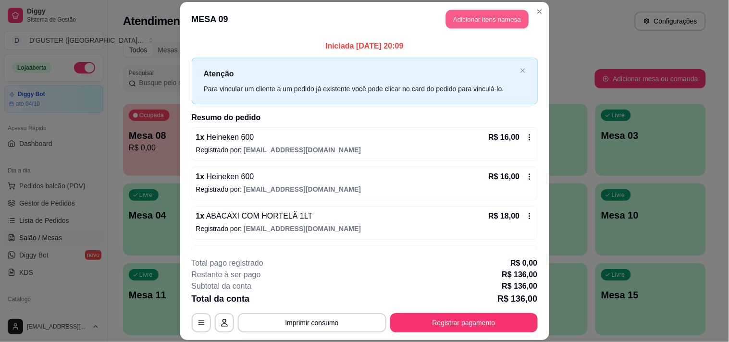
click at [476, 22] on button "Adicionar itens na mesa" at bounding box center [487, 19] width 83 height 19
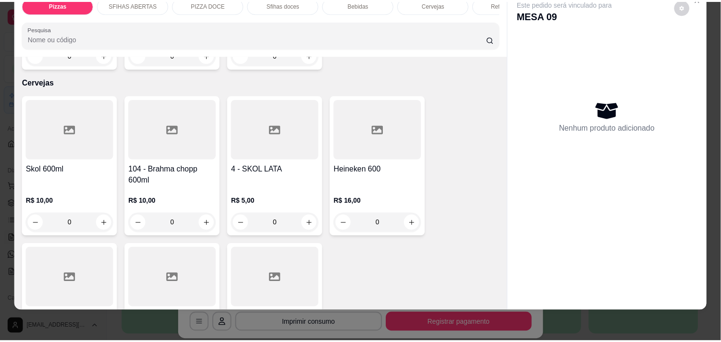
scroll to position [2136, 0]
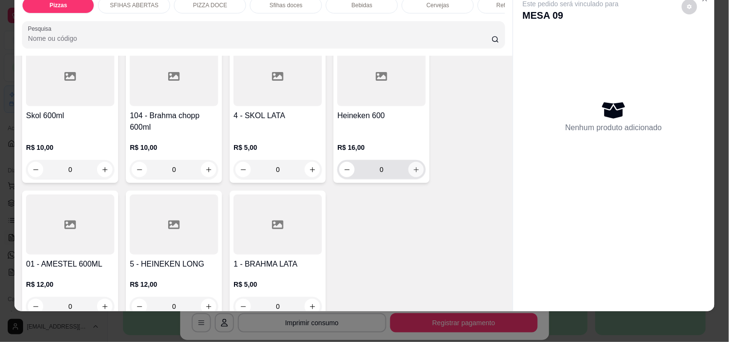
click at [414, 166] on icon "increase-product-quantity" at bounding box center [416, 169] width 7 height 7
type input "1"
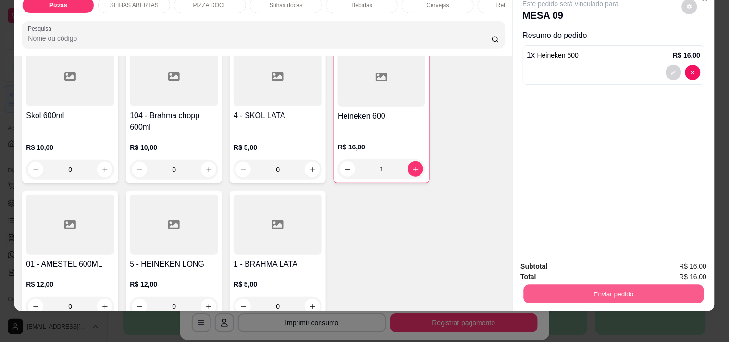
click at [619, 288] on button "Enviar pedido" at bounding box center [613, 293] width 180 height 19
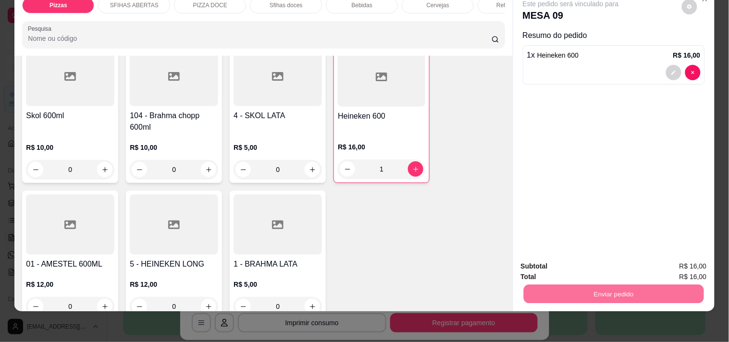
click at [688, 259] on button "Enviar pedido" at bounding box center [681, 262] width 54 height 18
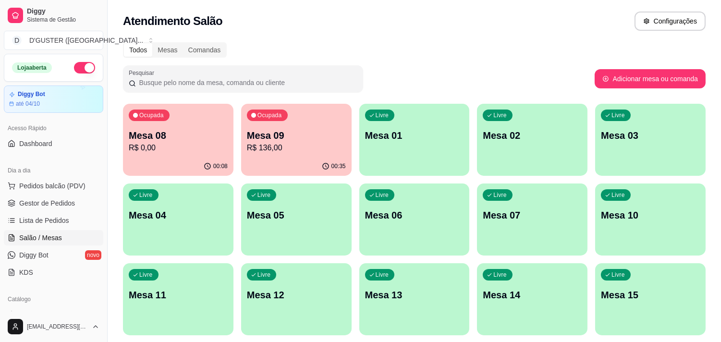
click at [151, 132] on p "Mesa 08" at bounding box center [178, 135] width 99 height 13
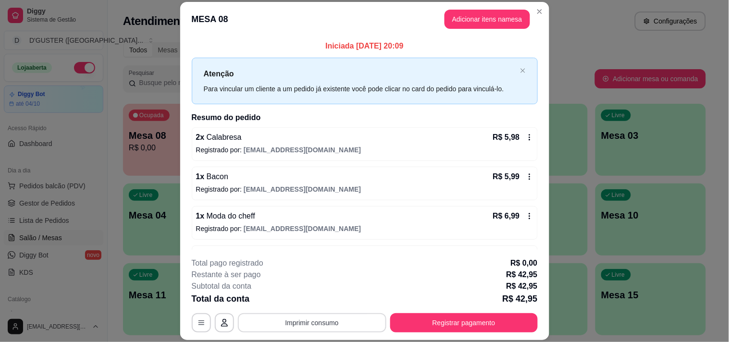
click at [326, 320] on button "Imprimir consumo" at bounding box center [312, 322] width 148 height 19
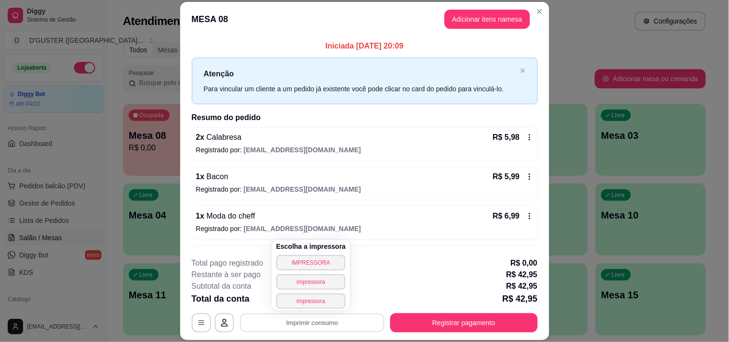
click at [324, 252] on div "Escolha a impressora IMPRESSORA impressora impressora" at bounding box center [311, 275] width 79 height 71
click at [322, 259] on button "IMPRESSORA" at bounding box center [311, 262] width 70 height 15
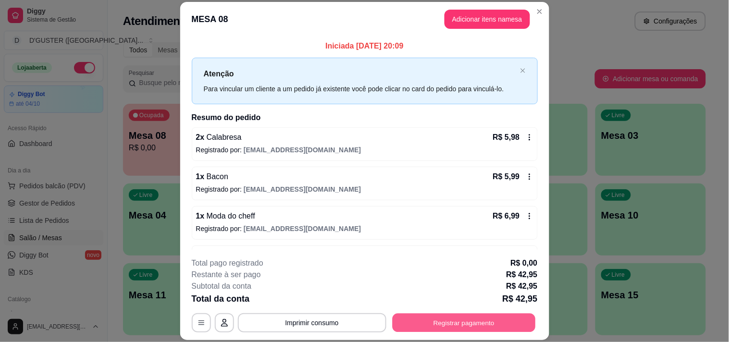
click at [466, 328] on button "Registrar pagamento" at bounding box center [463, 323] width 143 height 19
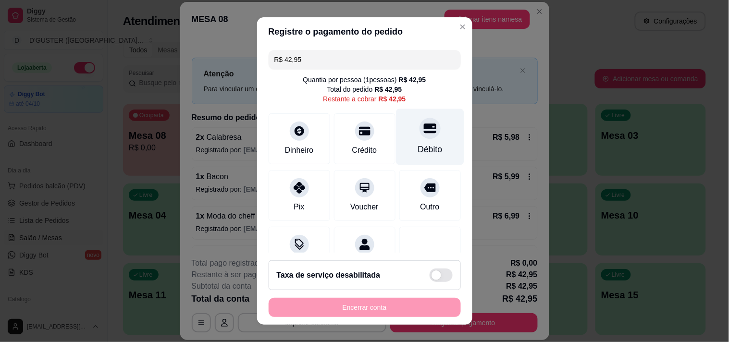
click at [410, 138] on div "Débito" at bounding box center [430, 137] width 68 height 56
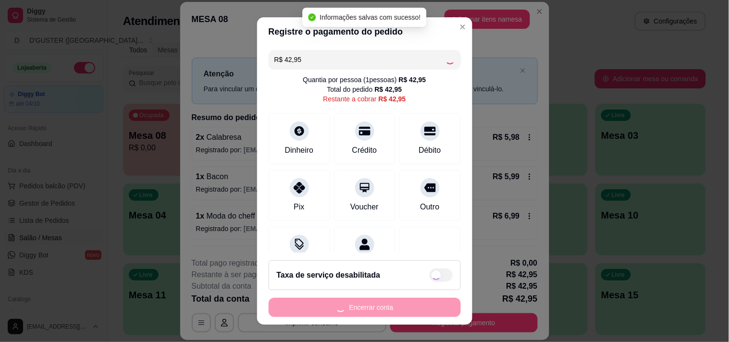
type input "R$ 0,00"
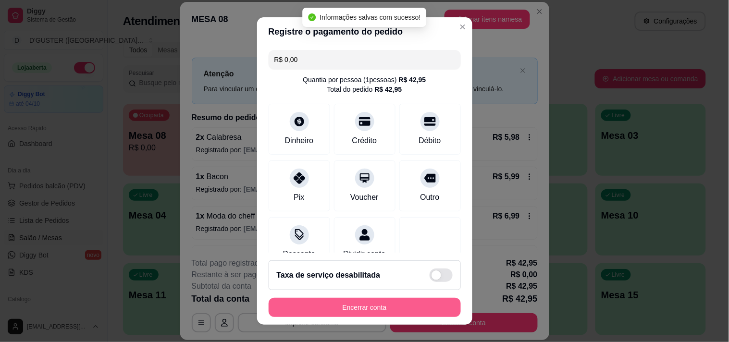
click at [397, 307] on button "Encerrar conta" at bounding box center [365, 307] width 192 height 19
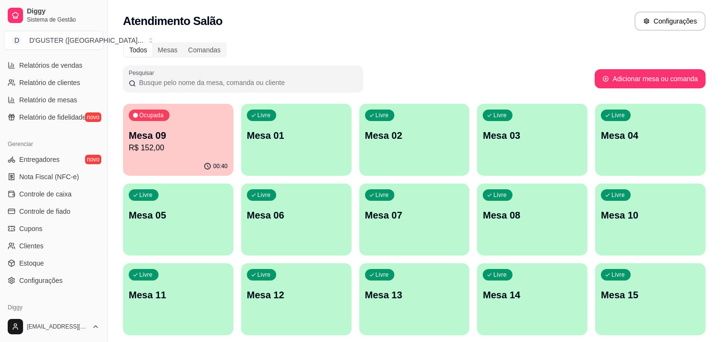
scroll to position [320, 0]
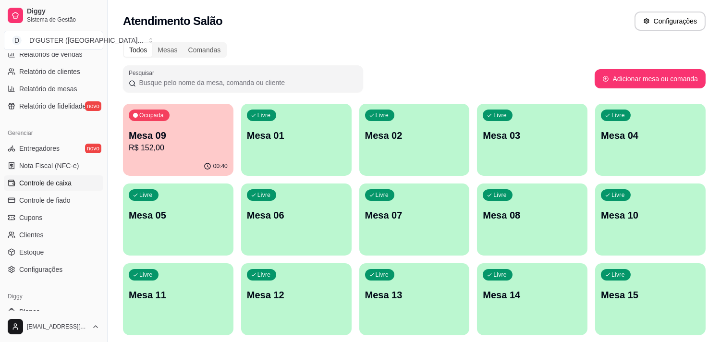
click at [46, 185] on span "Controle de caixa" at bounding box center [45, 183] width 52 height 10
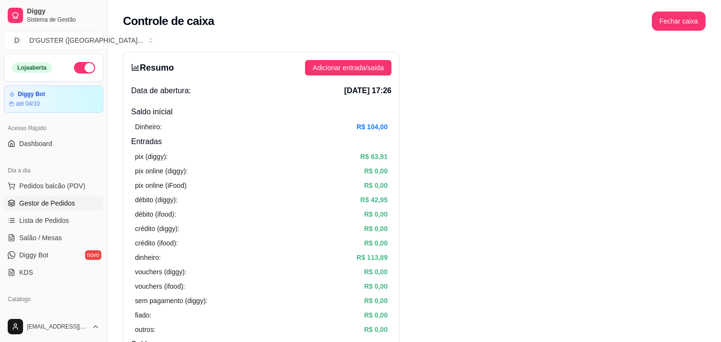
click at [44, 205] on span "Gestor de Pedidos" at bounding box center [47, 203] width 56 height 10
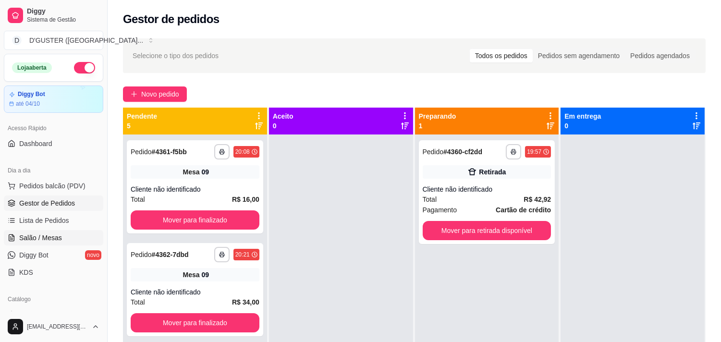
click at [49, 234] on span "Salão / Mesas" at bounding box center [40, 238] width 43 height 10
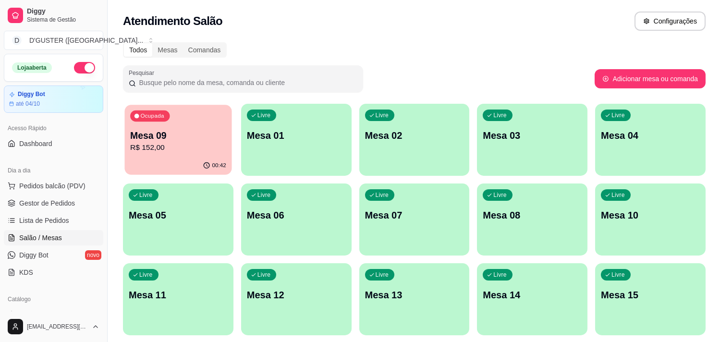
click at [212, 140] on p "Mesa 09" at bounding box center [178, 135] width 96 height 13
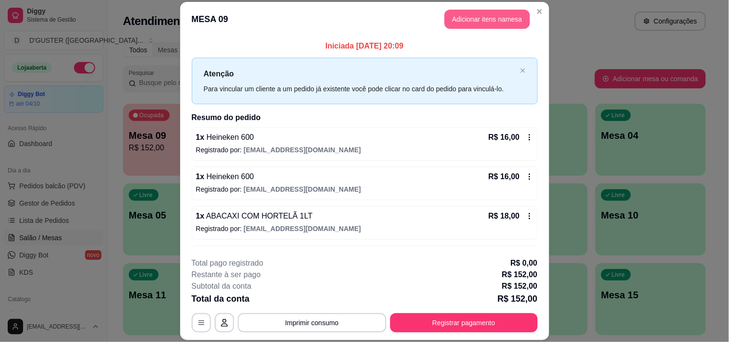
click at [482, 19] on button "Adicionar itens na mesa" at bounding box center [488, 19] width 86 height 19
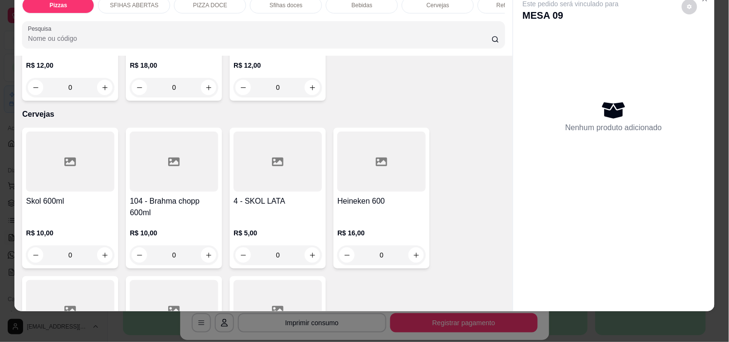
scroll to position [2082, 0]
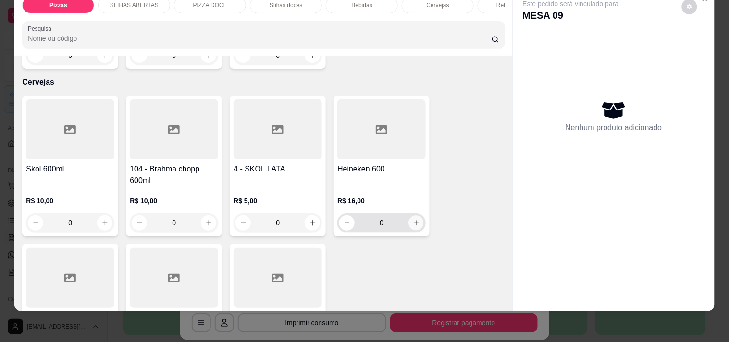
click at [413, 220] on icon "increase-product-quantity" at bounding box center [416, 223] width 7 height 7
type input "1"
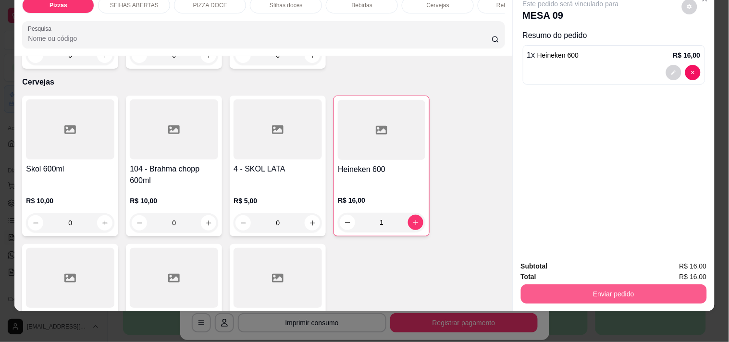
click at [561, 285] on button "Enviar pedido" at bounding box center [614, 293] width 186 height 19
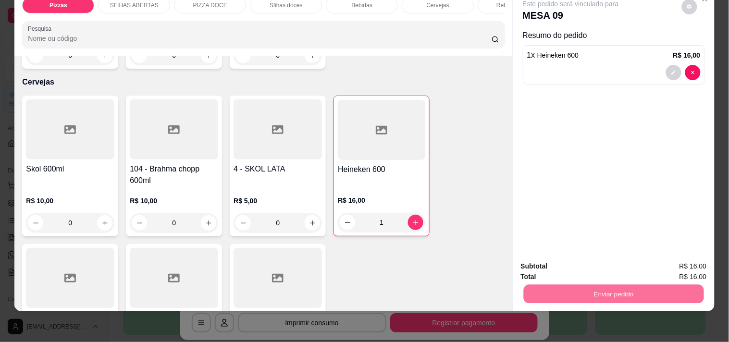
click at [699, 261] on button "Enviar pedido" at bounding box center [681, 262] width 54 height 18
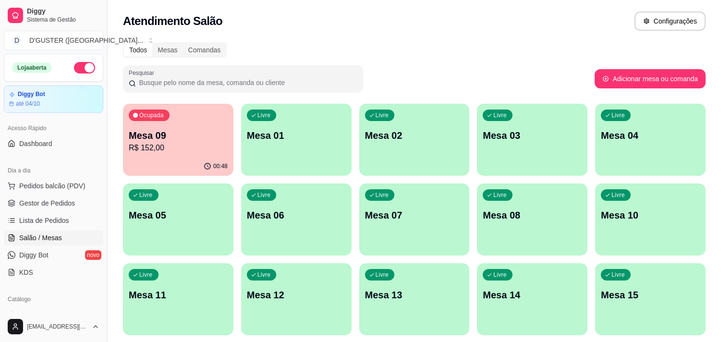
click at [209, 123] on div "Ocupada Mesa 09 R$ 152,00" at bounding box center [178, 130] width 111 height 53
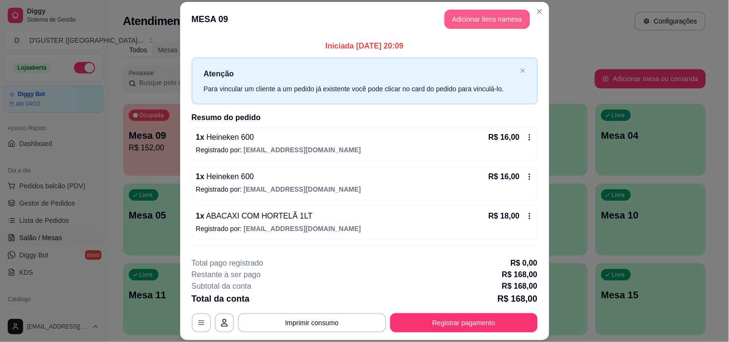
click at [471, 17] on button "Adicionar itens na mesa" at bounding box center [488, 19] width 86 height 19
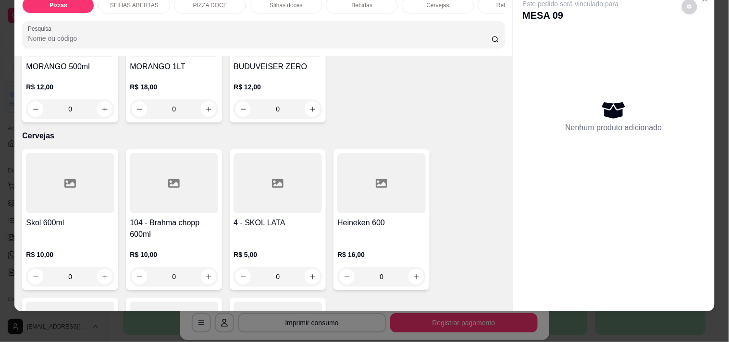
scroll to position [2029, 0]
click at [415, 273] on icon "increase-product-quantity" at bounding box center [416, 276] width 7 height 7
type input "1"
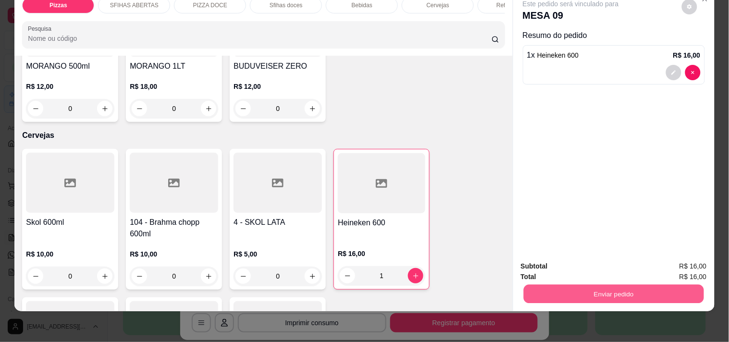
click at [611, 287] on button "Enviar pedido" at bounding box center [613, 293] width 180 height 19
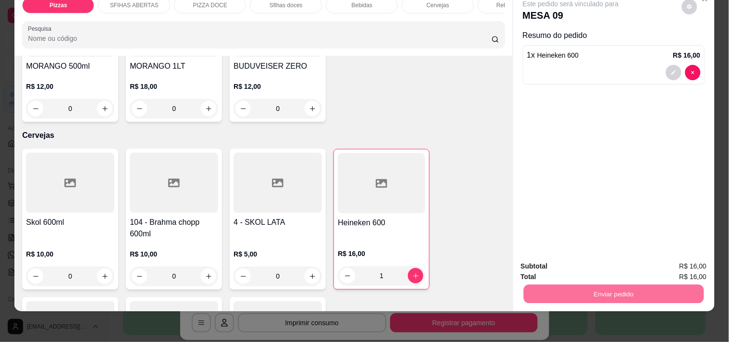
click at [686, 260] on button "Enviar pedido" at bounding box center [681, 262] width 54 height 18
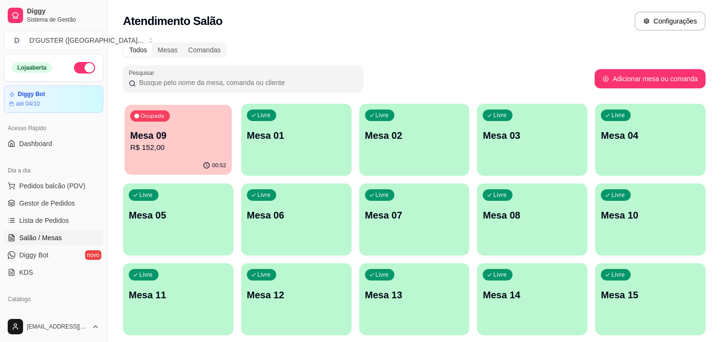
click at [175, 121] on div "Ocupada Mesa 09 R$ 152,00" at bounding box center [177, 131] width 107 height 52
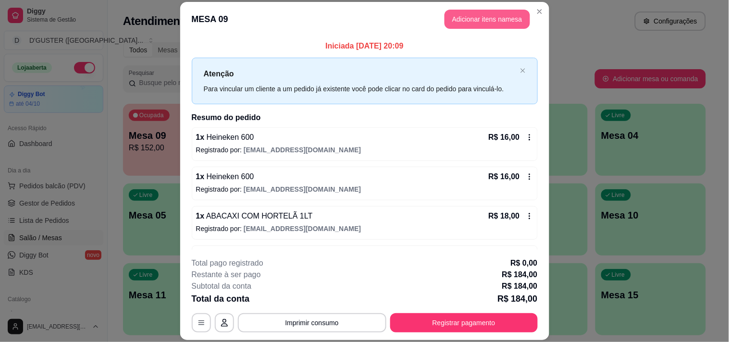
click at [494, 20] on button "Adicionar itens na mesa" at bounding box center [488, 19] width 86 height 19
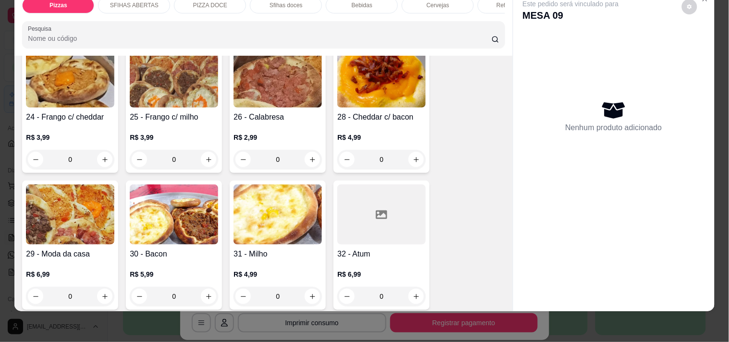
scroll to position [213, 0]
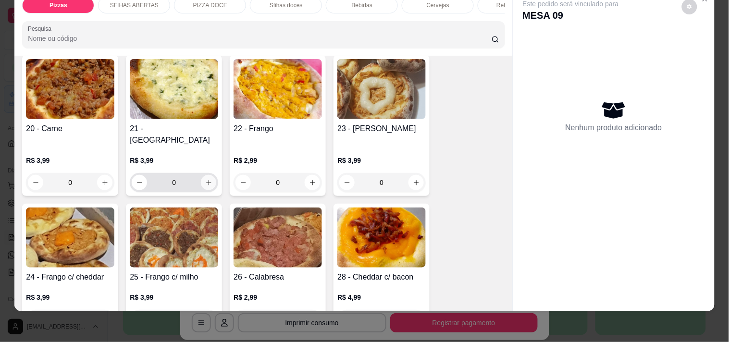
click at [207, 179] on icon "increase-product-quantity" at bounding box center [208, 182] width 7 height 7
type input "1"
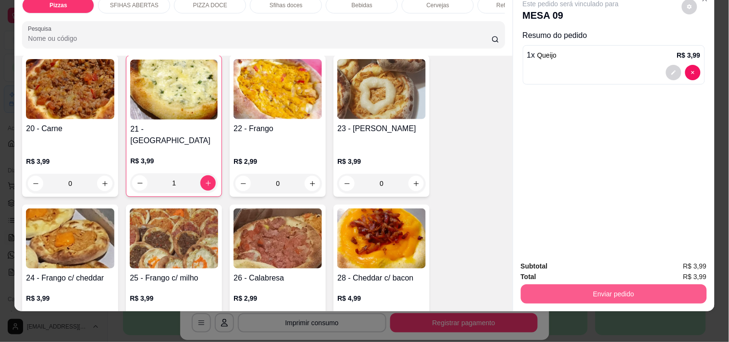
click at [631, 284] on button "Enviar pedido" at bounding box center [614, 293] width 186 height 19
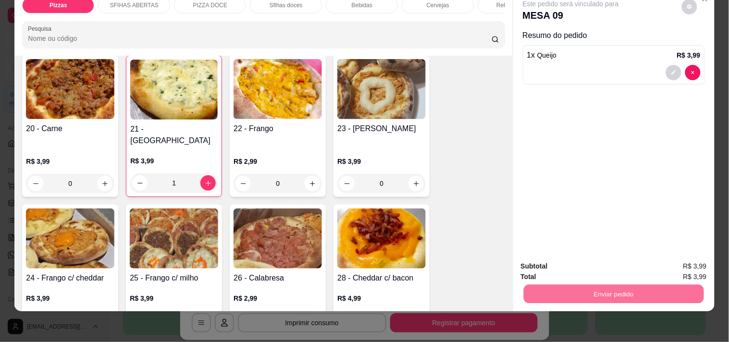
click at [692, 261] on button "Enviar pedido" at bounding box center [681, 262] width 54 height 18
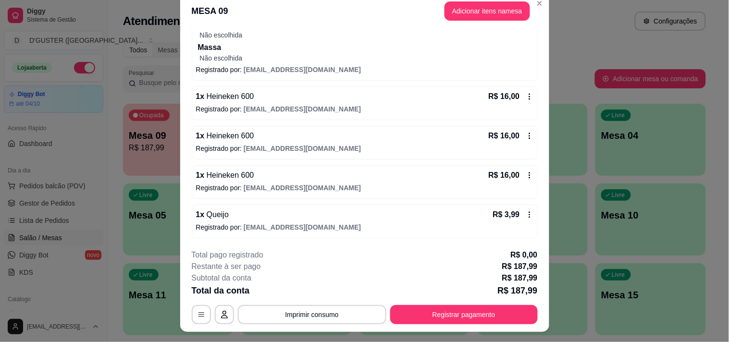
scroll to position [0, 0]
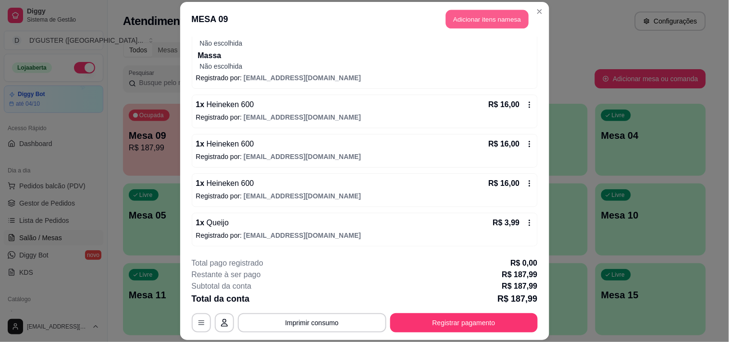
click at [487, 17] on button "Adicionar itens na mesa" at bounding box center [487, 19] width 83 height 19
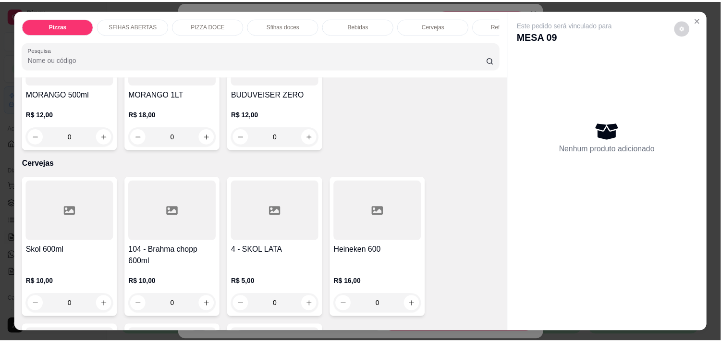
scroll to position [2029, 0]
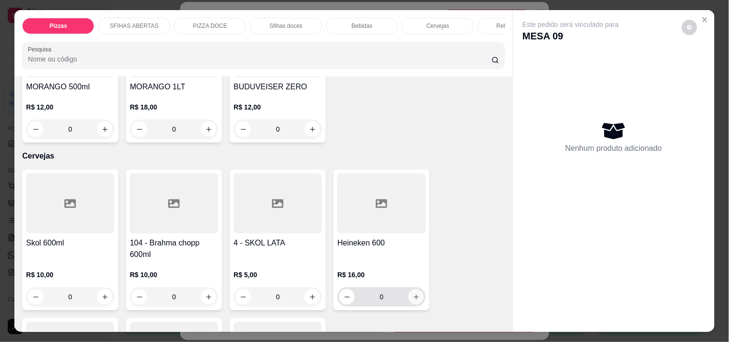
click at [409, 289] on button "increase-product-quantity" at bounding box center [415, 296] width 15 height 15
type input "1"
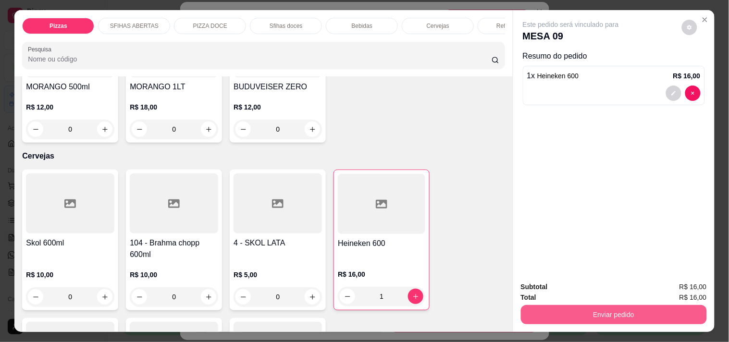
click at [583, 309] on button "Enviar pedido" at bounding box center [614, 314] width 186 height 19
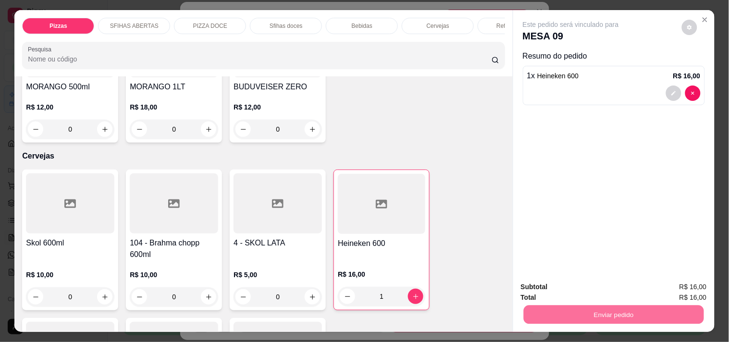
click at [697, 286] on button "Enviar pedido" at bounding box center [681, 287] width 54 height 18
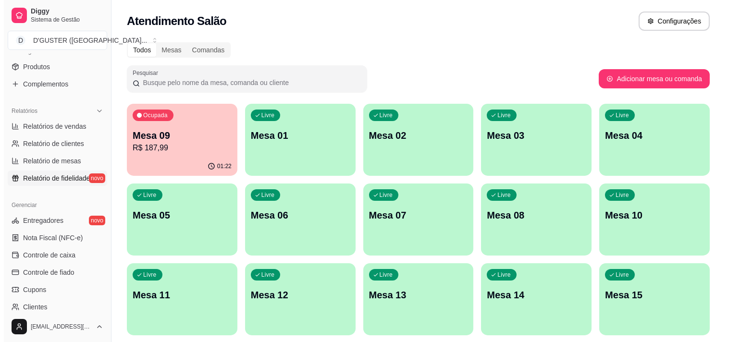
scroll to position [267, 0]
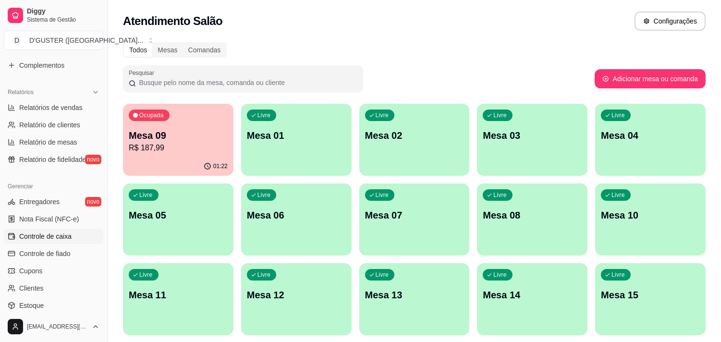
click at [63, 235] on span "Controle de caixa" at bounding box center [45, 237] width 52 height 10
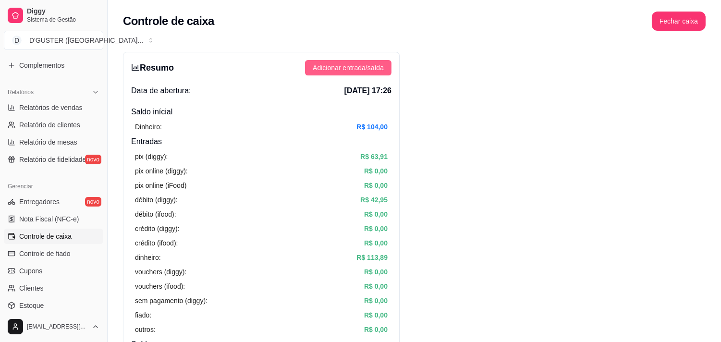
click at [343, 62] on button "Adicionar entrada/saída" at bounding box center [348, 67] width 86 height 15
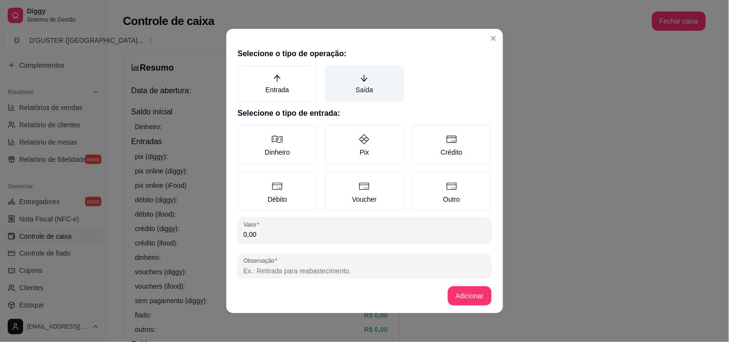
click at [361, 89] on label "Saída" at bounding box center [364, 83] width 79 height 37
click at [332, 73] on button "Saída" at bounding box center [328, 69] width 8 height 8
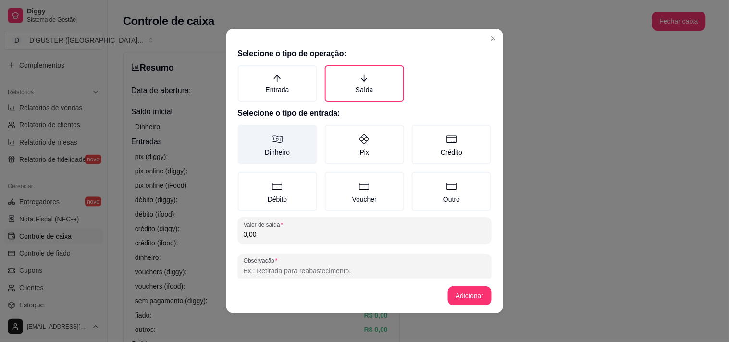
click at [272, 150] on label "Dinheiro" at bounding box center [277, 144] width 79 height 39
click at [245, 132] on button "Dinheiro" at bounding box center [241, 128] width 8 height 8
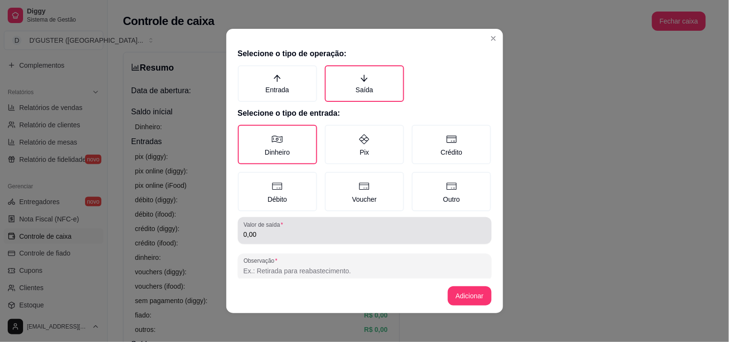
click at [324, 222] on div "0,00" at bounding box center [365, 230] width 242 height 19
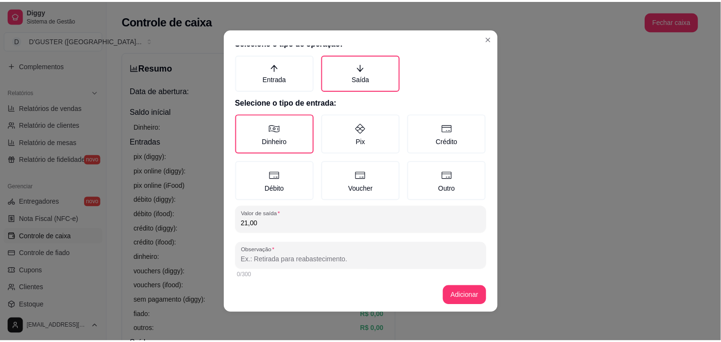
scroll to position [14, 0]
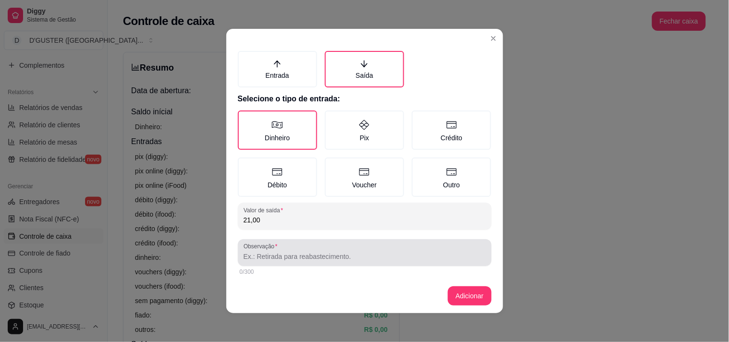
type input "21,00"
click at [339, 256] on input "Observação" at bounding box center [365, 257] width 242 height 10
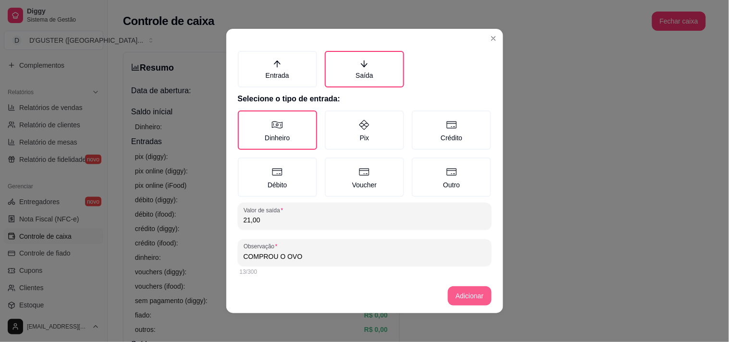
type input "COMPROU O OVO"
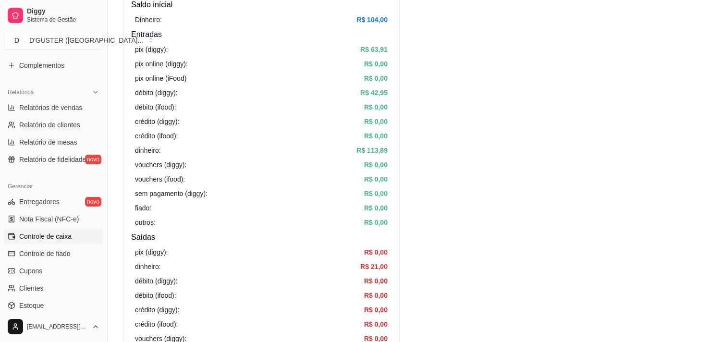
scroll to position [107, 0]
click at [19, 125] on span "Relatório de clientes" at bounding box center [49, 125] width 61 height 10
select select "30"
select select "HIGHEST_TOTAL_SPENT_WITH_ORDERS"
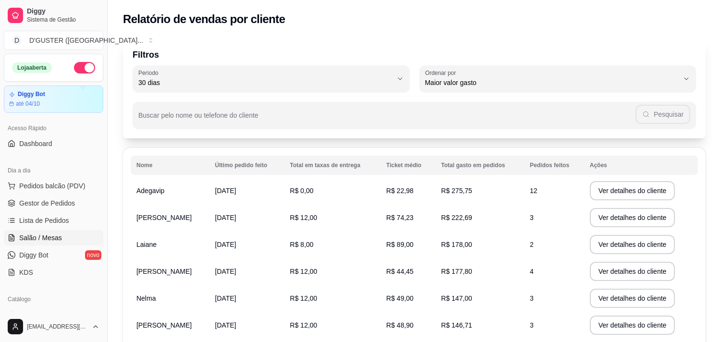
click at [52, 239] on span "Salão / Mesas" at bounding box center [40, 238] width 43 height 10
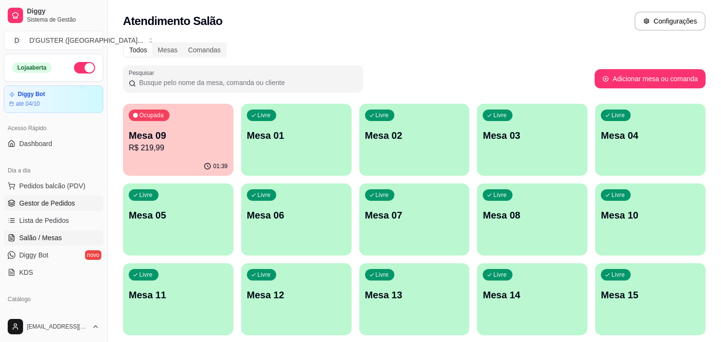
click at [78, 199] on link "Gestor de Pedidos" at bounding box center [53, 203] width 99 height 15
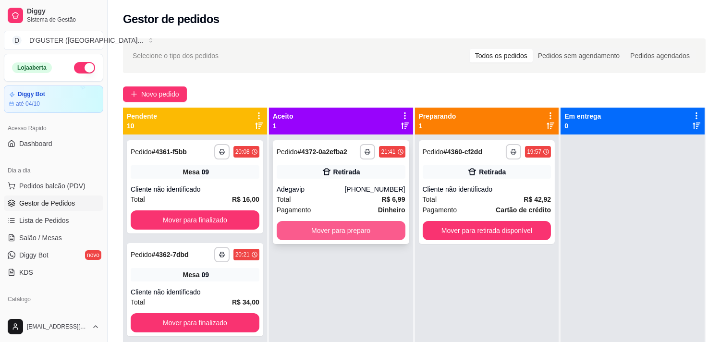
click at [340, 227] on button "Mover para preparo" at bounding box center [341, 230] width 129 height 19
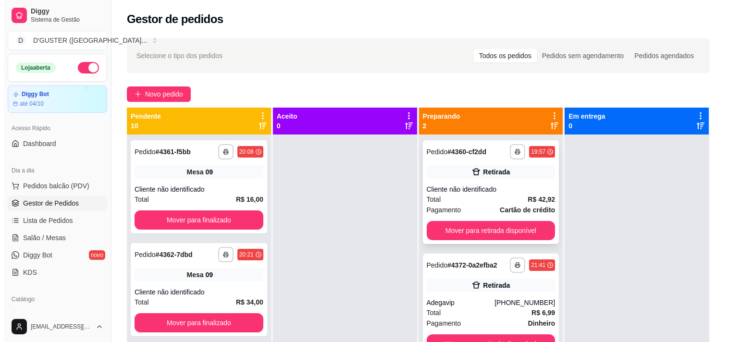
scroll to position [26, 0]
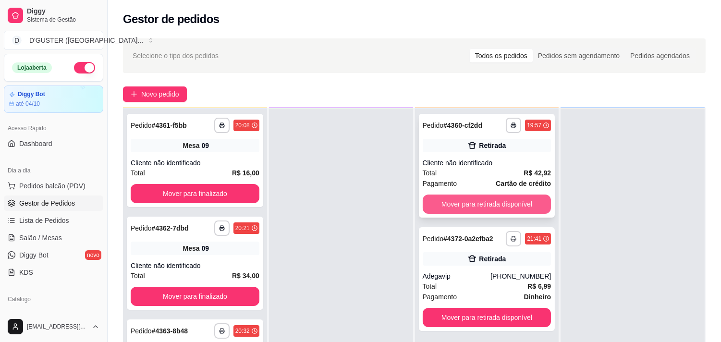
click at [502, 210] on button "Mover para retirada disponível" at bounding box center [487, 204] width 129 height 19
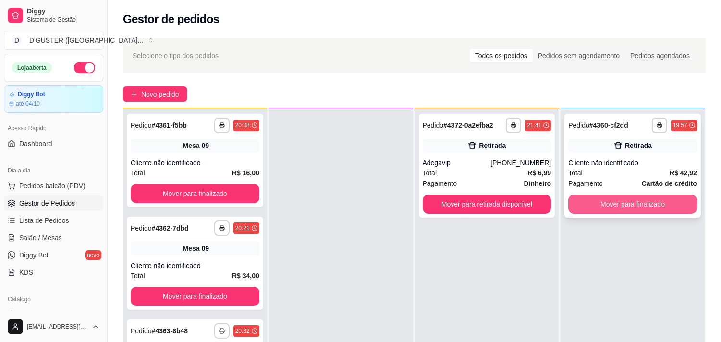
click at [643, 195] on button "Mover para finalizado" at bounding box center [632, 204] width 129 height 19
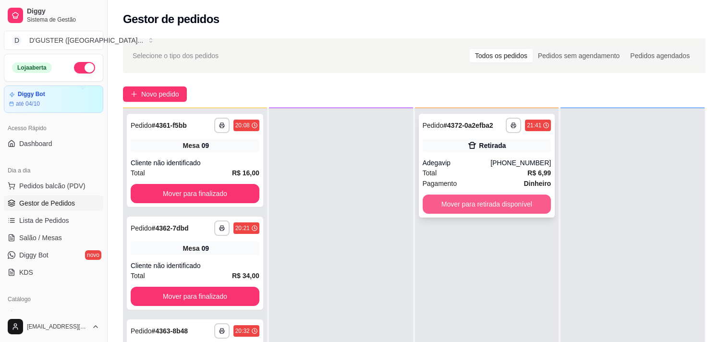
click at [500, 202] on button "Mover para retirada disponível" at bounding box center [487, 204] width 129 height 19
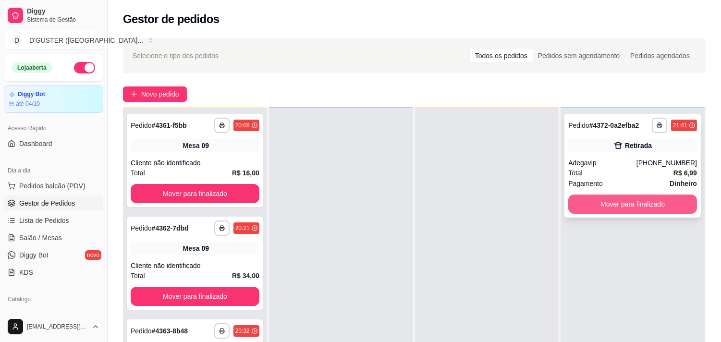
click at [622, 201] on button "Mover para finalizado" at bounding box center [632, 204] width 129 height 19
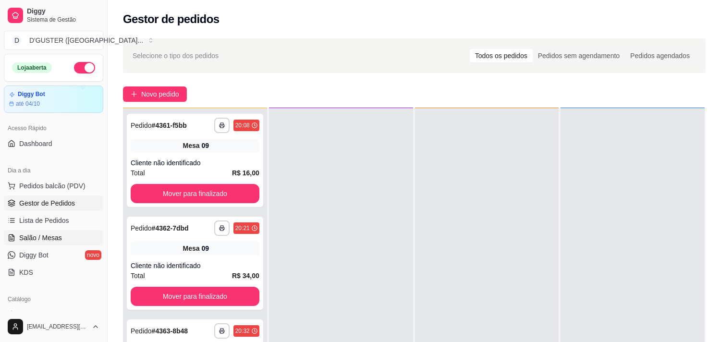
click at [68, 239] on link "Salão / Mesas" at bounding box center [53, 237] width 99 height 15
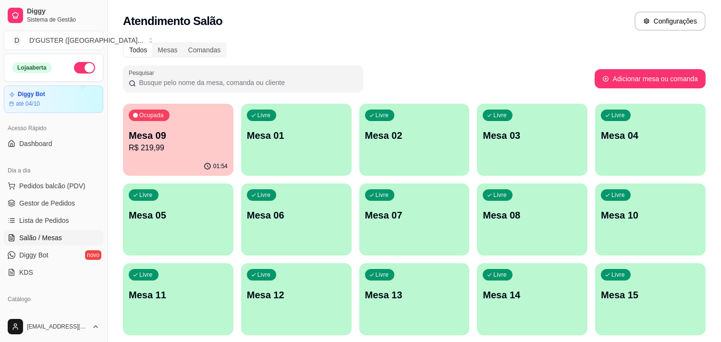
click at [125, 151] on div "Ocupada Mesa 09 R$ 219,99" at bounding box center [178, 130] width 111 height 53
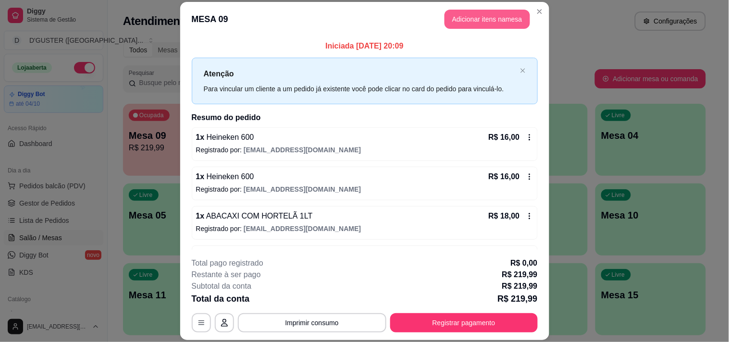
click at [494, 16] on button "Adicionar itens na mesa" at bounding box center [488, 19] width 86 height 19
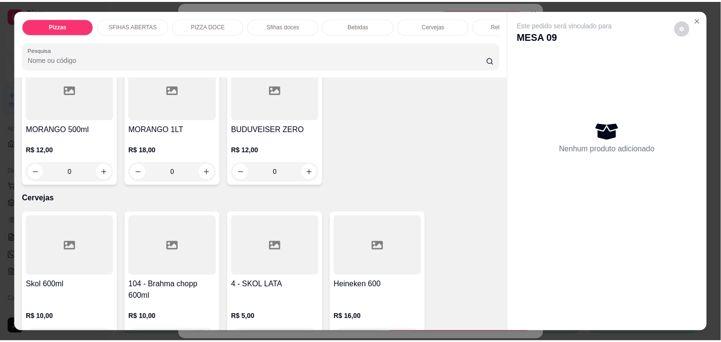
scroll to position [2029, 0]
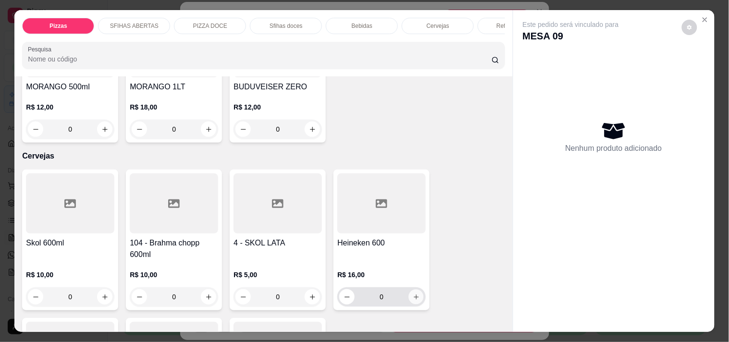
click at [409, 290] on button "increase-product-quantity" at bounding box center [416, 297] width 15 height 15
type input "1"
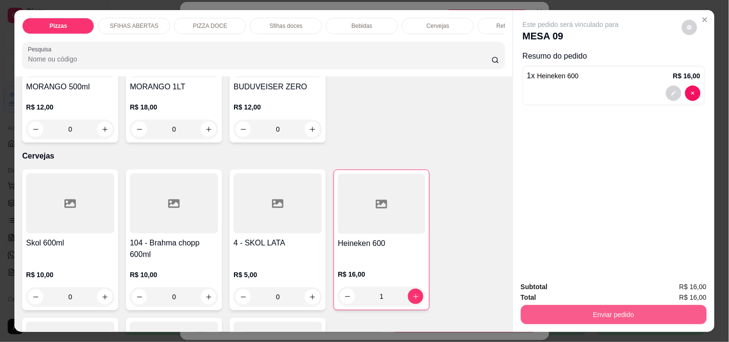
click at [642, 310] on button "Enviar pedido" at bounding box center [614, 314] width 186 height 19
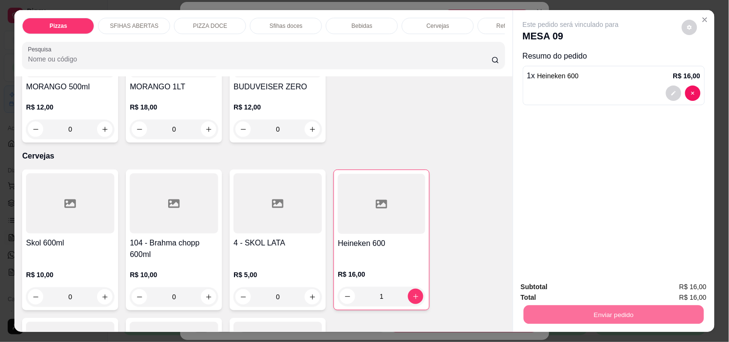
click at [701, 284] on button "Enviar pedido" at bounding box center [681, 287] width 54 height 18
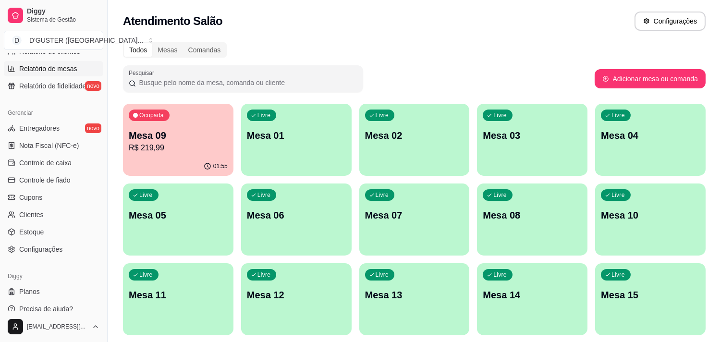
scroll to position [349, 0]
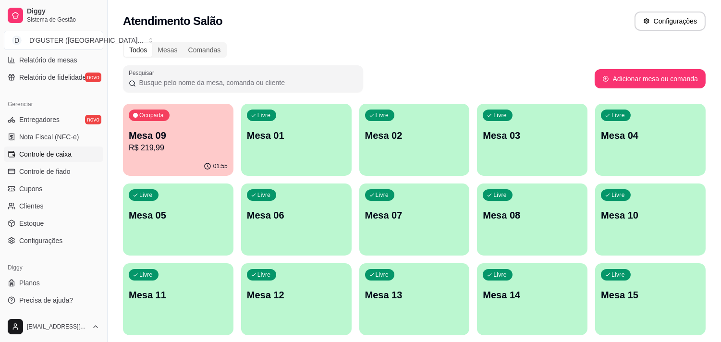
click at [48, 152] on span "Controle de caixa" at bounding box center [45, 154] width 52 height 10
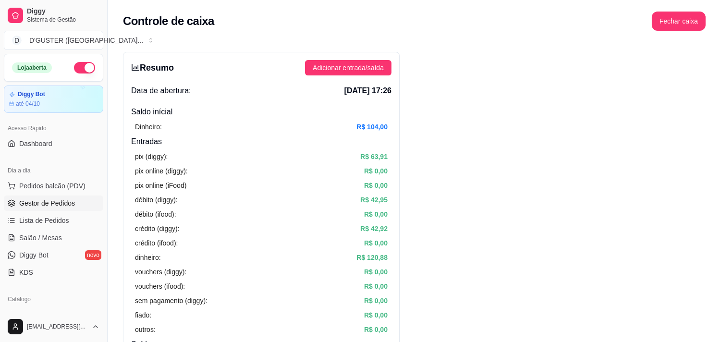
click at [73, 203] on span "Gestor de Pedidos" at bounding box center [47, 203] width 56 height 10
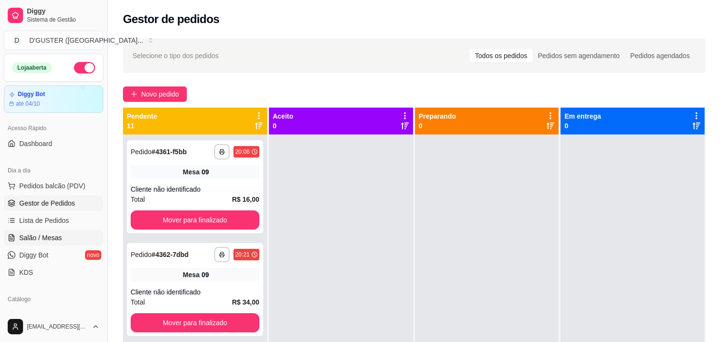
click at [54, 235] on span "Salão / Mesas" at bounding box center [40, 238] width 43 height 10
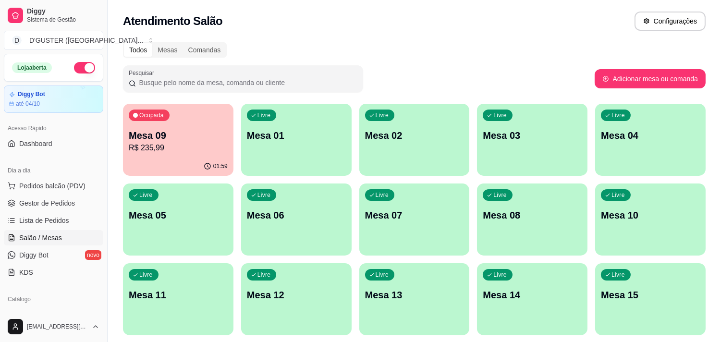
click at [154, 154] on div "Ocupada Mesa 09 R$ 235,99" at bounding box center [178, 130] width 111 height 53
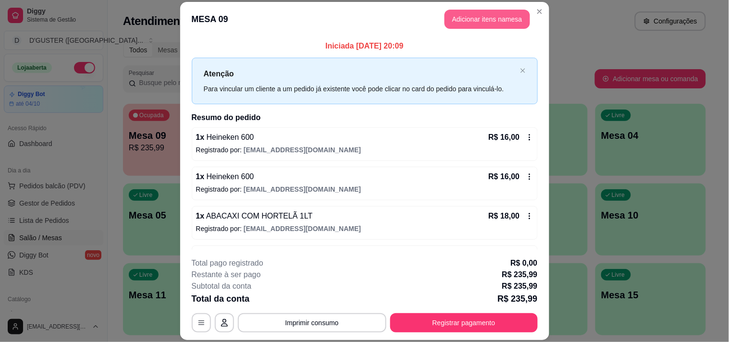
click at [488, 22] on button "Adicionar itens na mesa" at bounding box center [488, 19] width 86 height 19
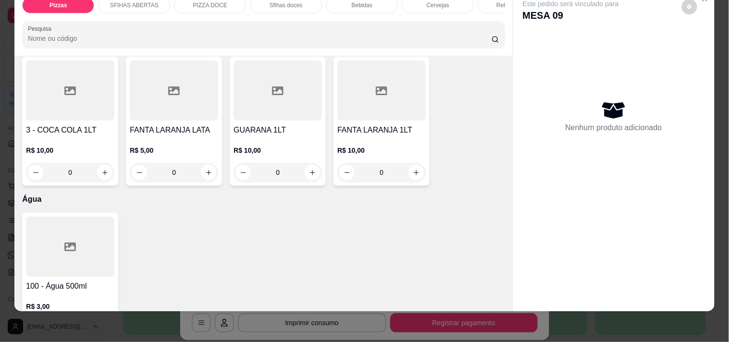
scroll to position [2574, 0]
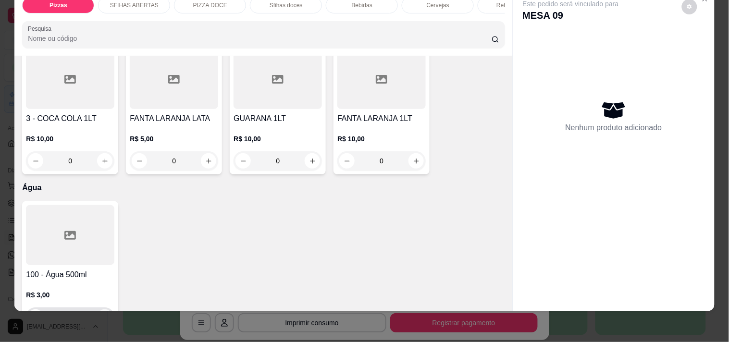
click at [101, 314] on icon "increase-product-quantity" at bounding box center [104, 317] width 7 height 7
type input "1"
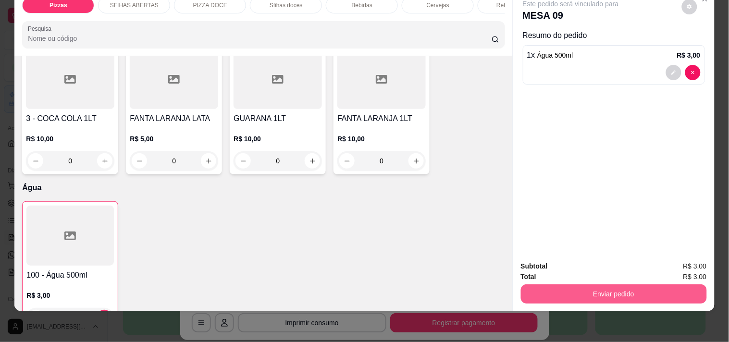
click at [569, 284] on button "Enviar pedido" at bounding box center [614, 293] width 186 height 19
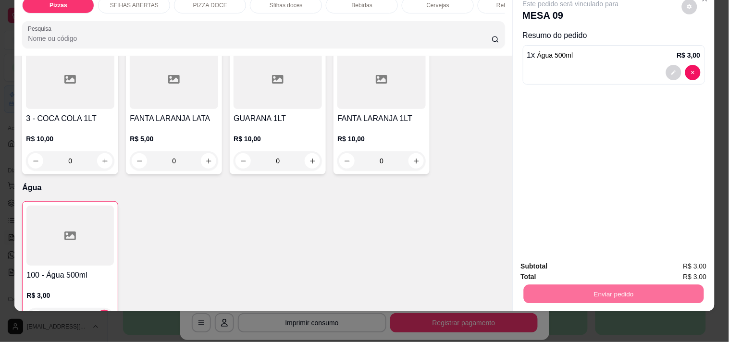
click at [691, 262] on button "Enviar pedido" at bounding box center [681, 262] width 54 height 18
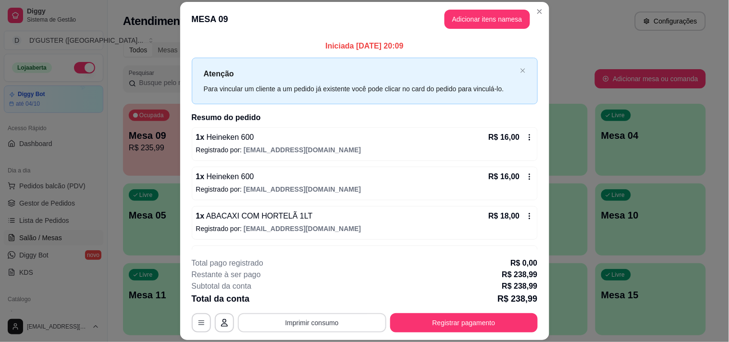
click at [297, 322] on button "Imprimir consumo" at bounding box center [312, 322] width 148 height 19
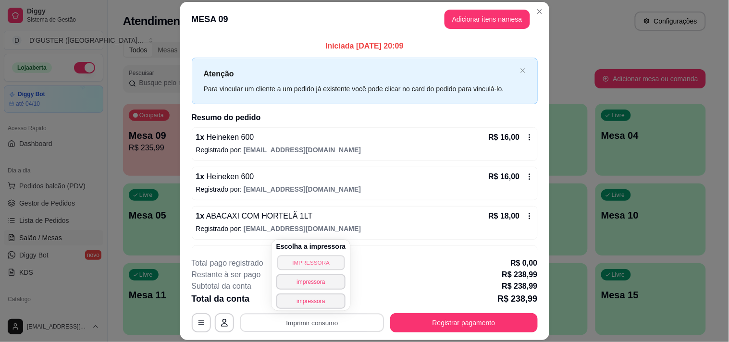
click at [305, 262] on button "IMPRESSORA" at bounding box center [310, 262] width 67 height 15
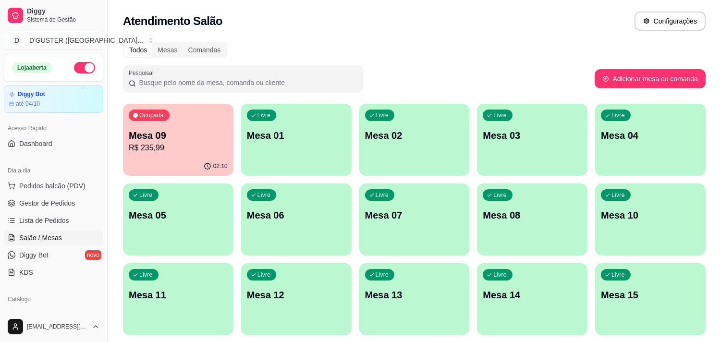
click at [162, 141] on p "Mesa 09" at bounding box center [178, 135] width 99 height 13
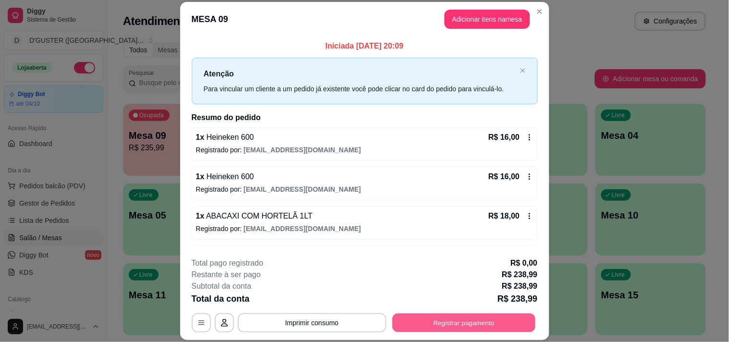
click at [476, 322] on button "Registrar pagamento" at bounding box center [463, 323] width 143 height 19
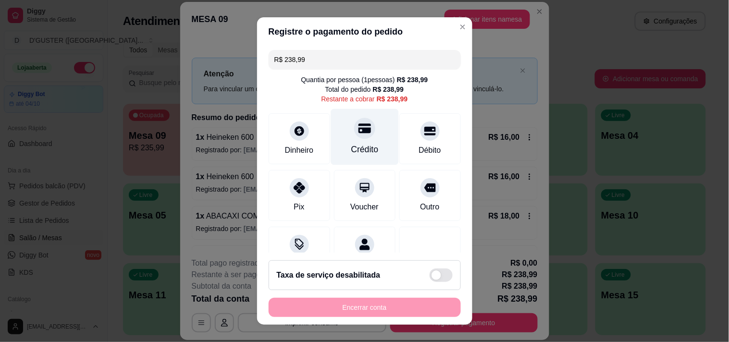
click at [345, 138] on div "Crédito" at bounding box center [365, 137] width 68 height 56
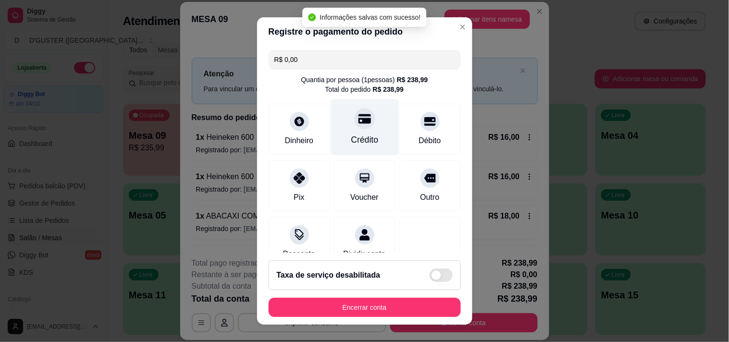
type input "R$ 0,00"
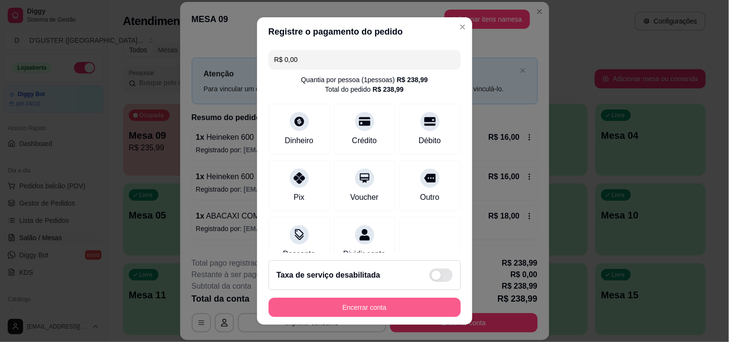
click at [395, 303] on button "Encerrar conta" at bounding box center [365, 307] width 192 height 19
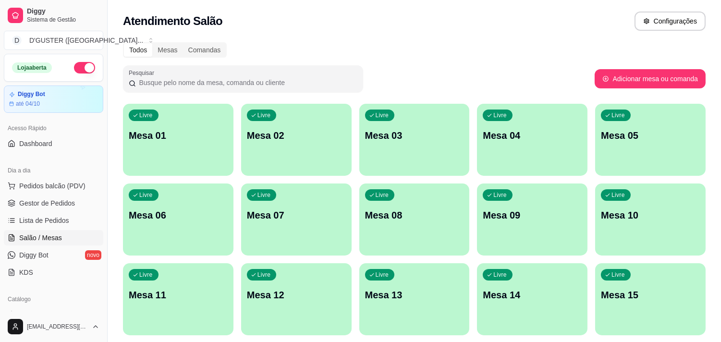
click at [210, 140] on p "Mesa 01" at bounding box center [178, 135] width 99 height 13
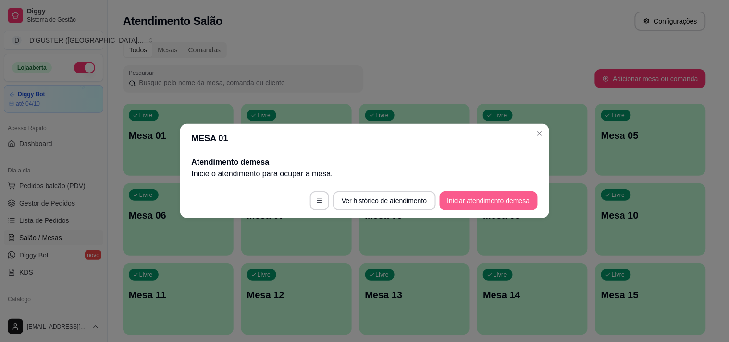
click at [507, 198] on button "Iniciar atendimento de mesa" at bounding box center [489, 200] width 98 height 19
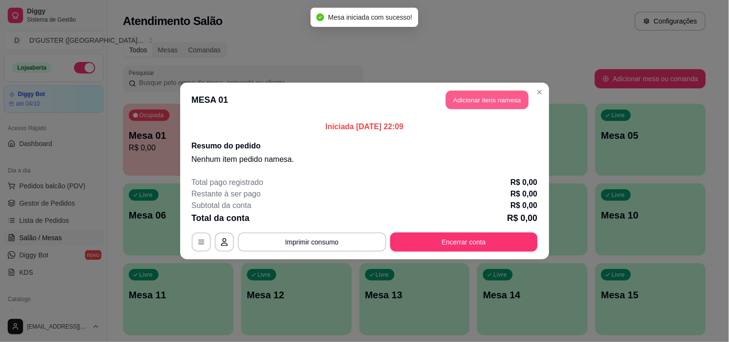
click at [494, 100] on button "Adicionar itens na mesa" at bounding box center [487, 100] width 83 height 19
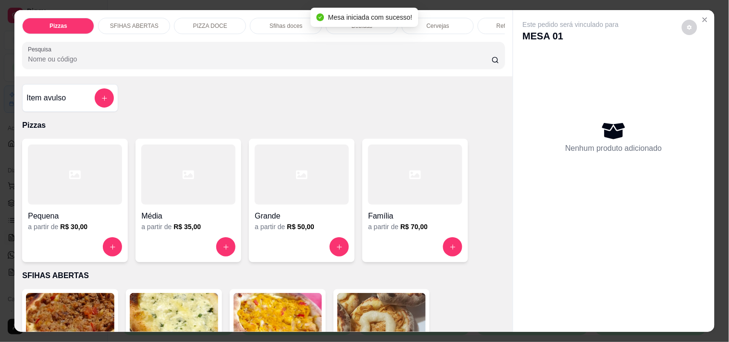
click at [84, 107] on div "Item avulso" at bounding box center [69, 97] width 87 height 19
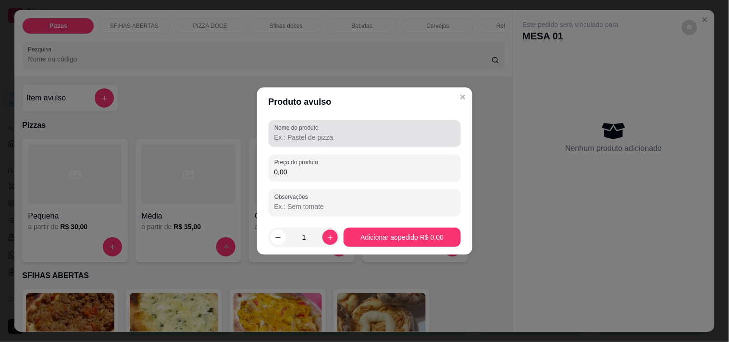
click at [362, 128] on div at bounding box center [364, 133] width 181 height 19
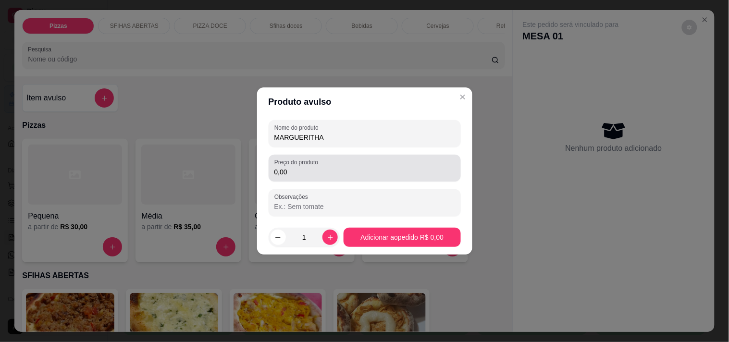
type input "MARGUERITHA"
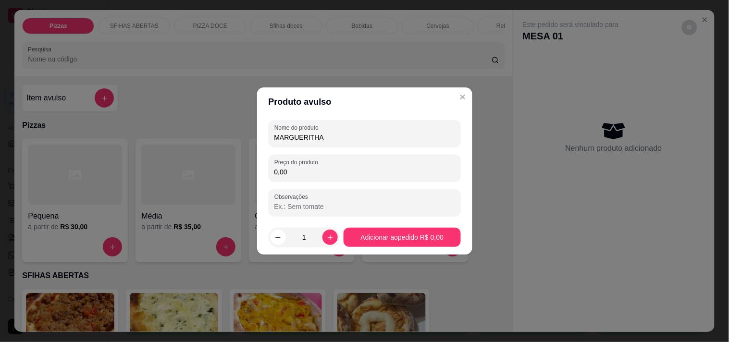
click at [388, 170] on input "0,00" at bounding box center [364, 172] width 181 height 10
type input "4,99"
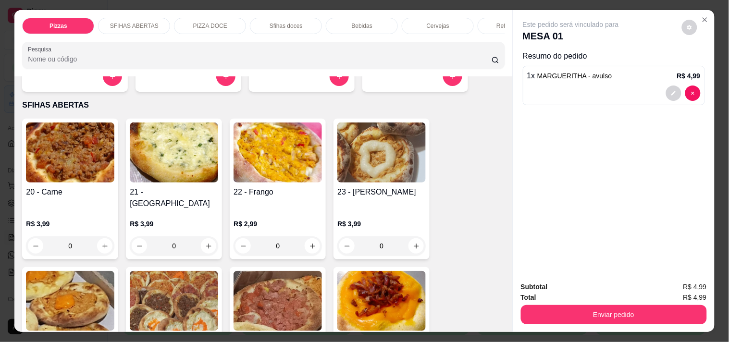
scroll to position [213, 0]
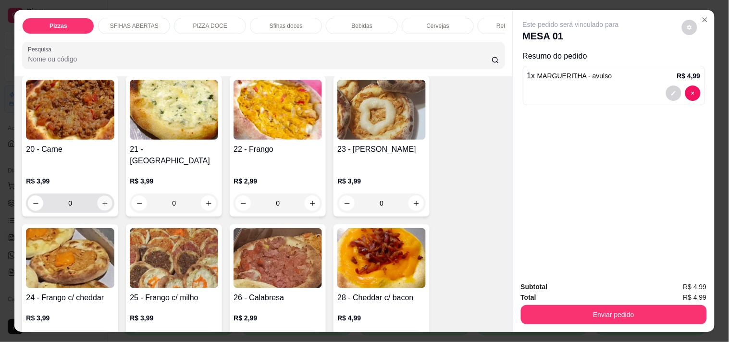
click at [102, 200] on icon "increase-product-quantity" at bounding box center [104, 203] width 7 height 7
click at [364, 155] on h4 "23 - [PERSON_NAME]" at bounding box center [381, 150] width 88 height 12
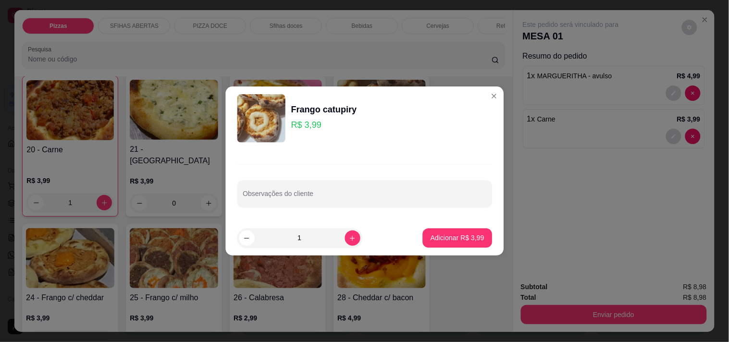
scroll to position [214, 0]
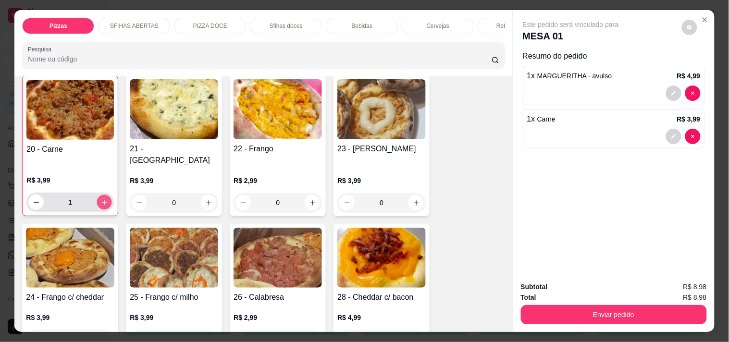
click at [101, 199] on icon "increase-product-quantity" at bounding box center [104, 202] width 7 height 7
type input "2"
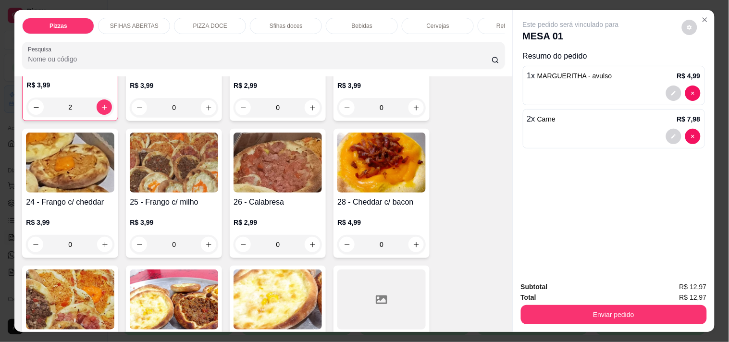
scroll to position [321, 0]
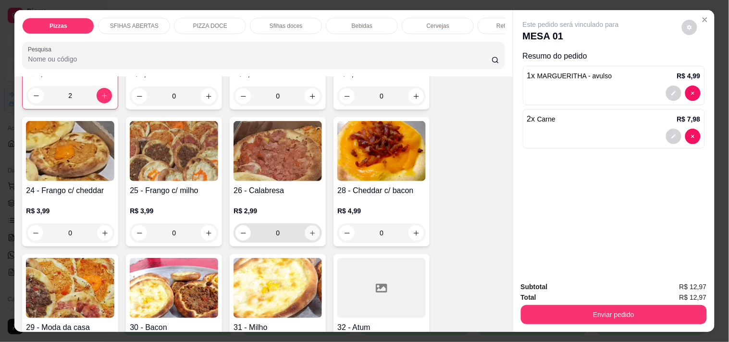
click at [307, 230] on button "increase-product-quantity" at bounding box center [312, 233] width 15 height 15
type input "1"
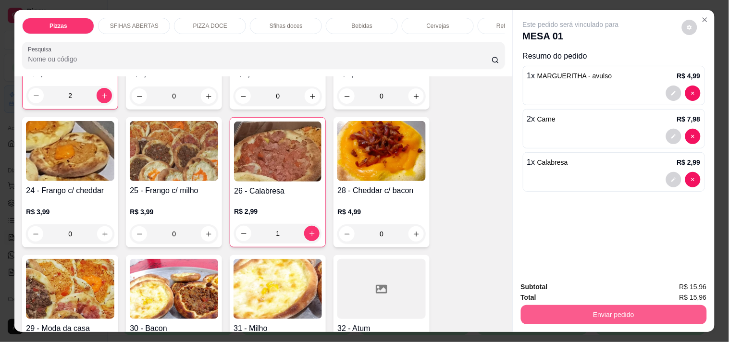
click at [580, 311] on button "Enviar pedido" at bounding box center [614, 314] width 186 height 19
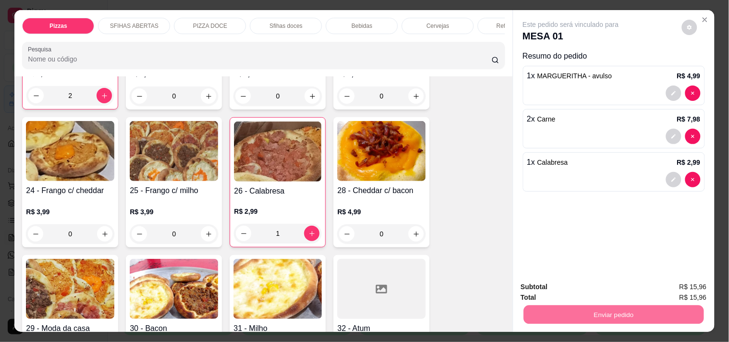
click at [688, 286] on button "Enviar pedido" at bounding box center [681, 287] width 53 height 18
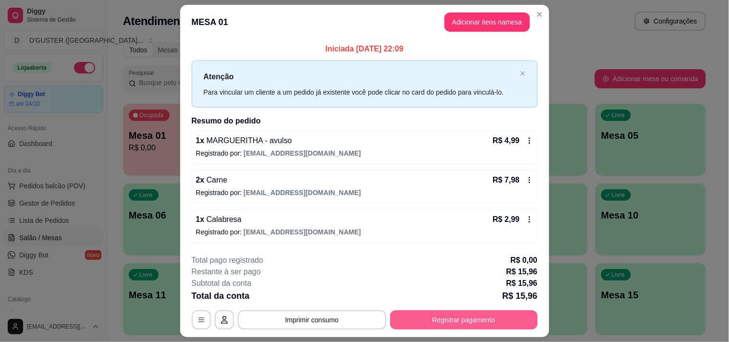
click at [438, 319] on button "Registrar pagamento" at bounding box center [464, 319] width 148 height 19
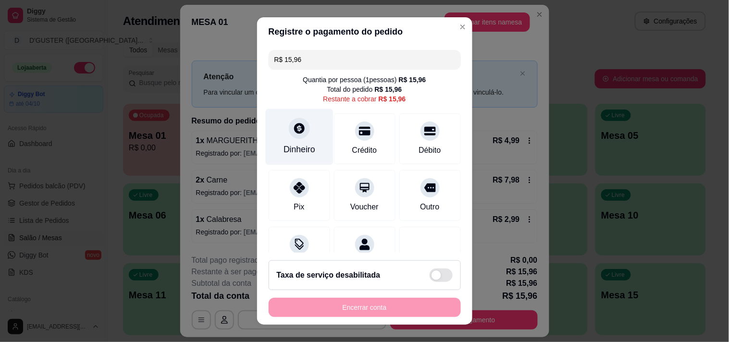
click at [293, 133] on icon at bounding box center [299, 128] width 12 height 12
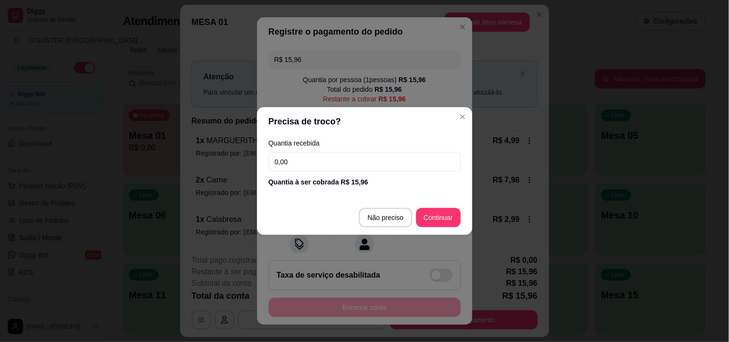
click at [359, 168] on input "0,00" at bounding box center [365, 161] width 192 height 19
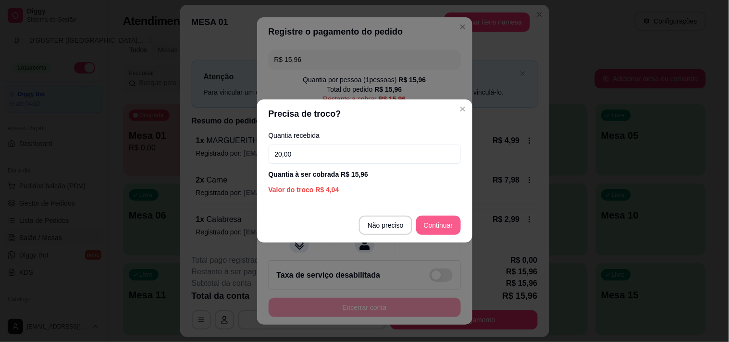
type input "20,00"
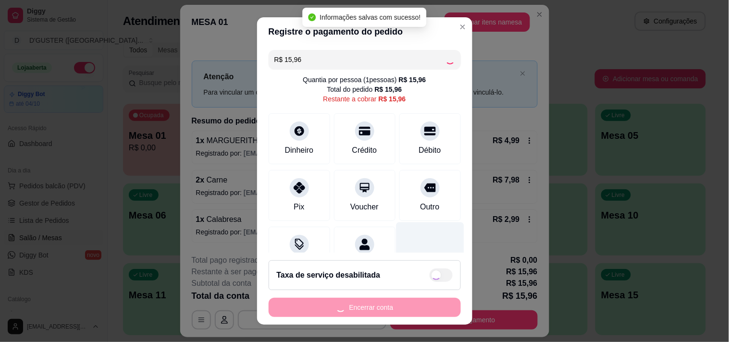
type input "R$ 0,00"
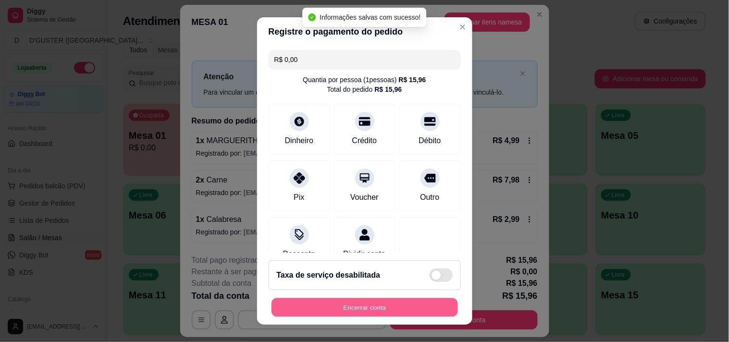
click at [390, 304] on button "Encerrar conta" at bounding box center [365, 307] width 186 height 19
